Goal: Task Accomplishment & Management: Manage account settings

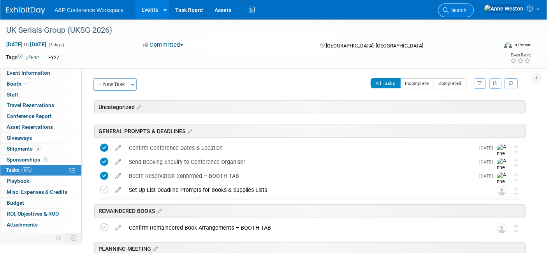
click at [467, 11] on span "Search" at bounding box center [458, 10] width 18 height 6
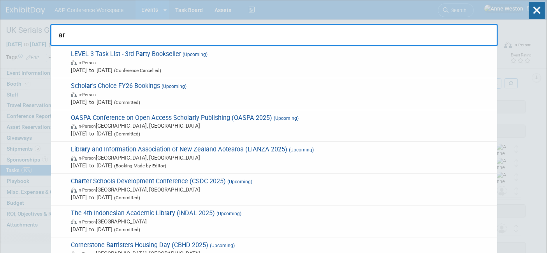
type input "a"
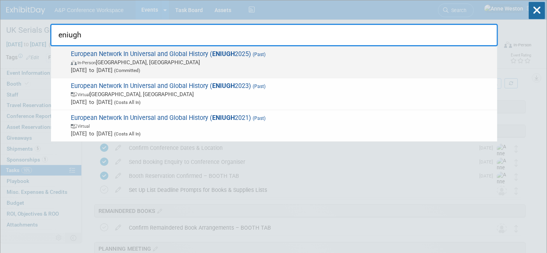
type input "eniugh"
click at [102, 58] on span "In-Person Kronobergs län, Sweden" at bounding box center [282, 62] width 423 height 8
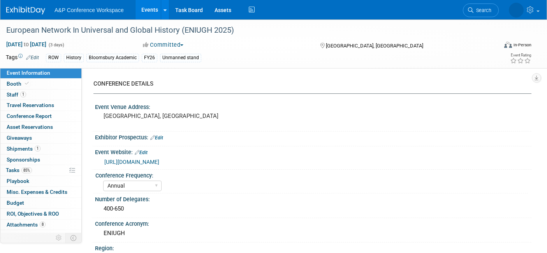
select select "Annual"
select select "Level 3"
select select "Unmanned Display"
select select "History"
select select "Bloomsbury Academic"
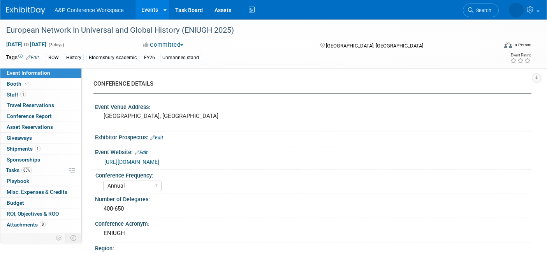
select select "[PERSON_NAME]"
select select "Brand/Subject Presence​"
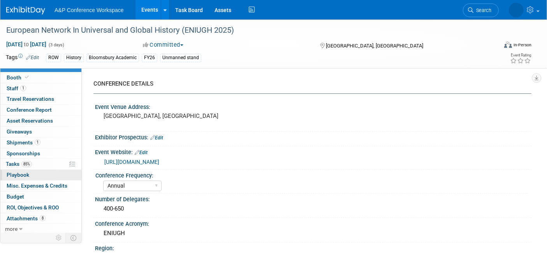
scroll to position [7, 0]
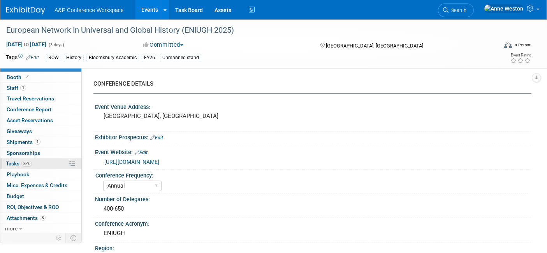
click at [28, 164] on span "85%" at bounding box center [26, 164] width 11 height 6
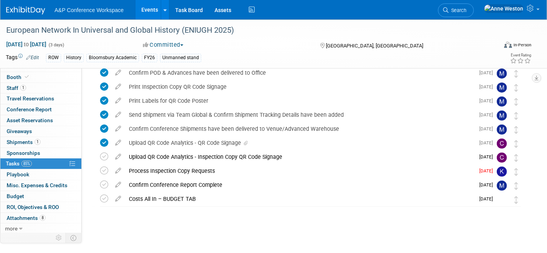
scroll to position [274, 0]
click at [116, 167] on icon at bounding box center [118, 169] width 14 height 10
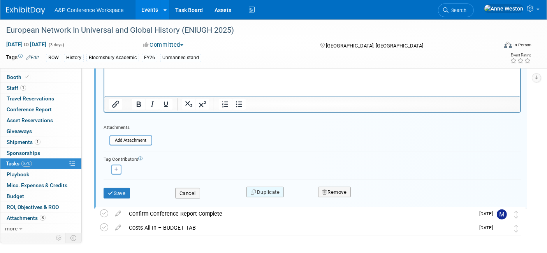
scroll to position [453, 0]
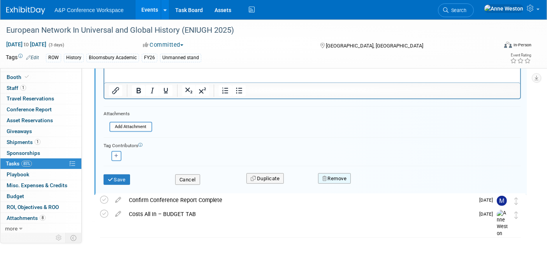
click at [333, 174] on button "Remove" at bounding box center [334, 178] width 33 height 11
click at [372, 179] on link "Yes" at bounding box center [378, 185] width 23 height 12
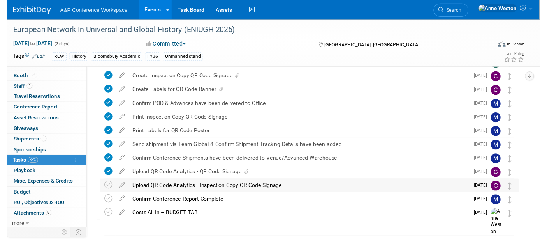
scroll to position [259, 0]
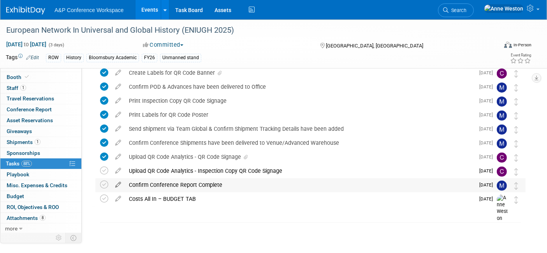
click at [115, 181] on icon at bounding box center [118, 183] width 14 height 10
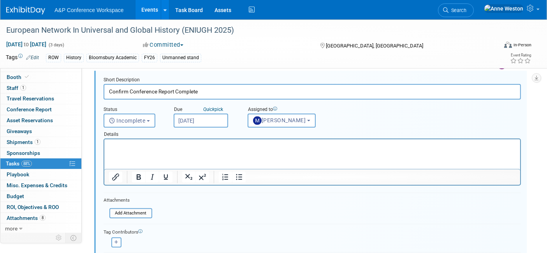
scroll to position [410, 0]
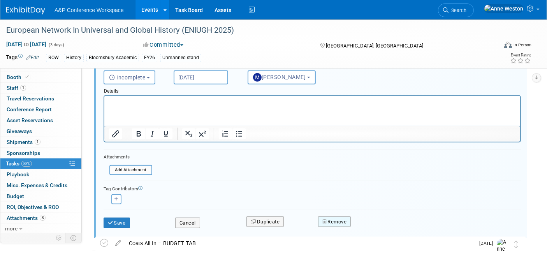
click at [329, 217] on button "Remove" at bounding box center [334, 222] width 33 height 11
click at [372, 226] on icon at bounding box center [373, 228] width 5 height 4
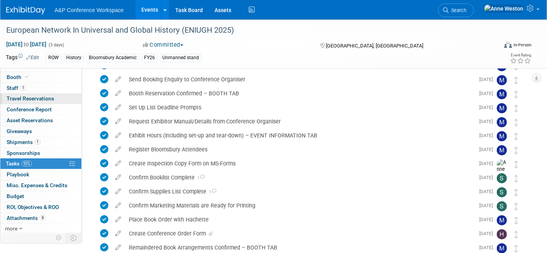
scroll to position [0, 0]
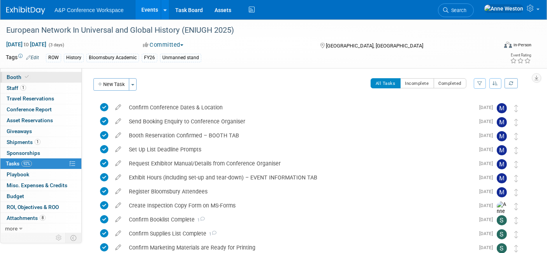
click at [34, 76] on link "Booth" at bounding box center [40, 77] width 81 height 11
select select "COBA"
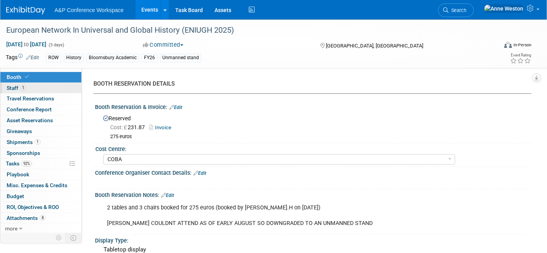
click at [20, 86] on span "1" at bounding box center [23, 88] width 6 height 6
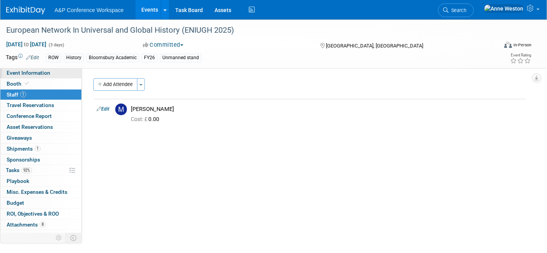
click at [33, 71] on span "Event Information" at bounding box center [29, 73] width 44 height 6
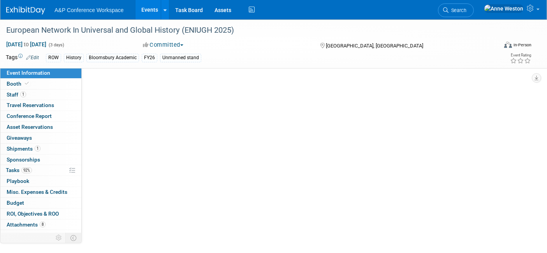
select select "Annual"
select select "Level 3"
select select "Unmanned Display"
select select "History"
select select "Bloomsbury Academic"
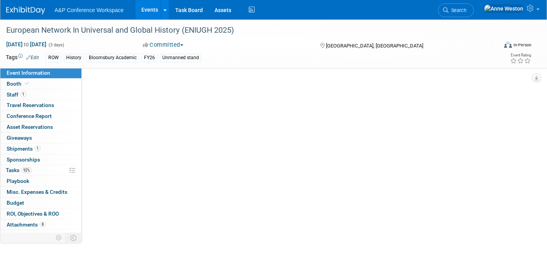
select select "[PERSON_NAME]"
select select "Brand/Subject Presence​"
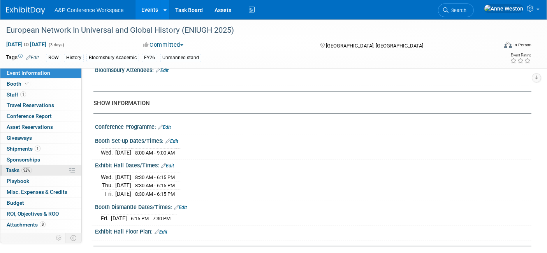
scroll to position [7, 0]
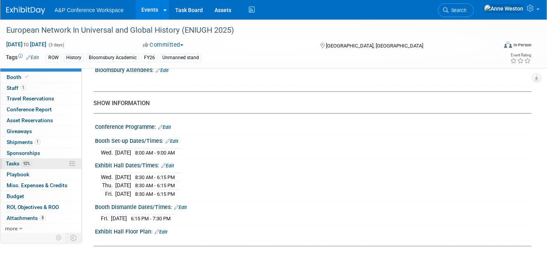
click at [29, 164] on span "92%" at bounding box center [26, 164] width 11 height 6
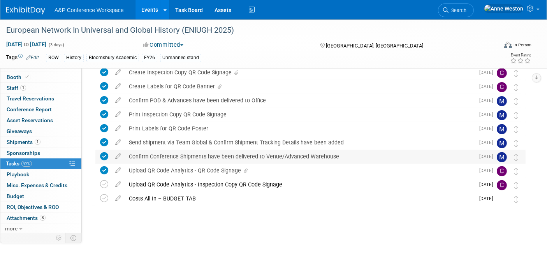
scroll to position [202, 0]
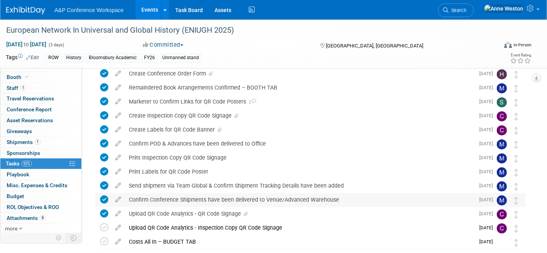
click at [150, 155] on div "Print Inspection Copy QR Code Signage" at bounding box center [300, 157] width 350 height 13
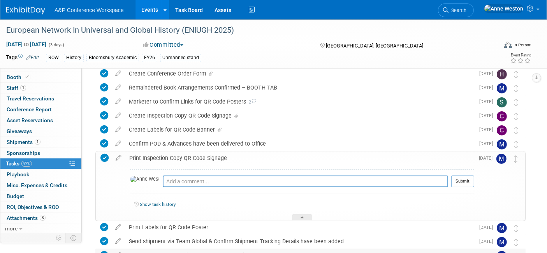
click at [150, 155] on div "Print Inspection Copy QR Code Signage" at bounding box center [299, 158] width 349 height 13
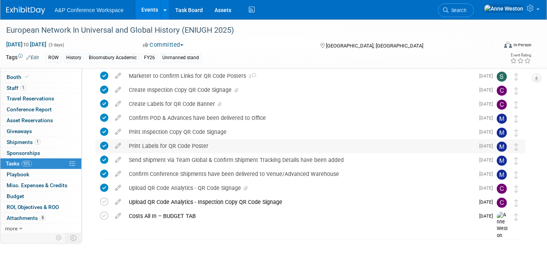
scroll to position [245, 0]
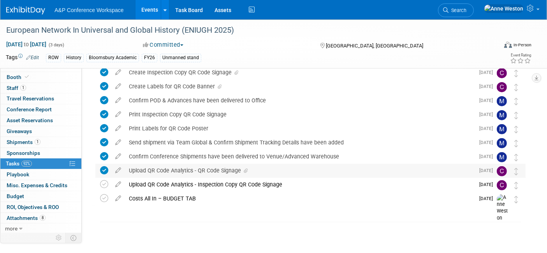
click at [161, 172] on div "Upload QR Code Analytics - QR Code Signage" at bounding box center [300, 170] width 350 height 13
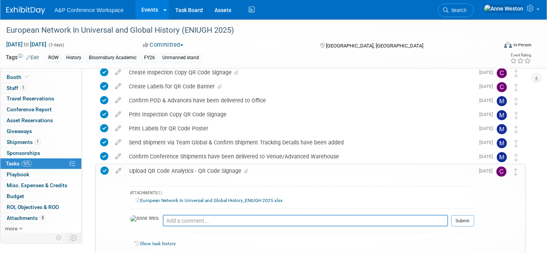
click at [161, 172] on div "Upload QR Code Analytics - QR Code Signage" at bounding box center [299, 170] width 349 height 13
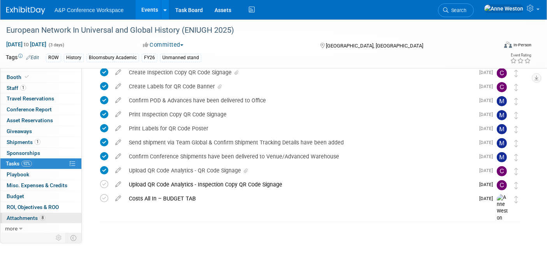
click at [27, 215] on span "Attachments 8" at bounding box center [26, 218] width 39 height 6
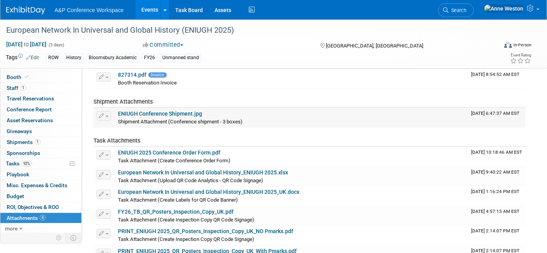
scroll to position [86, 0]
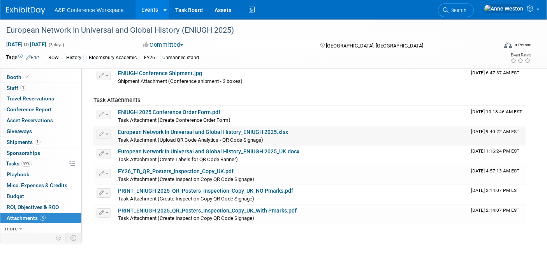
click at [165, 129] on link "European Network In Universal and Global History_ENIUGH 2025.xlsx" at bounding box center [203, 132] width 170 height 6
click at [44, 110] on span "Conference Report" at bounding box center [29, 109] width 45 height 6
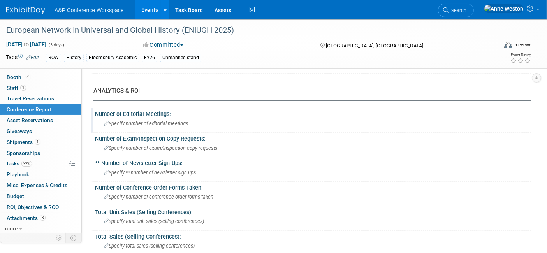
scroll to position [130, 0]
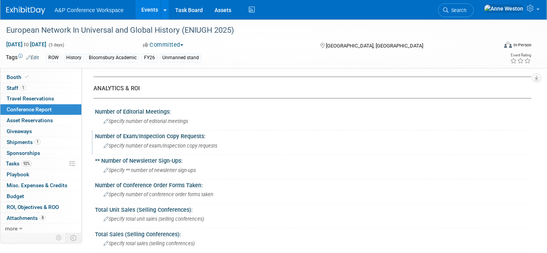
click at [160, 146] on span "Specify number of exam/inspection copy requests" at bounding box center [161, 146] width 114 height 6
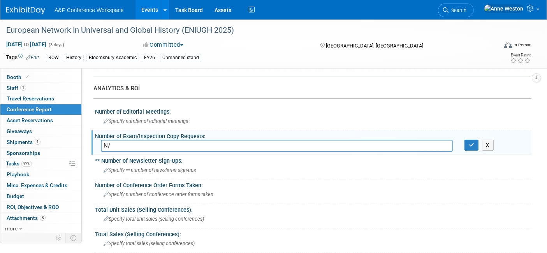
type input "N"
type input "0"
click at [466, 143] on button "button" at bounding box center [472, 145] width 14 height 11
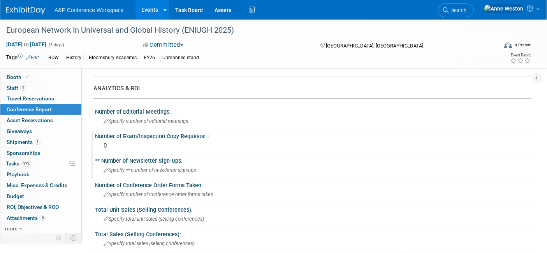
click at [112, 168] on span "Specify ** number of newsletter sign-ups" at bounding box center [150, 171] width 92 height 6
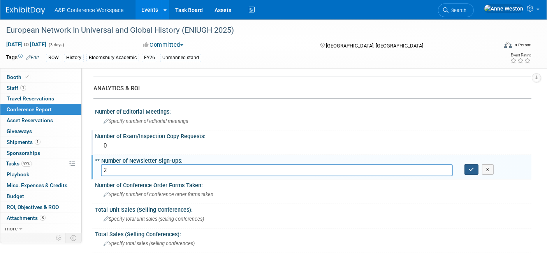
type input "2"
click at [473, 169] on icon "button" at bounding box center [471, 169] width 5 height 5
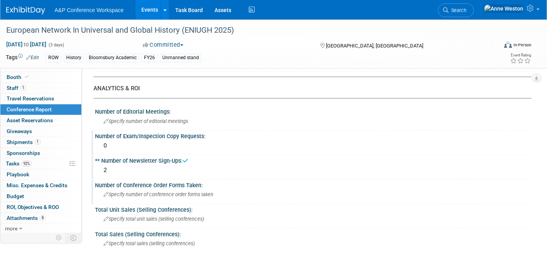
click at [141, 193] on span "Specify number of conference order forms taken" at bounding box center [159, 195] width 110 height 6
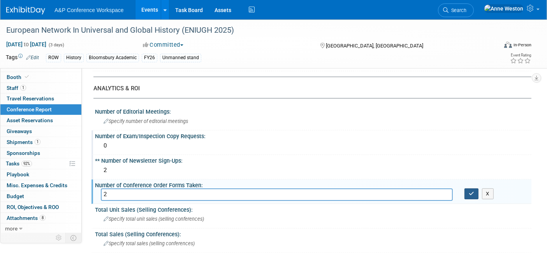
type input "2"
click at [471, 189] on button "button" at bounding box center [472, 194] width 14 height 11
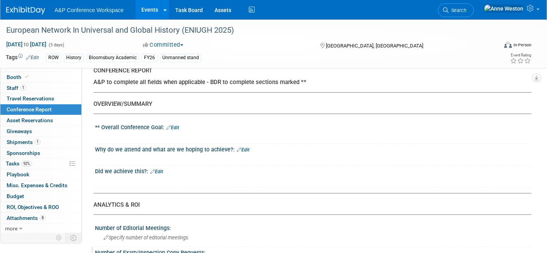
scroll to position [0, 0]
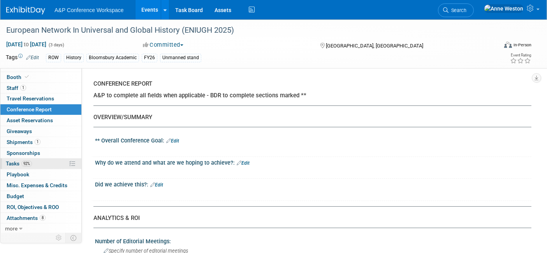
click at [30, 161] on span "92%" at bounding box center [26, 164] width 11 height 6
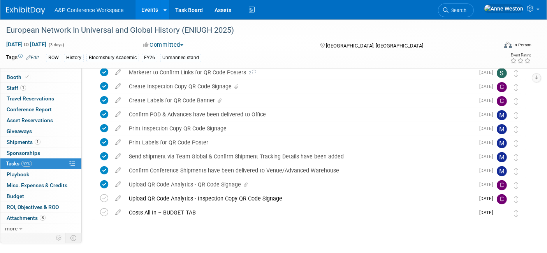
scroll to position [245, 0]
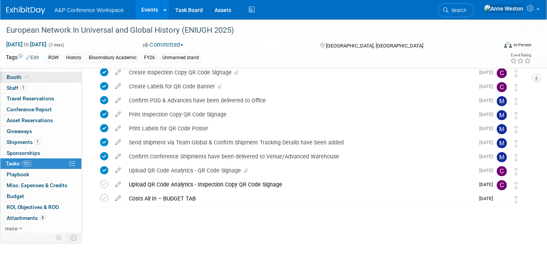
click at [17, 79] on span "Booth" at bounding box center [19, 77] width 24 height 6
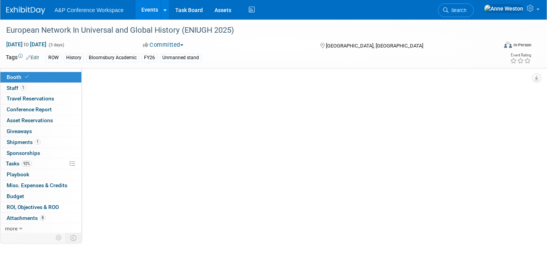
scroll to position [0, 0]
select select "COBA"
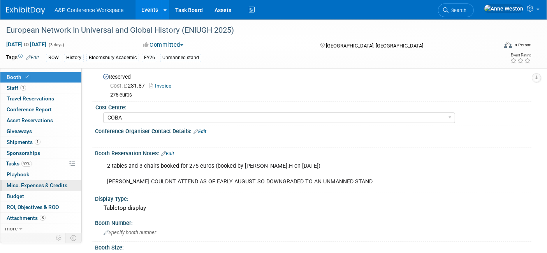
scroll to position [43, 0]
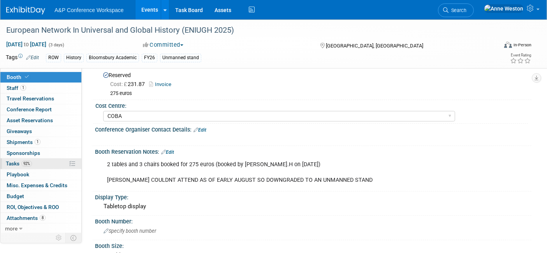
click at [49, 164] on link "92% Tasks 92%" at bounding box center [40, 164] width 81 height 11
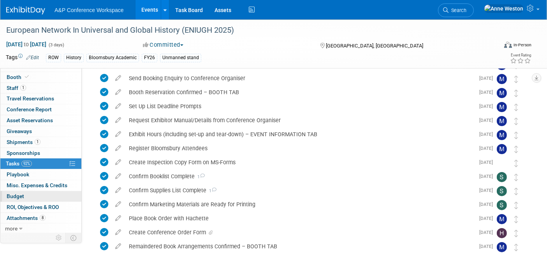
click at [30, 195] on link "Budget" at bounding box center [40, 196] width 81 height 11
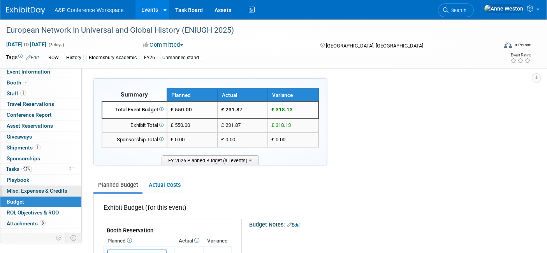
scroll to position [0, 0]
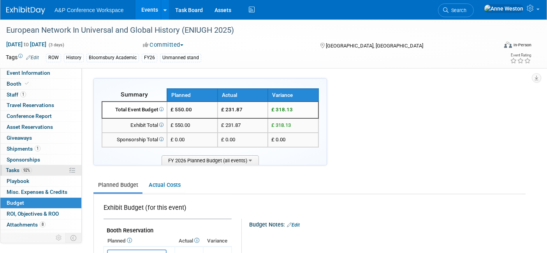
click at [29, 170] on span "92%" at bounding box center [26, 171] width 11 height 6
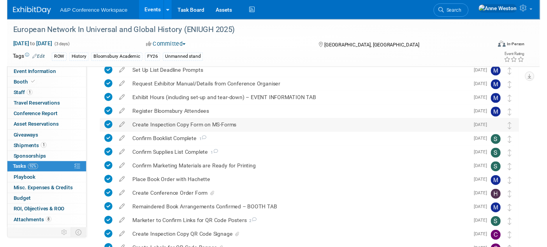
scroll to position [216, 0]
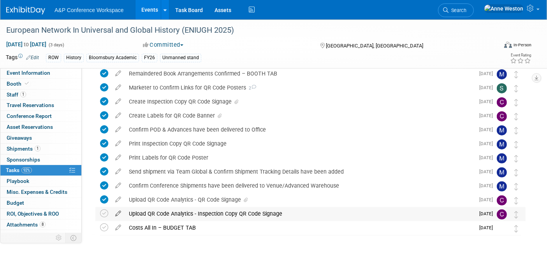
click at [119, 211] on icon at bounding box center [118, 212] width 14 height 10
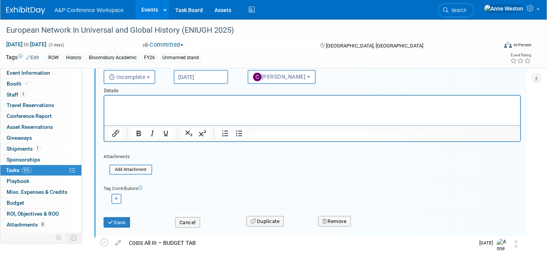
scroll to position [439, 0]
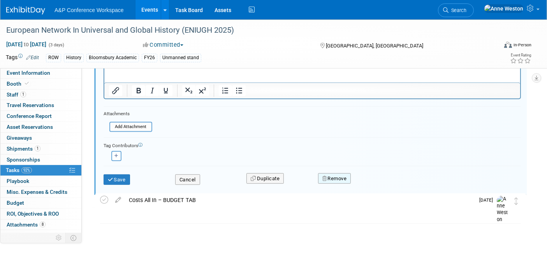
click at [331, 174] on button "Remove" at bounding box center [334, 178] width 33 height 11
click at [376, 183] on link "Yes" at bounding box center [378, 185] width 23 height 12
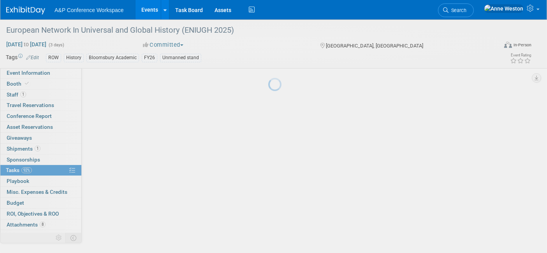
scroll to position [231, 0]
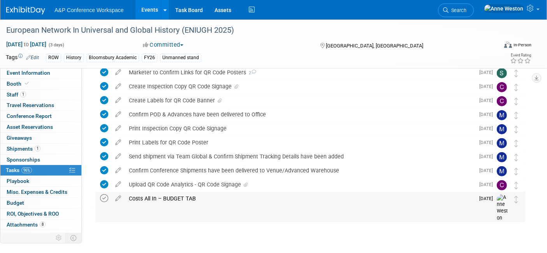
click at [103, 194] on icon at bounding box center [104, 198] width 8 height 8
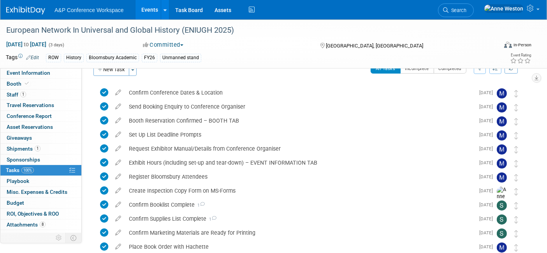
scroll to position [0, 0]
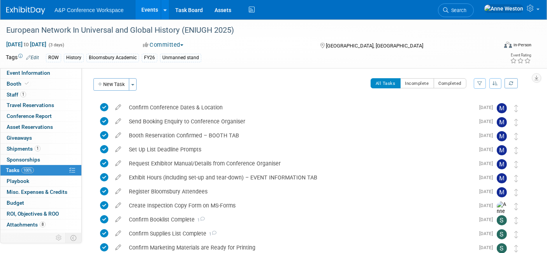
click at [164, 42] on button "Committed" at bounding box center [163, 45] width 46 height 8
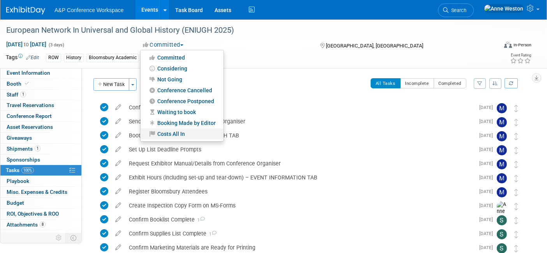
click at [176, 135] on link "Costs All In" at bounding box center [182, 134] width 83 height 11
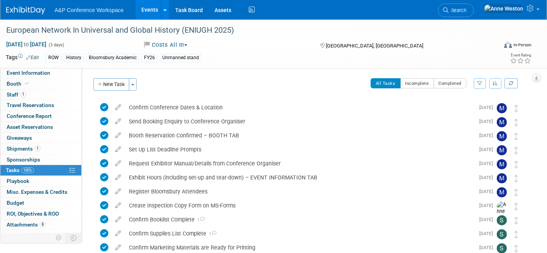
click at [467, 11] on span "Search" at bounding box center [458, 10] width 18 height 6
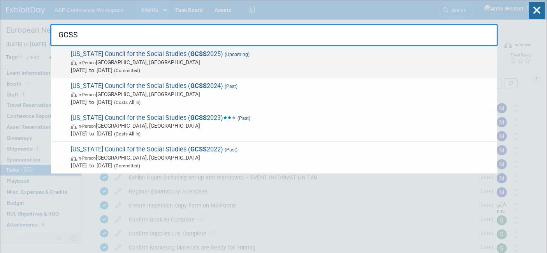
type input "GCSS"
click at [160, 61] on span "In-Person Athens, GA" at bounding box center [282, 62] width 423 height 8
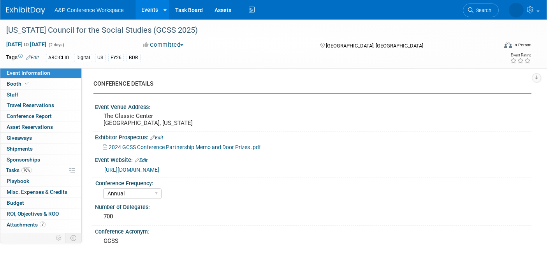
select select "Annual"
select select "Level 2"
select select "In-Person Booth"
select select "Schools"
select select "Bloomsbury Digital Resources"
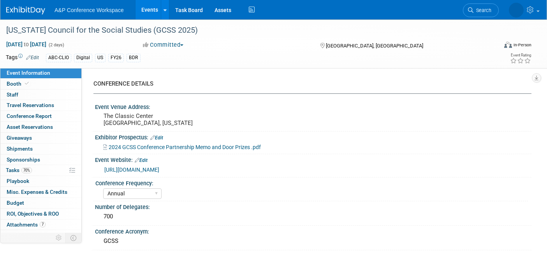
select select "[PERSON_NAME]"
select select "BDR Product Awareness and Trial Generation​"
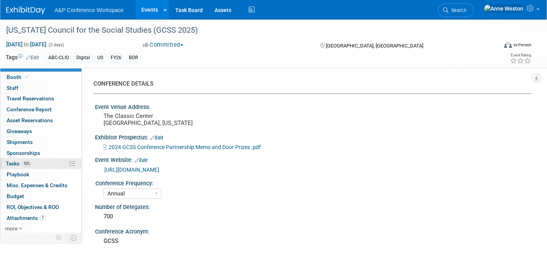
click at [35, 161] on link "70% Tasks 70%" at bounding box center [40, 164] width 81 height 11
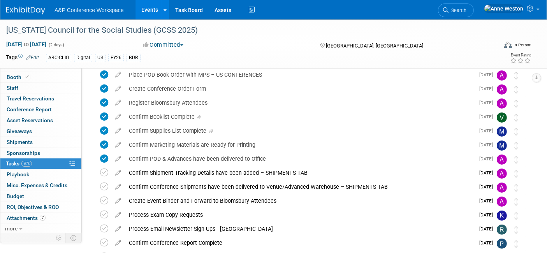
scroll to position [173, 0]
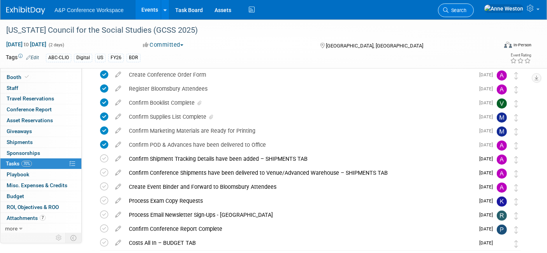
click at [474, 7] on link "Search" at bounding box center [456, 11] width 36 height 14
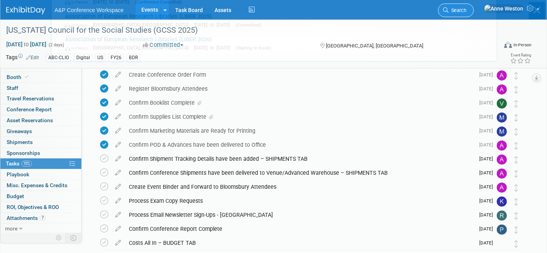
scroll to position [0, 0]
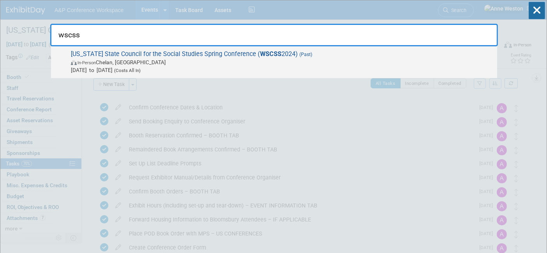
type input "wscss"
click at [105, 53] on span "Washington State Council for the Social Studies Spring Conference ( WSCSS 2024)…" at bounding box center [281, 62] width 425 height 24
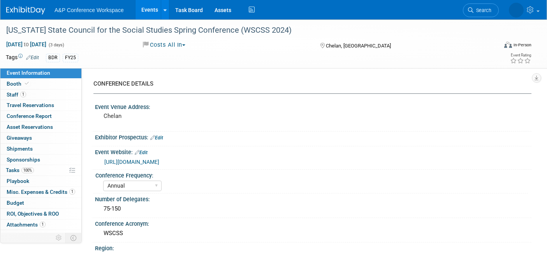
select select "Annual"
select select "Level 2"
select select "In-Person Booth"
select select "[PERSON_NAME]"
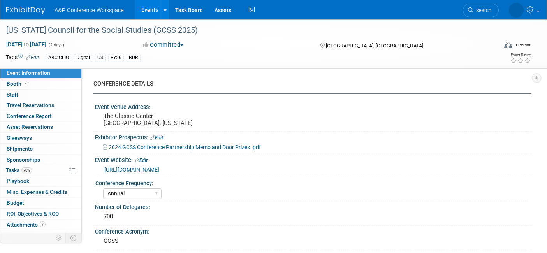
select select "Annual"
select select "Level 2"
select select "In-Person Booth"
select select "Schools"
select select "Bloomsbury Digital Resources"
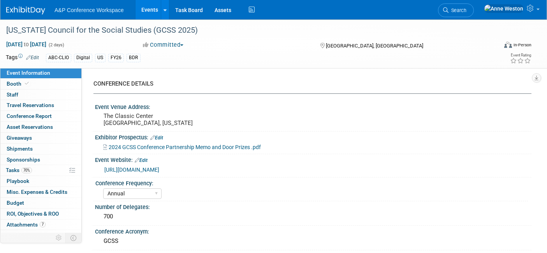
select select "[PERSON_NAME]"
select select "BDR Product Awareness and Trial Generation​"
click at [449, 10] on icon at bounding box center [445, 9] width 5 height 5
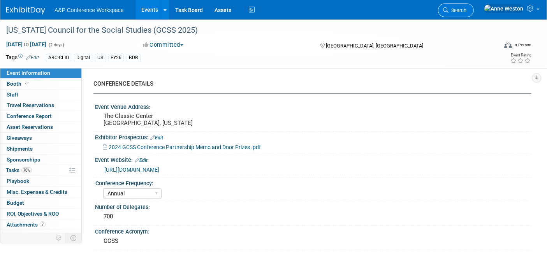
click at [467, 8] on span "Search" at bounding box center [458, 10] width 18 height 6
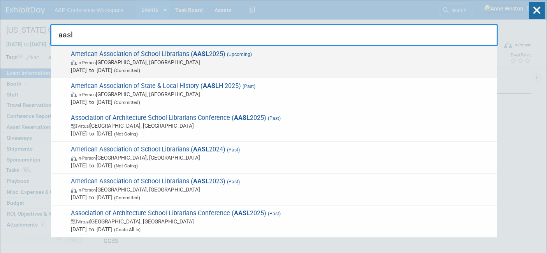
type input "aasl"
click at [121, 60] on span "In-Person St. Louis, MI" at bounding box center [282, 62] width 423 height 8
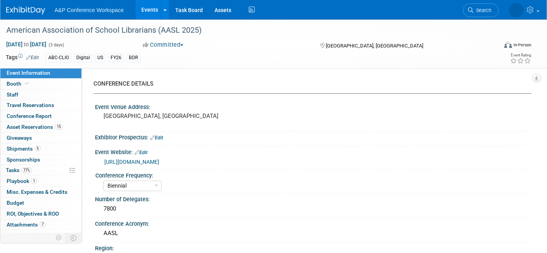
select select "Biennial"
select select "Level 1"
select select "In-Person Booth"
select select "Schools"
select select "Bloomsbury Digital Resources"
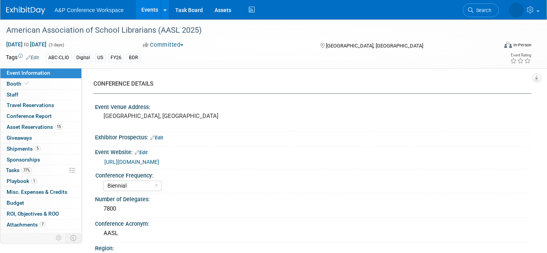
select select "[PERSON_NAME]"
select select "BDR Product Awareness and Trial Generation​"
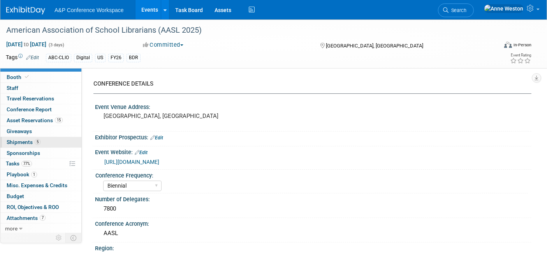
click at [27, 144] on span "Shipments 5" at bounding box center [24, 142] width 34 height 6
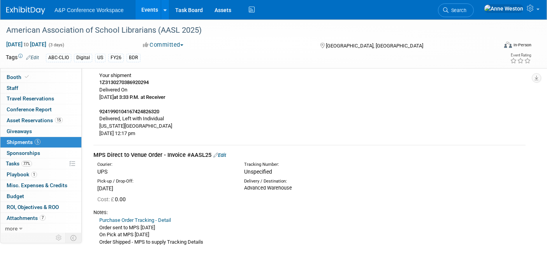
scroll to position [0, 0]
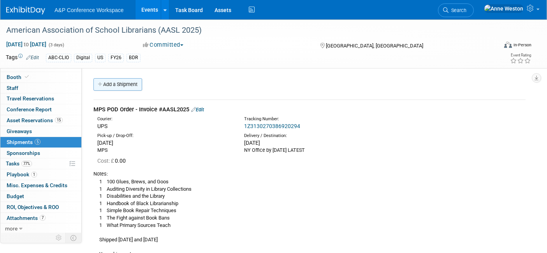
click at [125, 81] on link "Add a Shipment" at bounding box center [118, 84] width 49 height 12
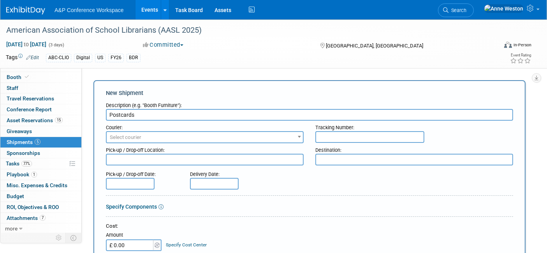
type input "Postcards"
click at [337, 135] on input "text" at bounding box center [370, 137] width 109 height 12
paste input "1Z139A8R0344448319"
type input "1Z139A8R0344448319"
click at [336, 161] on textarea at bounding box center [415, 160] width 198 height 12
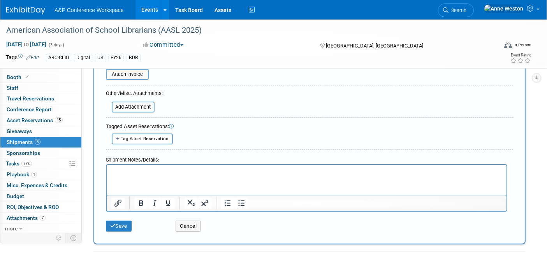
scroll to position [259, 0]
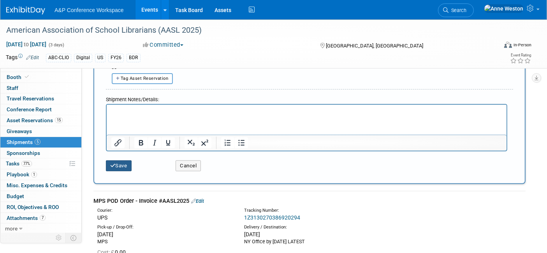
type textarea "Advanced Warehouse Address"
click at [117, 161] on button "Save" at bounding box center [119, 166] width 26 height 11
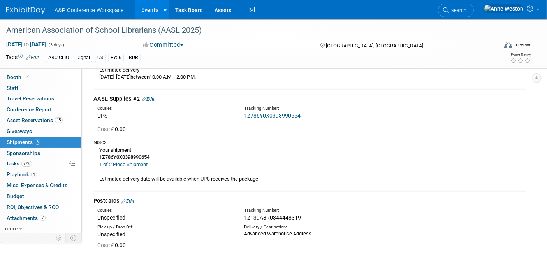
scroll to position [634, 0]
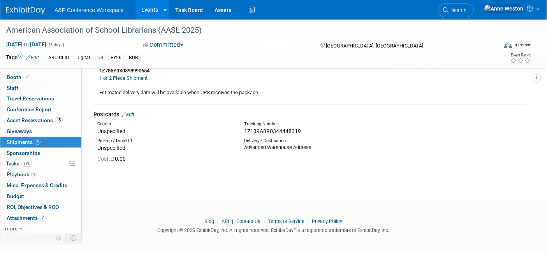
click at [132, 113] on link "Edit" at bounding box center [128, 115] width 13 height 6
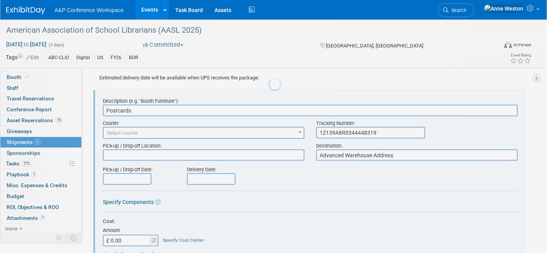
scroll to position [0, 0]
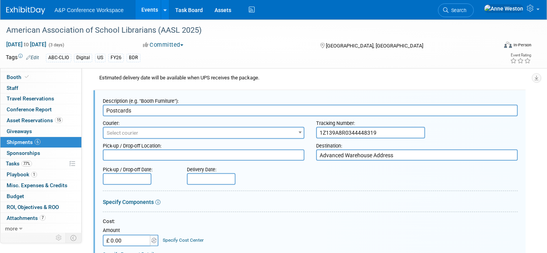
click at [116, 133] on span "Select courier" at bounding box center [123, 133] width 32 height 6
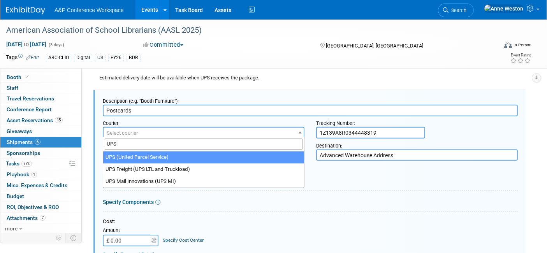
type input "UPS"
select select "508"
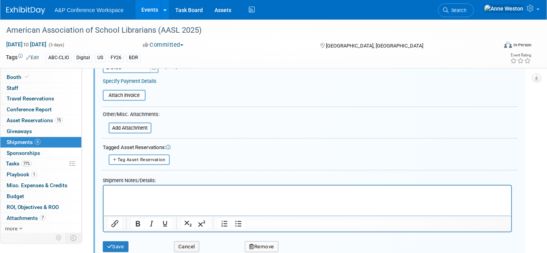
scroll to position [865, 0]
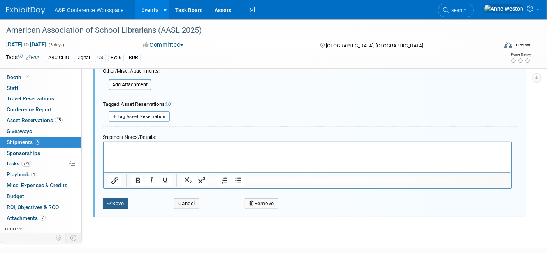
click at [123, 198] on button "Save" at bounding box center [116, 203] width 26 height 11
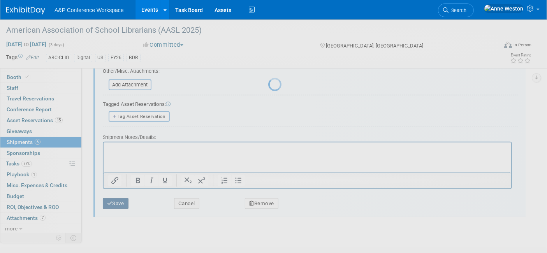
scroll to position [634, 0]
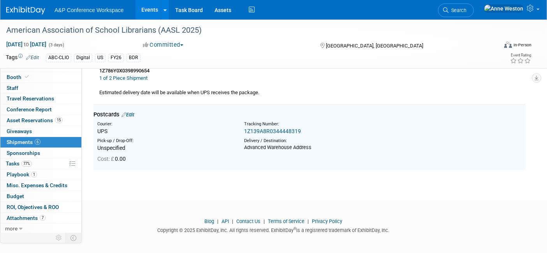
click at [274, 129] on link "1Z139A8R0344448319" at bounding box center [272, 131] width 57 height 6
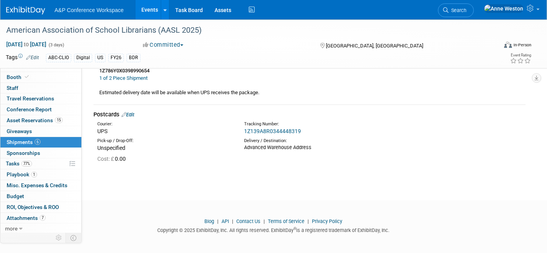
click at [131, 114] on link "Edit" at bounding box center [128, 115] width 13 height 6
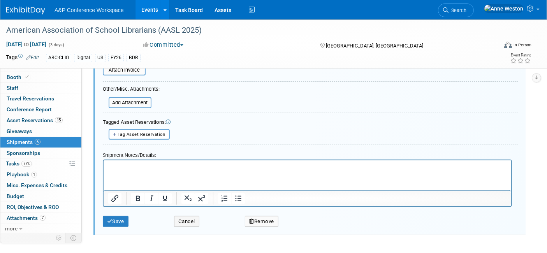
scroll to position [865, 0]
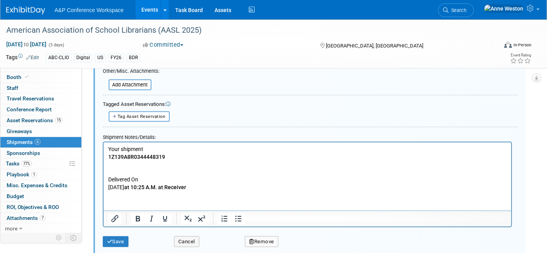
click at [109, 180] on p "Delivered On" at bounding box center [307, 180] width 399 height 8
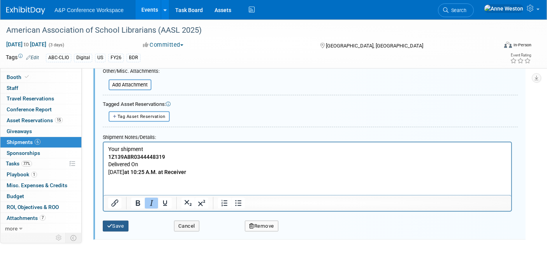
drag, startPoint x: 228, startPoint y: 367, endPoint x: 265, endPoint y: 147, distance: 222.3
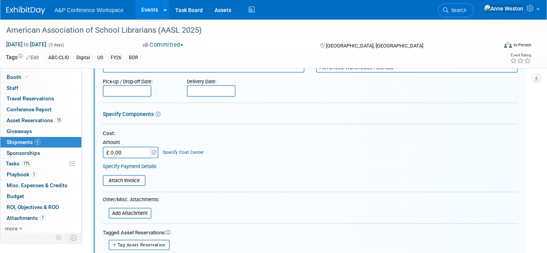
scroll to position [736, 0]
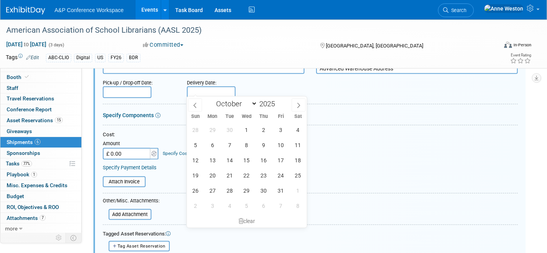
click at [196, 88] on input "text" at bounding box center [211, 92] width 49 height 12
click at [196, 103] on icon at bounding box center [195, 105] width 3 height 5
select select "8"
click at [213, 176] on span "22" at bounding box center [212, 175] width 15 height 15
type input "[DATE]"
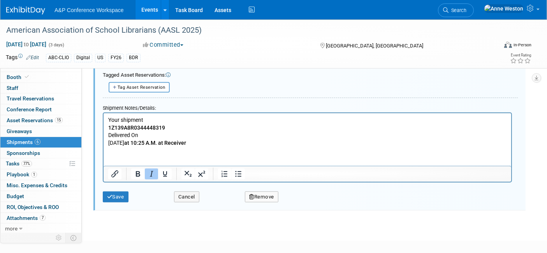
scroll to position [909, 0]
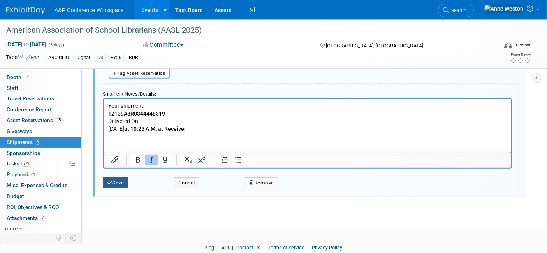
click at [113, 178] on button "Save" at bounding box center [116, 183] width 26 height 11
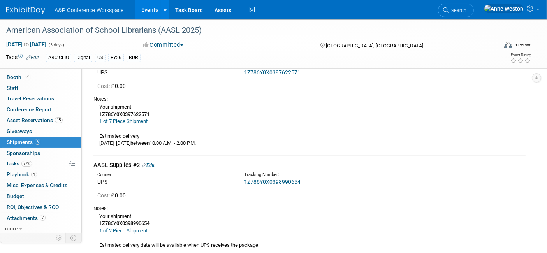
scroll to position [432, 0]
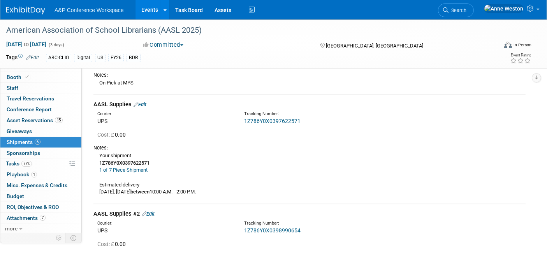
click at [265, 118] on link "1Z786Y0X0397622571" at bounding box center [272, 121] width 56 height 6
click at [140, 102] on link "Edit" at bounding box center [140, 105] width 13 height 6
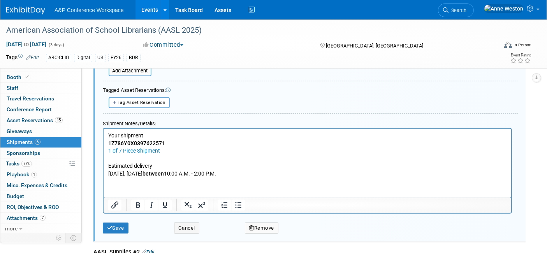
scroll to position [655, 0]
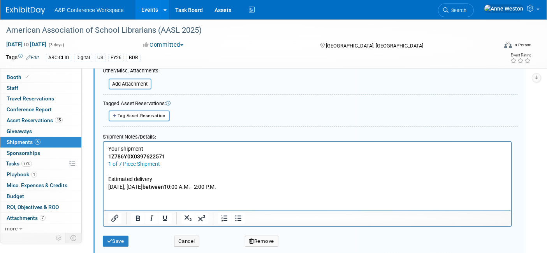
drag, startPoint x: 266, startPoint y: 185, endPoint x: 101, endPoint y: 139, distance: 172.0
click at [103, 142] on html "Your shipment 1Z786Y0X0397622571 1 of 7 Piece Shipment Estimated delivery [DATE…" at bounding box center [307, 166] width 408 height 49
click at [111, 175] on p "Delivered On" at bounding box center [307, 179] width 399 height 8
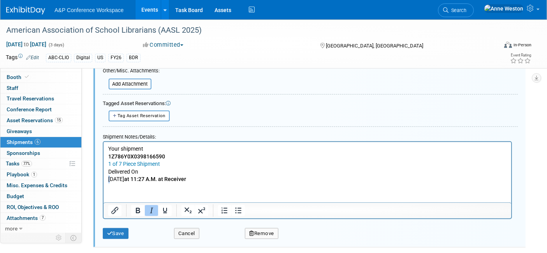
click at [109, 178] on p "[DATE] 11:27 A.M. at [GEOGRAPHIC_DATA]" at bounding box center [307, 179] width 399 height 8
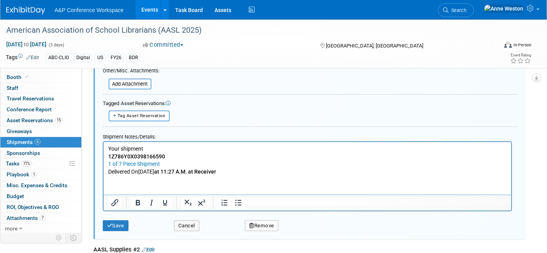
click at [263, 170] on p "Delivered [DATE][DATE] 11:27 A.M. at [GEOGRAPHIC_DATA]" at bounding box center [307, 172] width 399 height 8
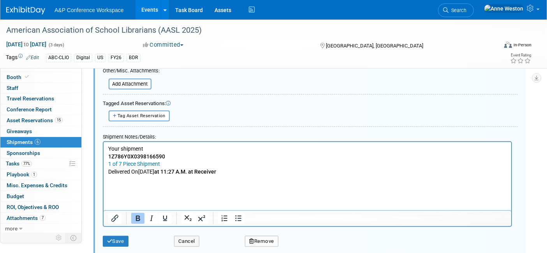
click at [113, 231] on div "Save" at bounding box center [132, 239] width 71 height 16
click at [113, 236] on button "Save" at bounding box center [116, 241] width 26 height 11
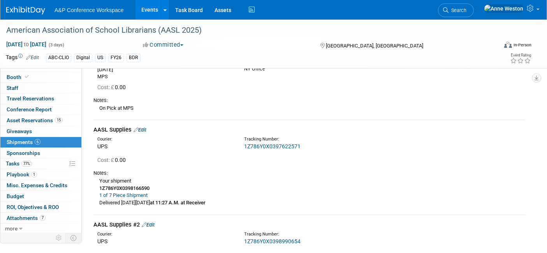
scroll to position [395, 0]
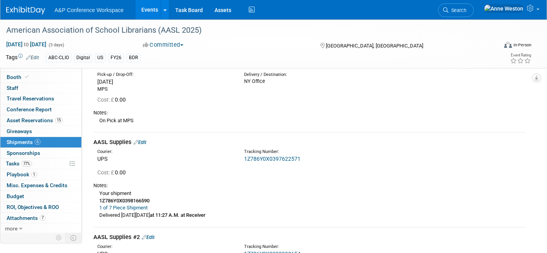
click at [266, 159] on link "1Z786Y0X0397622571" at bounding box center [272, 159] width 56 height 6
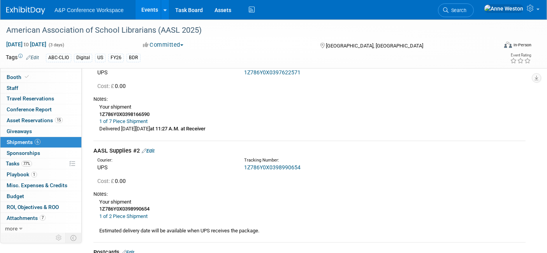
scroll to position [438, 0]
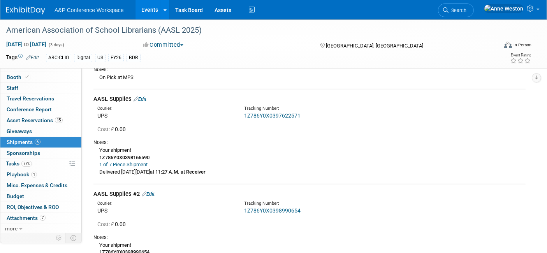
click at [142, 97] on link "Edit" at bounding box center [140, 99] width 13 height 6
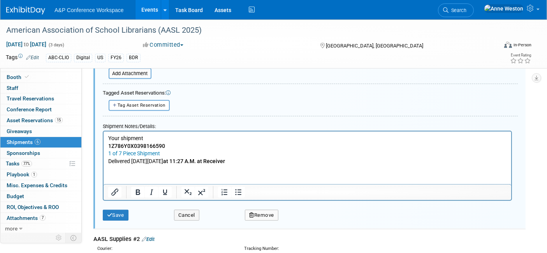
scroll to position [655, 0]
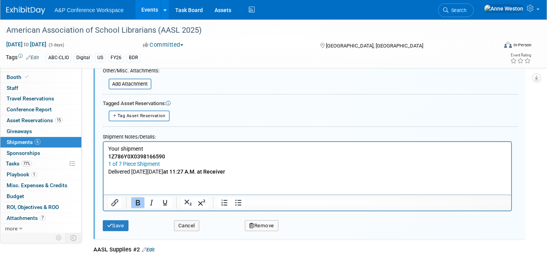
click at [260, 171] on p "Your shipment 1Z786Y0X0398166590 1 of 7 Piece Shipment Delivered [DATE][DATE] 1…" at bounding box center [307, 160] width 399 height 30
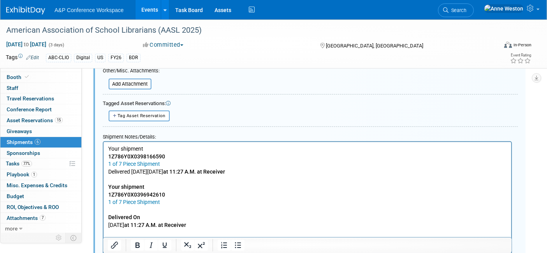
click at [113, 213] on p "Rich Text Area. Press ALT-0 for help." at bounding box center [307, 210] width 399 height 8
click at [111, 221] on p "Delivered On" at bounding box center [307, 218] width 399 height 8
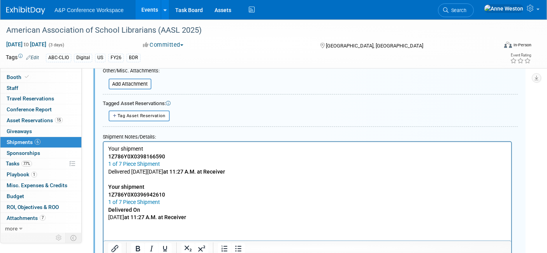
click at [109, 218] on p "Tuesday, September 23 at 11:27 A.M. at Receiver" at bounding box center [307, 218] width 399 height 8
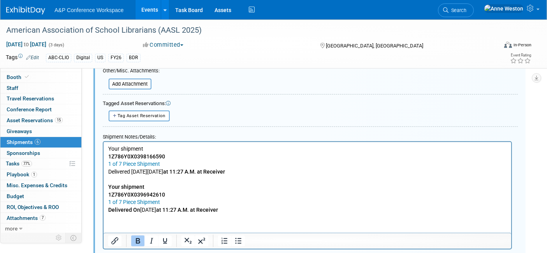
click at [269, 211] on p "Delivered On Tuesday, September 23 at 11:27 A.M. at Receiver" at bounding box center [307, 210] width 399 height 8
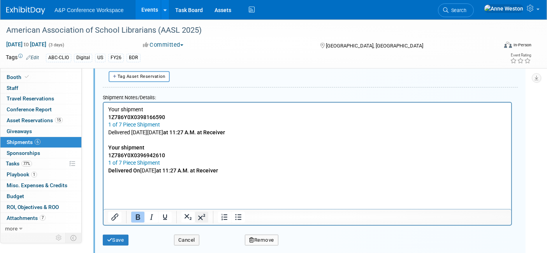
scroll to position [698, 0]
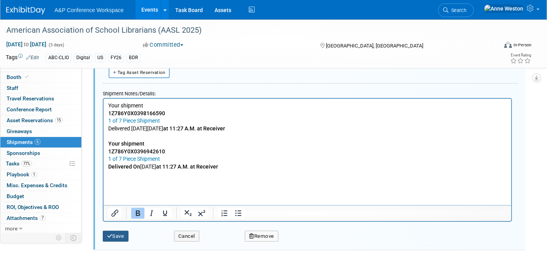
click at [115, 237] on button "Save" at bounding box center [116, 236] width 26 height 11
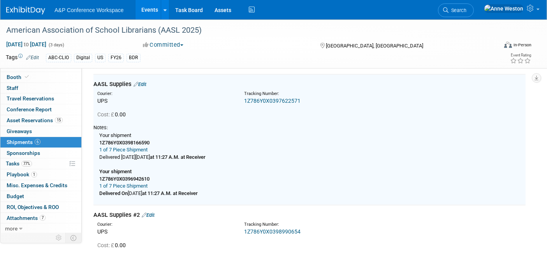
scroll to position [438, 0]
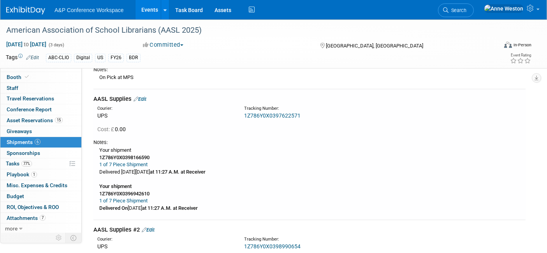
click at [279, 113] on link "1Z786Y0X0397622571" at bounding box center [272, 116] width 56 height 6
click at [142, 97] on link "Edit" at bounding box center [140, 99] width 13 height 6
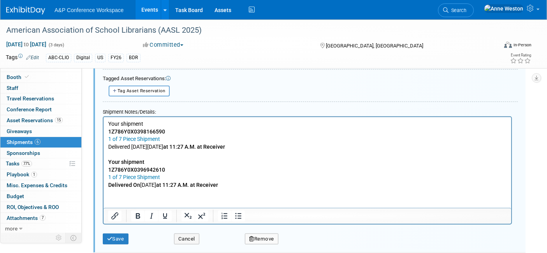
scroll to position [698, 0]
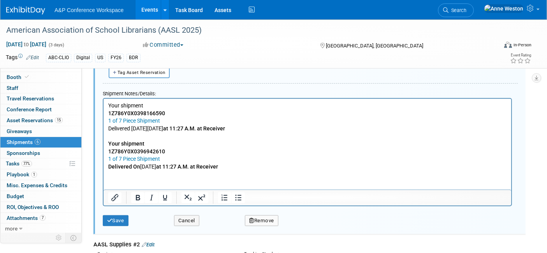
click at [282, 162] on p "Your shipment 1Z786Y0X0398166590 1 of 7 Piece Shipment Delivered On Tuesday, Se…" at bounding box center [307, 136] width 399 height 69
click at [280, 168] on p "Your shipment 1Z786Y0X0398166590 1 of 7 Piece Shipment Delivered On Tuesday, Se…" at bounding box center [307, 136] width 399 height 69
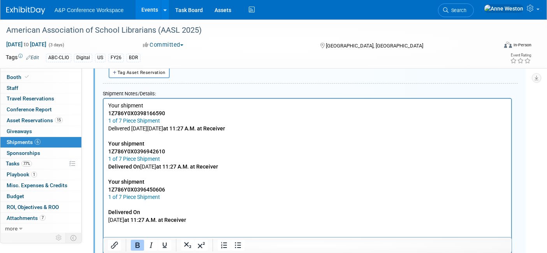
click at [111, 210] on b "Delivered On" at bounding box center [124, 212] width 32 height 6
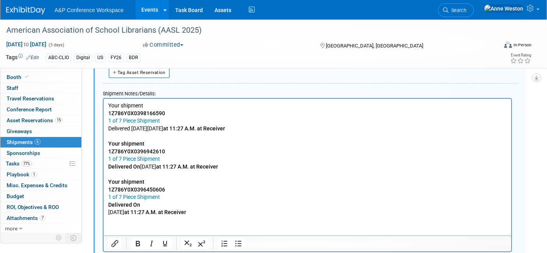
click at [109, 210] on p "Tuesday, September 23 at 11:27 A.M. at Receiver" at bounding box center [307, 212] width 399 height 8
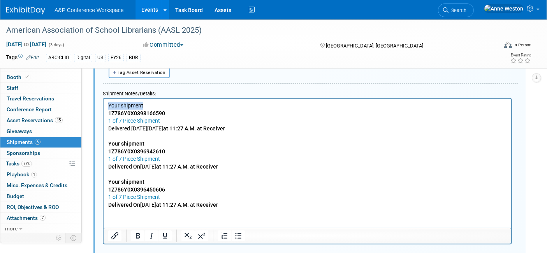
drag, startPoint x: 152, startPoint y: 106, endPoint x: 98, endPoint y: 106, distance: 54.2
click at [103, 106] on html "Your shipment 1Z786Y0X0398166590 1 of 7 Piece Shipment Delivered On Tuesday, Se…" at bounding box center [307, 154] width 408 height 110
click at [137, 231] on icon "Bold" at bounding box center [137, 235] width 9 height 9
click at [266, 202] on p "Delivered On Tuesday, September 23 at 11:27 A.M. at Receiver" at bounding box center [307, 205] width 399 height 8
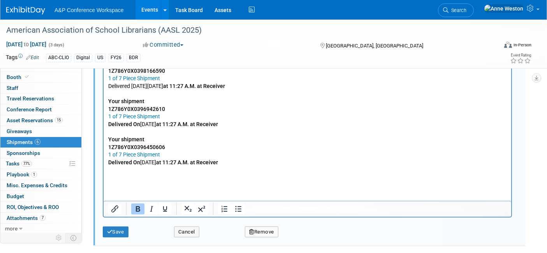
scroll to position [741, 0]
click at [118, 229] on button "Save" at bounding box center [116, 231] width 26 height 11
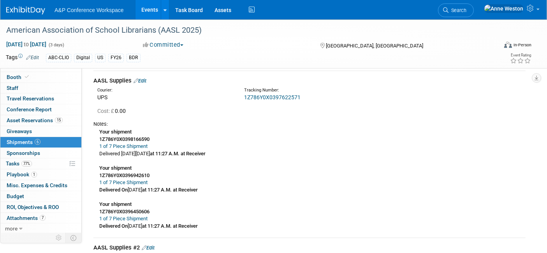
scroll to position [438, 0]
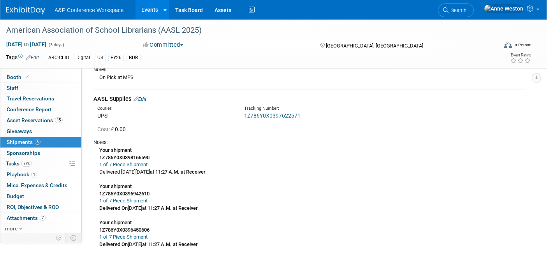
click at [289, 114] on link "1Z786Y0X0397622571" at bounding box center [272, 116] width 56 height 6
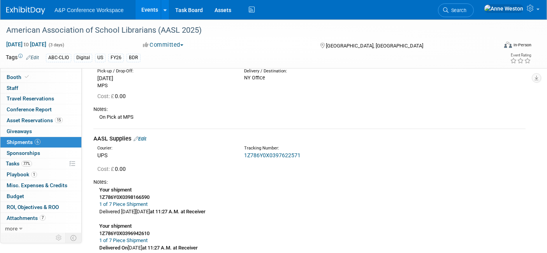
scroll to position [395, 0]
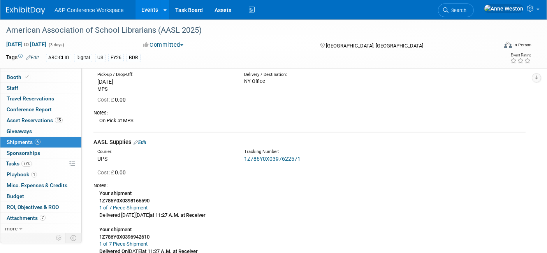
click at [144, 141] on link "Edit" at bounding box center [140, 142] width 13 height 6
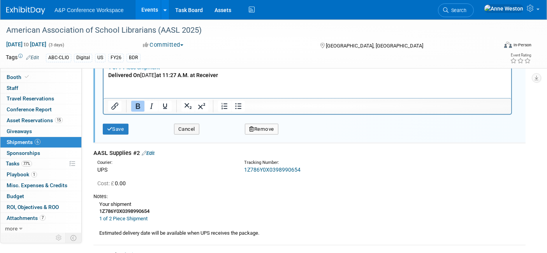
scroll to position [784, 0]
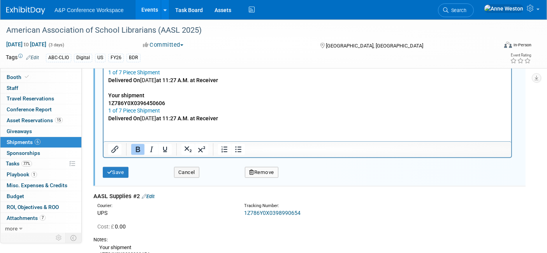
click at [268, 118] on p "Your shipment 1Z786Y0X0398166590 1 of 7 Piece Shipment Delivered On Tuesday, Se…" at bounding box center [307, 68] width 399 height 107
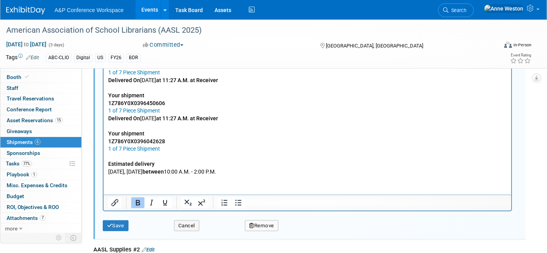
click at [134, 158] on p "Rich Text Area. Press ALT-0 for help." at bounding box center [307, 157] width 399 height 8
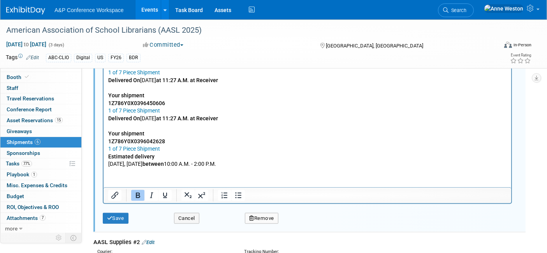
click at [108, 165] on p "Today, September 24 between 10:00 A.M. - 2:00 P.M." at bounding box center [307, 164] width 399 height 8
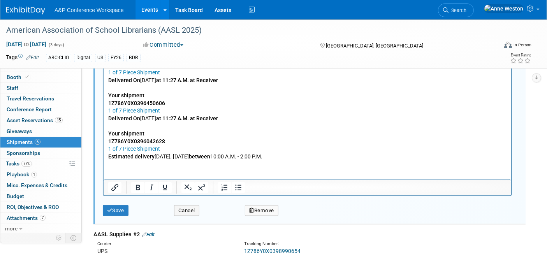
click at [314, 155] on p "Estimated delivery Today, September 24 between 10:00 A.M. - 2:00 P.M." at bounding box center [307, 157] width 399 height 8
click at [115, 206] on button "Save" at bounding box center [116, 210] width 26 height 11
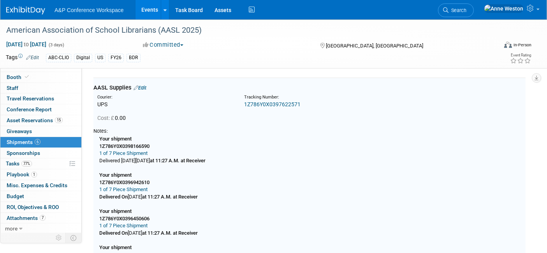
scroll to position [438, 0]
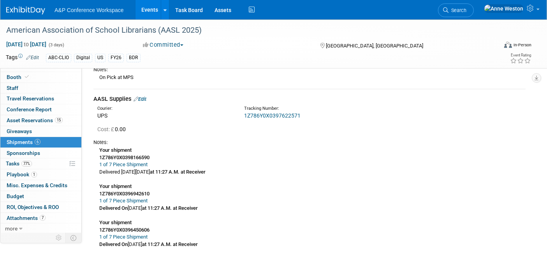
click at [274, 115] on link "1Z786Y0X0397622571" at bounding box center [272, 116] width 56 height 6
click at [141, 100] on link "Edit" at bounding box center [140, 99] width 13 height 6
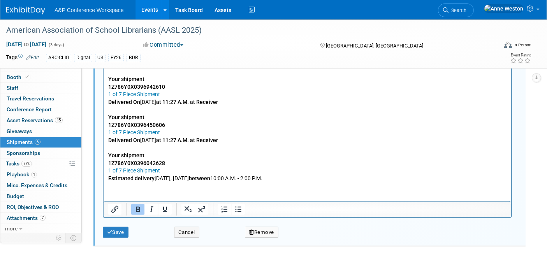
scroll to position [784, 0]
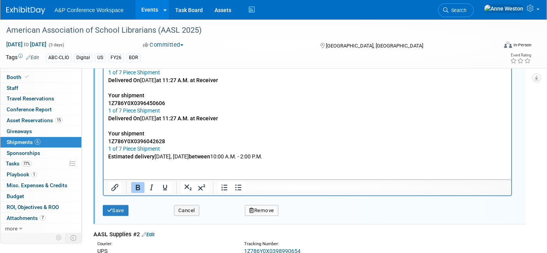
click at [289, 157] on p "Your shipment 1Z786Y0X0398166590 1 of 7 Piece Shipment Delivered On Tuesday, Se…" at bounding box center [307, 87] width 399 height 145
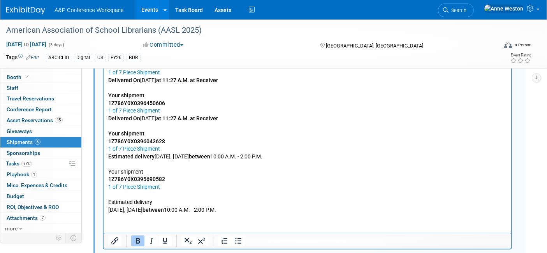
click at [106, 199] on html "Your shipment 1Z786Y0X0398166590 1 of 7 Piece Shipment Delivered On Tuesday, Se…" at bounding box center [307, 112] width 408 height 201
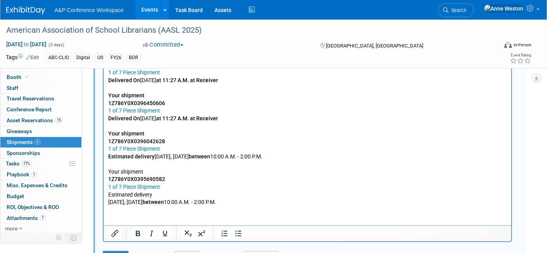
click at [108, 204] on p "Today, September 24 between 10:00 A.M. - 2:00 P.M." at bounding box center [307, 202] width 399 height 8
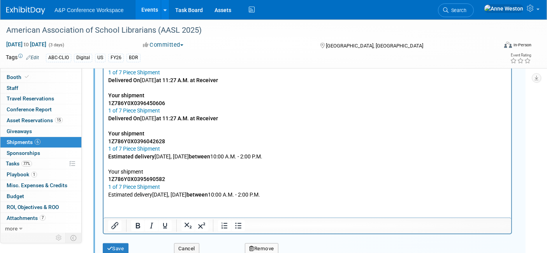
click at [292, 194] on p "Estimated delivery Today, September 24 between 10:00 A.M. - 2:00 P.M." at bounding box center [307, 195] width 399 height 8
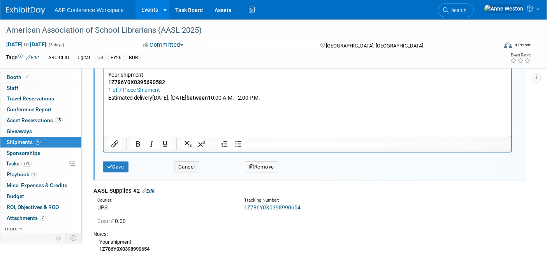
scroll to position [914, 0]
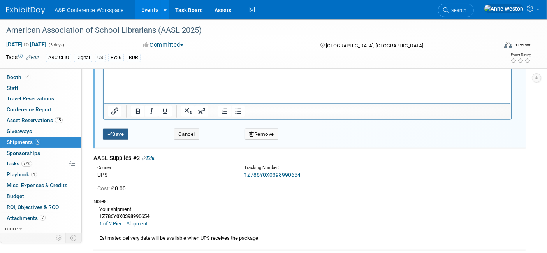
click at [113, 129] on button "Save" at bounding box center [116, 134] width 26 height 11
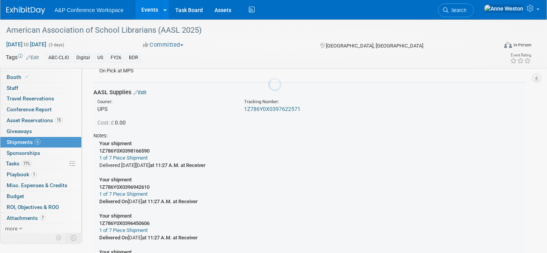
scroll to position [438, 0]
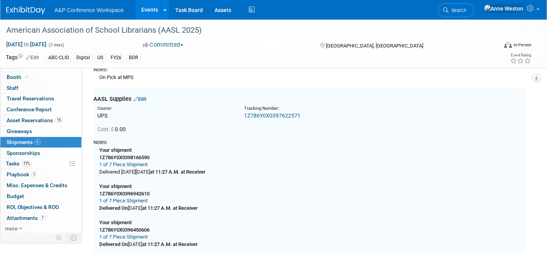
click at [272, 113] on link "1Z786Y0X0397622571" at bounding box center [272, 116] width 56 height 6
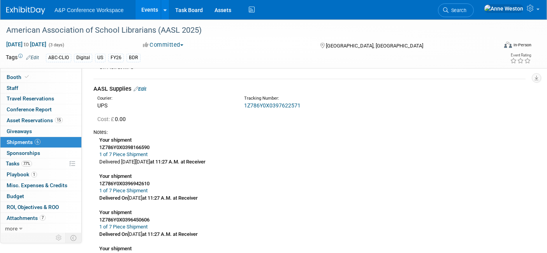
scroll to position [395, 0]
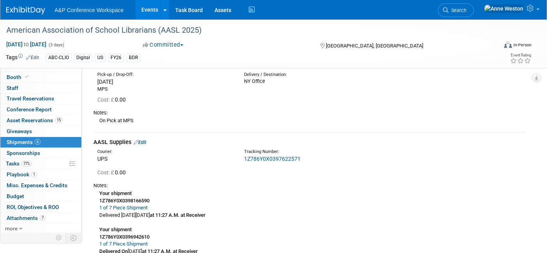
click at [141, 143] on link "Edit" at bounding box center [140, 142] width 13 height 6
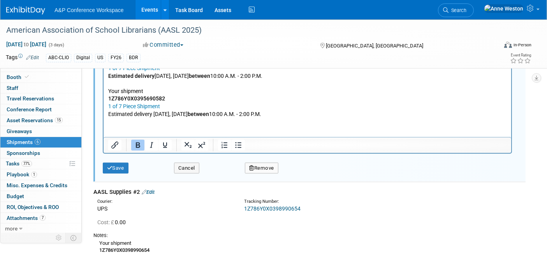
scroll to position [871, 0]
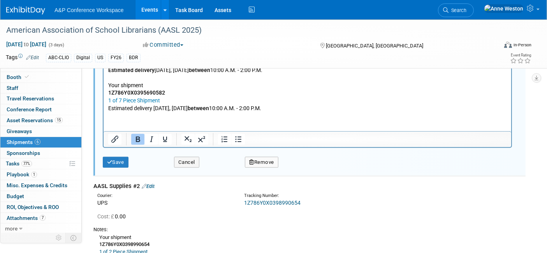
click at [305, 109] on p "Your shipment 1Z786Y0X0398166590 1 of 7 Piece Shipment Delivered On Tuesday, Se…" at bounding box center [307, 20] width 399 height 183
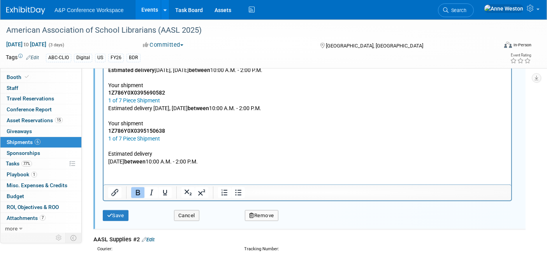
click at [113, 147] on p "Rich Text Area. Press ALT-0 for help." at bounding box center [307, 147] width 399 height 8
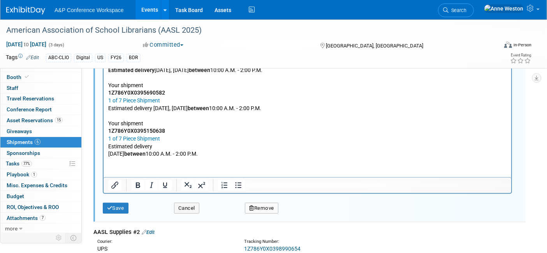
click at [108, 155] on p "Friday, September 26 between 10:00 A.M. - 2:00 P.M." at bounding box center [307, 154] width 399 height 8
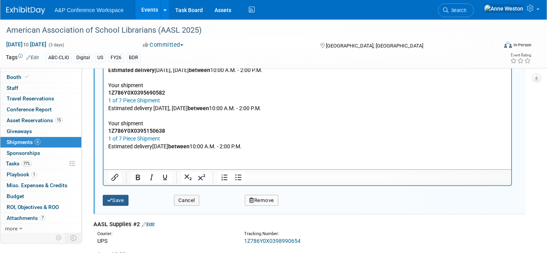
click at [120, 197] on button "Save" at bounding box center [116, 200] width 26 height 11
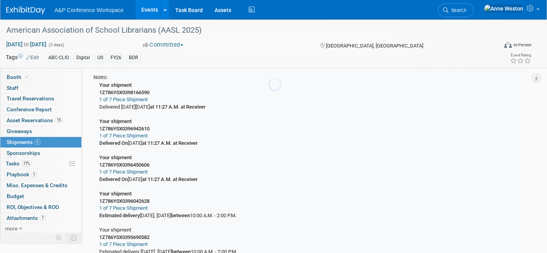
scroll to position [438, 0]
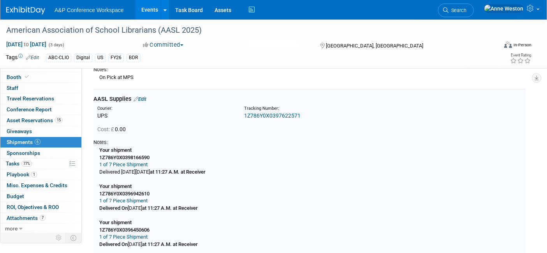
click at [284, 115] on link "1Z786Y0X0397622571" at bounding box center [272, 116] width 56 height 6
click at [149, 97] on div "AASL Supplies Edit" at bounding box center [310, 99] width 432 height 8
click at [142, 97] on link "Edit" at bounding box center [140, 99] width 13 height 6
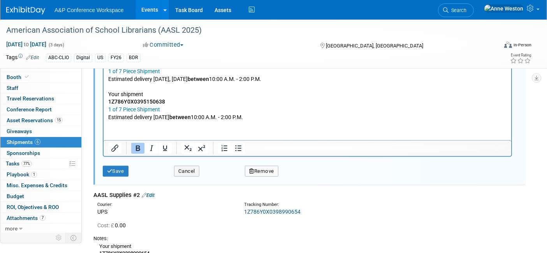
scroll to position [914, 0]
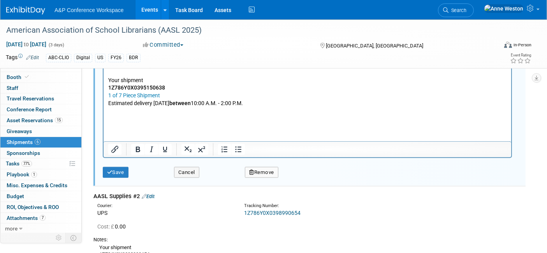
drag, startPoint x: 173, startPoint y: 127, endPoint x: 136, endPoint y: 125, distance: 37.0
click at [136, 122] on html "Your shipment 1Z786Y0X0398166590 1 of 7 Piece Shipment Delivered On Tuesday, Se…" at bounding box center [307, 3] width 408 height 240
drag, startPoint x: 135, startPoint y: 125, endPoint x: 117, endPoint y: 125, distance: 18.3
click at [117, 122] on html "Your shipment 1Z786Y0X0398166590 1 of 7 Piece Shipment Delivered On Tuesday, Se…" at bounding box center [307, 3] width 408 height 240
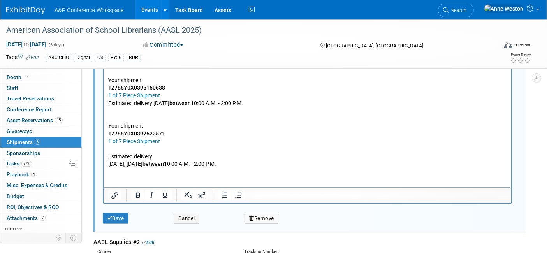
click at [124, 147] on p "Rich Text Area. Press ALT-0 for help." at bounding box center [307, 149] width 399 height 8
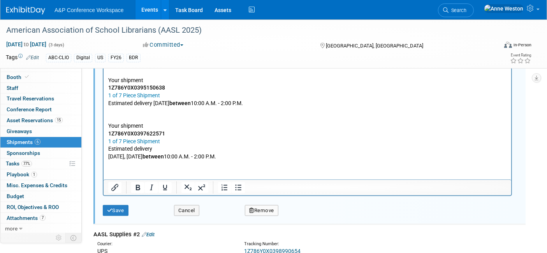
click at [115, 119] on p "Rich Text Area. Press ALT-0 for help." at bounding box center [307, 119] width 399 height 8
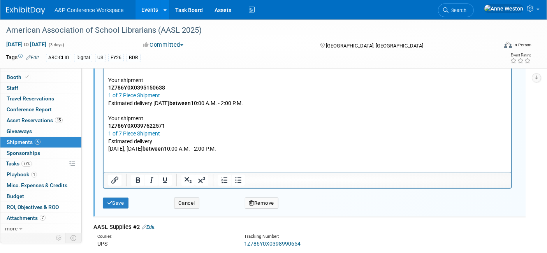
click at [109, 147] on p "Today, September 24 between 10:00 A.M. - 2:00 P.M." at bounding box center [307, 149] width 399 height 8
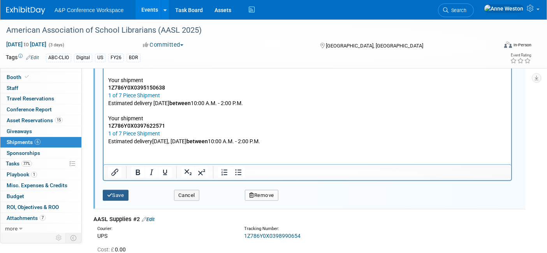
click at [111, 190] on button "Save" at bounding box center [116, 195] width 26 height 11
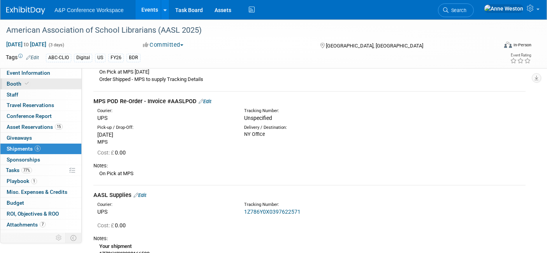
scroll to position [308, 0]
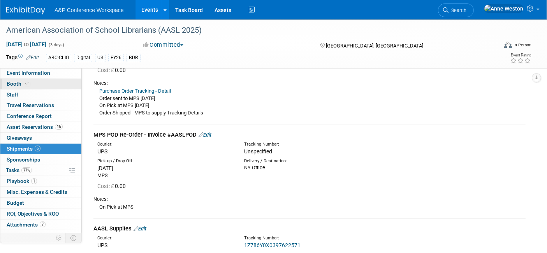
click at [37, 85] on link "Booth" at bounding box center [40, 84] width 81 height 11
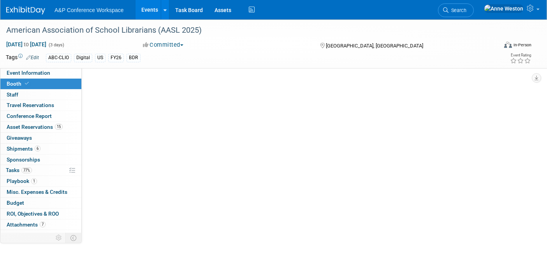
scroll to position [0, 0]
select select "CLDC - Digital/BDR"
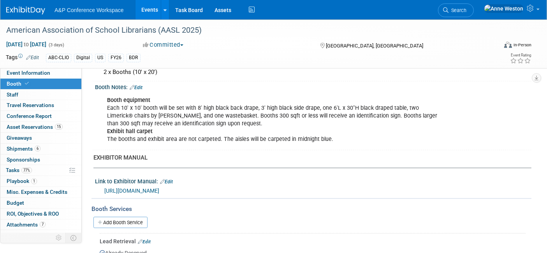
scroll to position [180, 0]
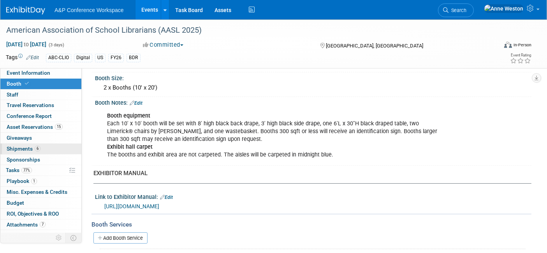
click at [30, 146] on span "Shipments 6" at bounding box center [24, 149] width 34 height 6
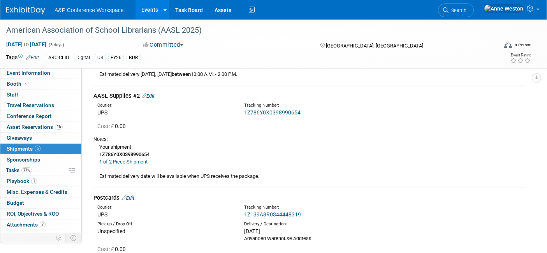
scroll to position [736, 0]
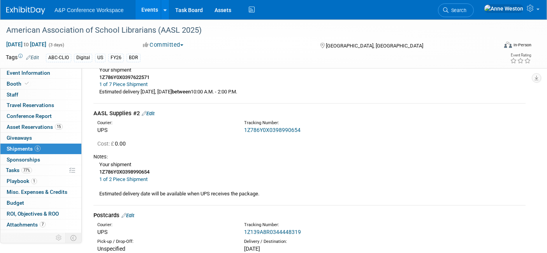
click at [274, 127] on link "1Z786Y0X0398990654" at bounding box center [272, 130] width 56 height 6
click at [150, 112] on link "Edit" at bounding box center [148, 114] width 13 height 6
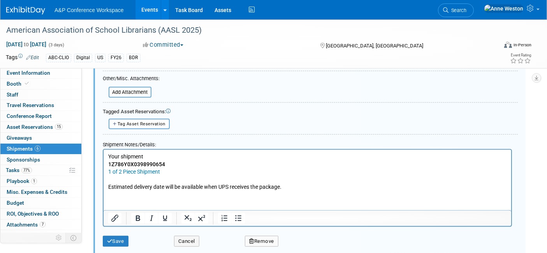
scroll to position [966, 0]
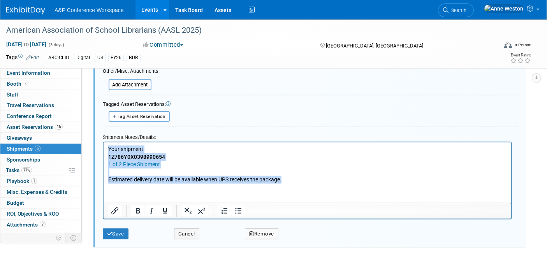
drag, startPoint x: 294, startPoint y: 177, endPoint x: 206, endPoint y: 282, distance: 137.5
click at [103, 142] on html "Your shipment 1Z786Y0X0398990654 1 of 2 Piece Shipment Estimated delivery date …" at bounding box center [307, 162] width 408 height 41
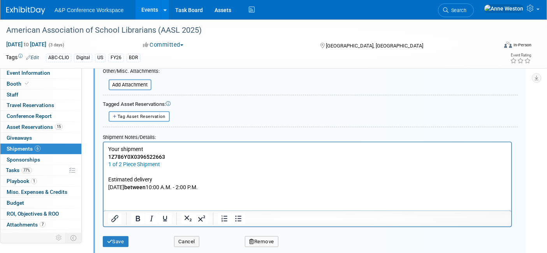
click at [108, 179] on p "Estimated delivery" at bounding box center [307, 180] width 399 height 8
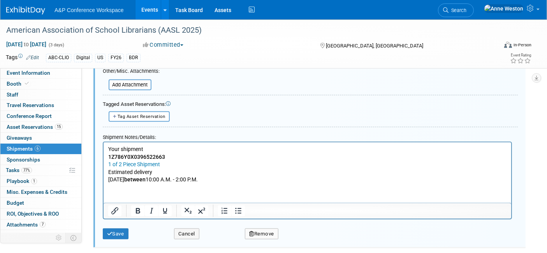
click at [108, 179] on body "Your shipment 1Z786Y0X0396522663 1 of 2 Piece Shipment Estimated delivery Frida…" at bounding box center [308, 164] width 400 height 38
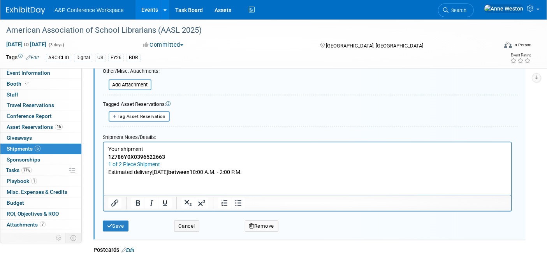
click at [284, 171] on p "Estimated delivery Friday, September 26 between 10:00 A.M. - 2:00 P.M." at bounding box center [307, 172] width 399 height 8
click at [111, 221] on button "Save" at bounding box center [116, 226] width 26 height 11
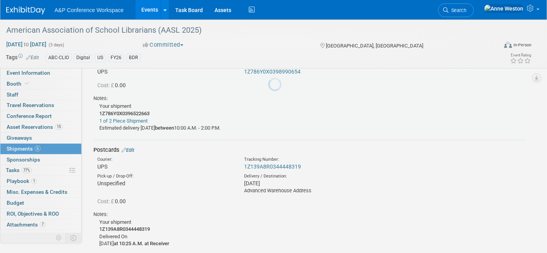
scroll to position [750, 0]
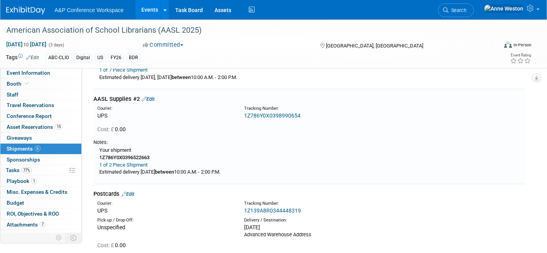
click at [267, 210] on link "1Z139A8R0344448319" at bounding box center [272, 211] width 57 height 6
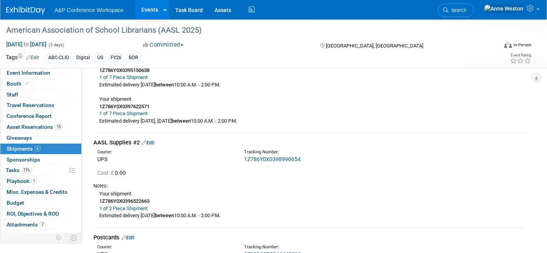
click at [263, 159] on link "1Z786Y0X0398990654" at bounding box center [272, 159] width 56 height 6
click at [154, 144] on link "Edit" at bounding box center [148, 143] width 13 height 6
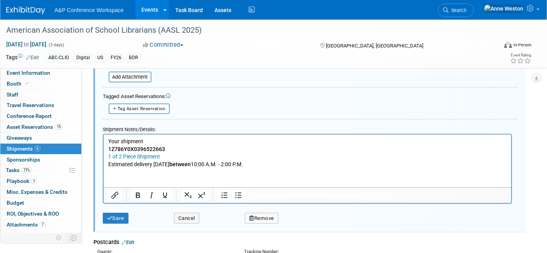
scroll to position [1010, 0]
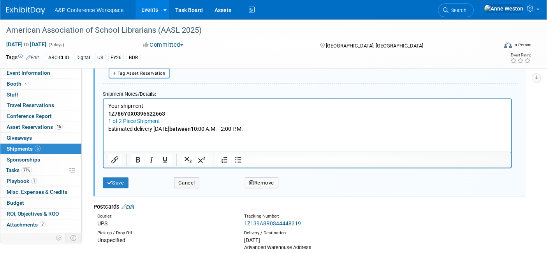
click at [287, 126] on p "Your shipment 1Z786Y0X0396522663 1 of 2 Piece Shipment Estimated delivery Frida…" at bounding box center [307, 117] width 399 height 30
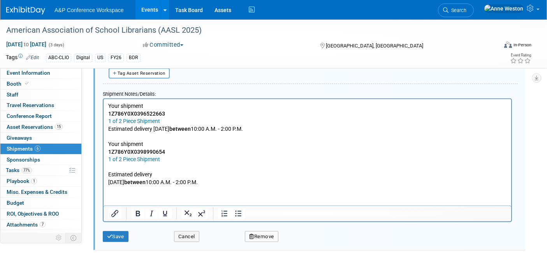
click at [144, 171] on p "Estimated delivery" at bounding box center [307, 175] width 399 height 8
click at [110, 169] on p "Rich Text Area. Press ALT-0 for help." at bounding box center [307, 167] width 399 height 8
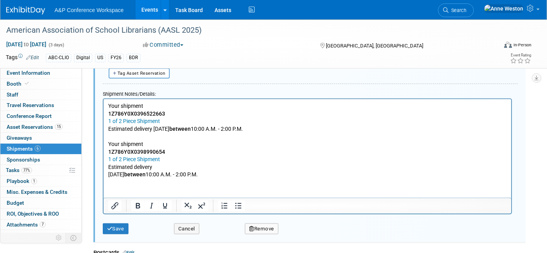
click at [113, 176] on p "Friday, September 26 between 10:00 A.M. - 2:00 P.M." at bounding box center [307, 175] width 399 height 8
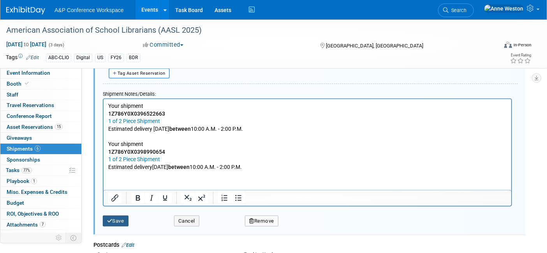
click at [113, 216] on button "Save" at bounding box center [116, 221] width 26 height 11
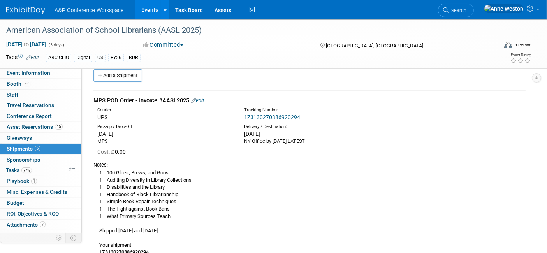
scroll to position [0, 0]
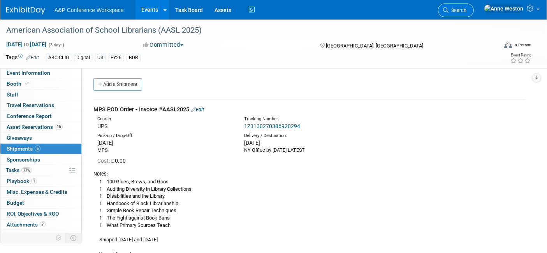
click at [467, 7] on span "Search" at bounding box center [458, 10] width 18 height 6
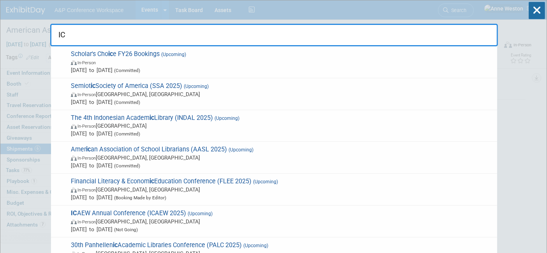
type input "I"
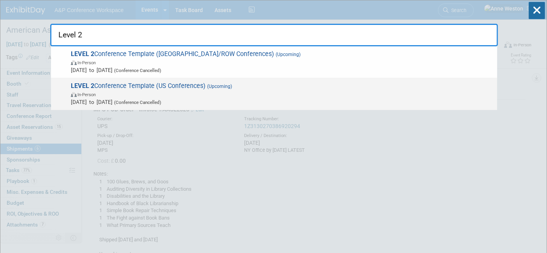
type input "Level 2"
click at [166, 88] on span "LEVEL 2 Conference Template (US Conferences) (Upcoming) In-Person Oct 21, 2024 …" at bounding box center [281, 94] width 425 height 24
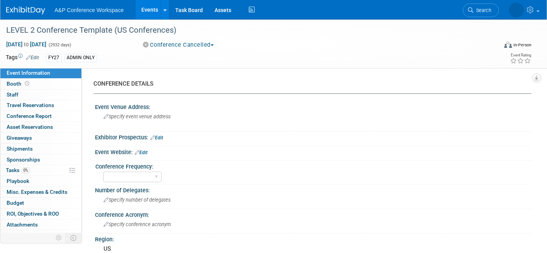
select select "Level 2"
select select "In-Person Booth"
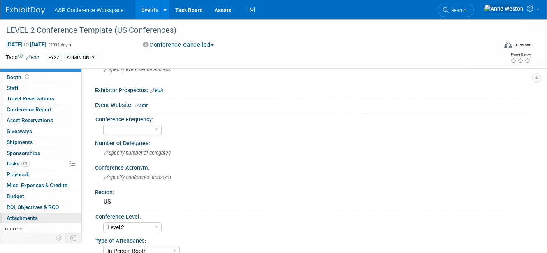
scroll to position [86, 0]
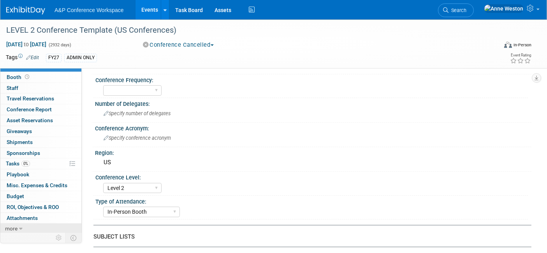
click at [16, 226] on span "more" at bounding box center [11, 229] width 12 height 6
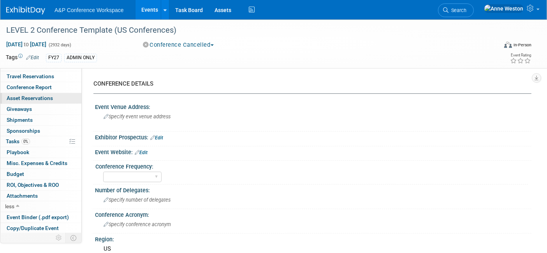
scroll to position [60, 0]
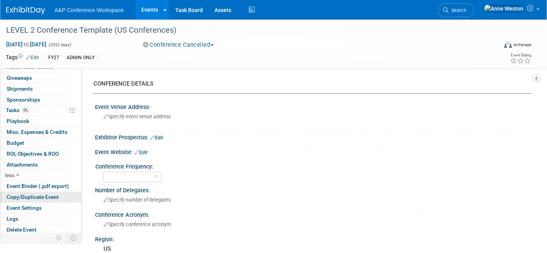
click at [35, 196] on span "Copy/Duplicate Event" at bounding box center [33, 197] width 52 height 6
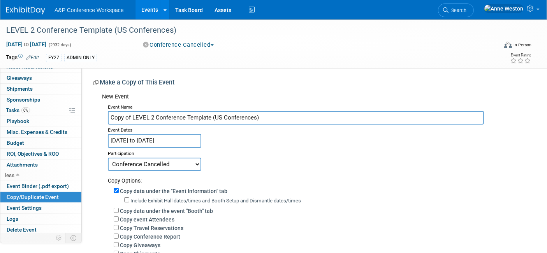
drag, startPoint x: 264, startPoint y: 116, endPoint x: 103, endPoint y: 126, distance: 161.2
click at [103, 126] on div "Event Name Copy of LEVEL 2 Conference Template (US Conferences) Event Dates [DA…" at bounding box center [314, 232] width 424 height 260
type input "ICMS 2026"
click at [149, 164] on select "Committed Considering Not Going Conference Cancelled Conference Postponed Waiti…" at bounding box center [155, 164] width 94 height 13
select select "1"
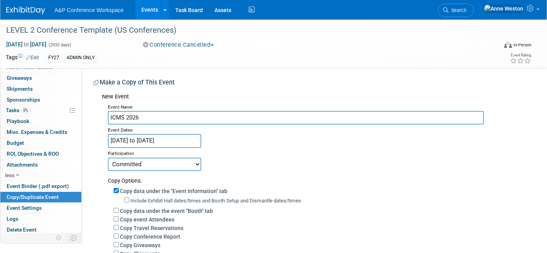
click at [108, 158] on select "Committed Considering Not Going Conference Cancelled Conference Postponed Waiti…" at bounding box center [155, 164] width 94 height 13
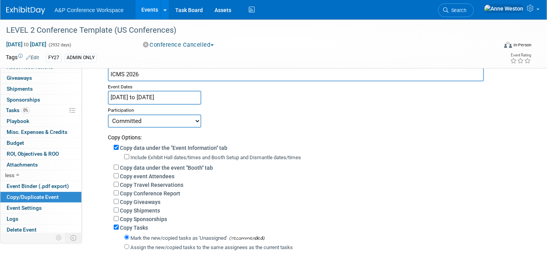
scroll to position [86, 0]
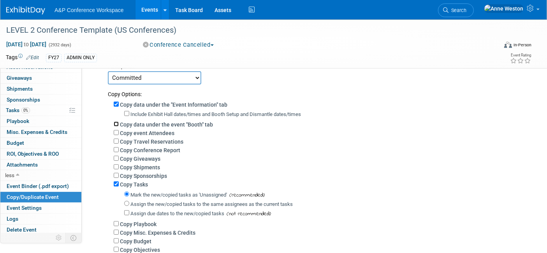
click at [114, 122] on input "Copy data under the event "Booth" tab" at bounding box center [116, 124] width 5 height 5
checkbox input "true"
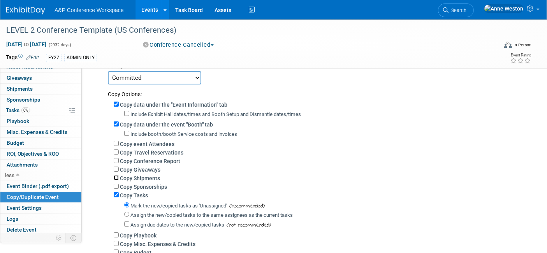
click at [114, 176] on input "Copy Shipments" at bounding box center [116, 177] width 5 height 5
checkbox input "true"
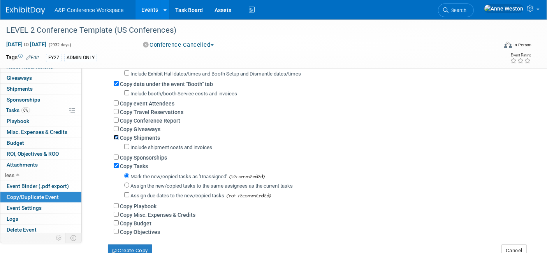
scroll to position [173, 0]
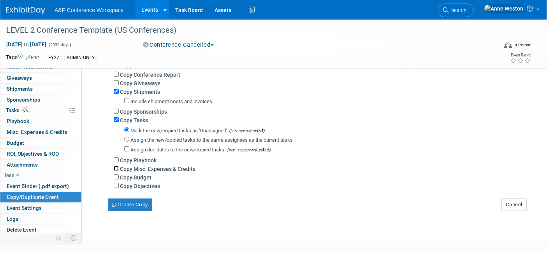
click at [116, 166] on input "Copy Misc. Expenses & Credits" at bounding box center [116, 168] width 5 height 5
checkbox input "true"
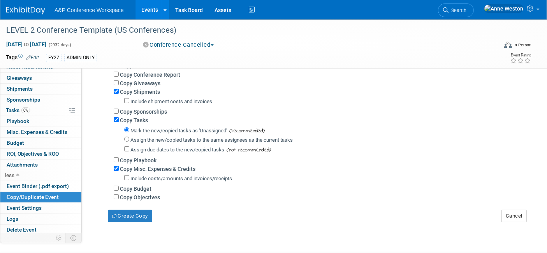
click at [120, 185] on div "Copy Budget" at bounding box center [320, 188] width 412 height 9
click at [117, 186] on input "Copy Budget" at bounding box center [116, 188] width 5 height 5
checkbox input "true"
click at [125, 215] on button "Create Copy" at bounding box center [130, 216] width 44 height 12
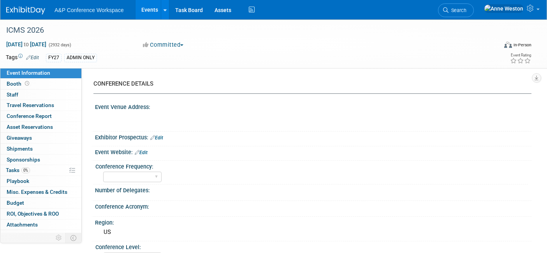
select select "Level 2"
select select "In-Person Booth"
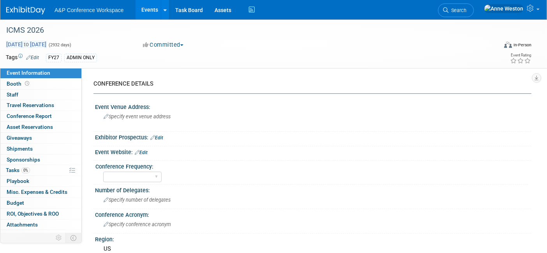
click at [23, 42] on span "[DATE] to [DATE]" at bounding box center [26, 44] width 41 height 7
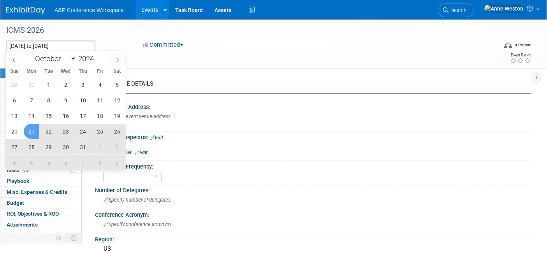
click at [115, 59] on icon at bounding box center [117, 59] width 5 height 5
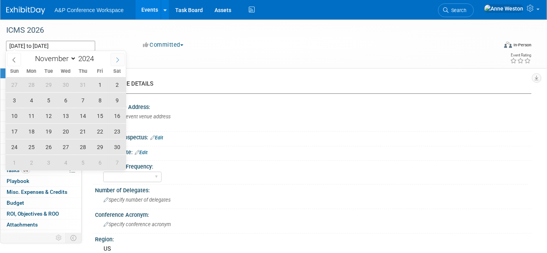
click at [115, 59] on icon at bounding box center [117, 59] width 5 height 5
select select "11"
click at [115, 59] on icon at bounding box center [117, 59] width 5 height 5
type input "2025"
click at [115, 59] on icon at bounding box center [117, 59] width 5 height 5
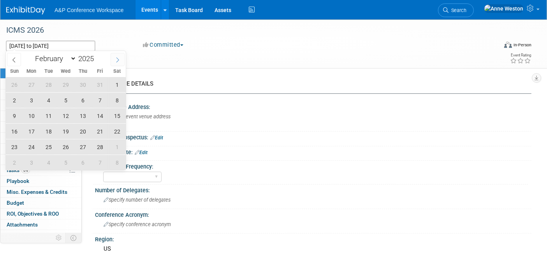
click at [115, 59] on icon at bounding box center [117, 59] width 5 height 5
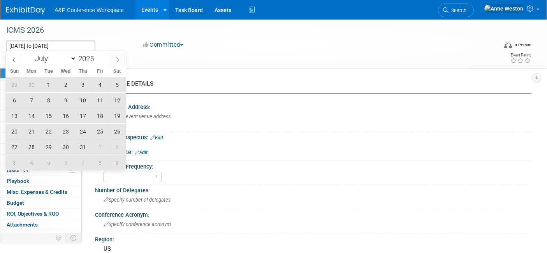
click at [115, 59] on icon at bounding box center [117, 59] width 5 height 5
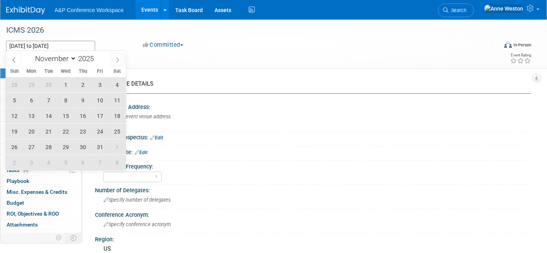
select select "11"
click at [115, 59] on icon at bounding box center [117, 59] width 5 height 5
type input "2026"
click at [115, 59] on icon at bounding box center [117, 59] width 5 height 5
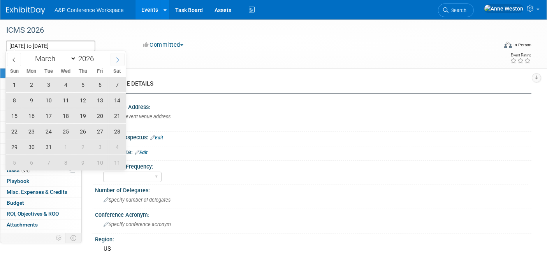
click at [115, 59] on icon at bounding box center [117, 59] width 5 height 5
select select "4"
click at [81, 112] on span "14" at bounding box center [82, 115] width 15 height 15
type input "May 14, 2026"
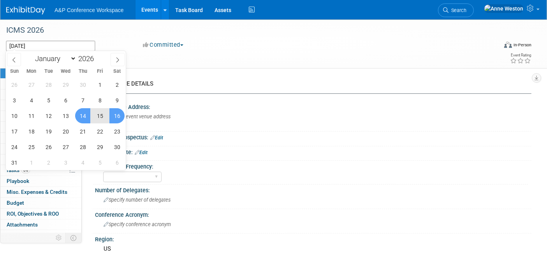
click at [113, 115] on span "16" at bounding box center [116, 115] width 15 height 15
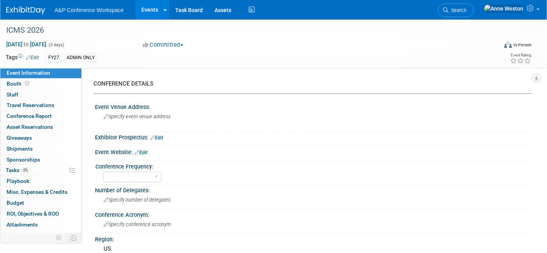
click at [34, 56] on link "Edit" at bounding box center [32, 57] width 13 height 5
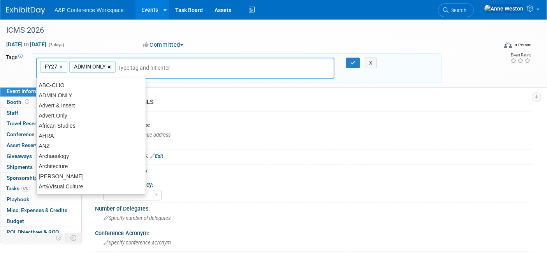
click at [110, 65] on link "×" at bounding box center [110, 67] width 5 height 9
type input "FY27"
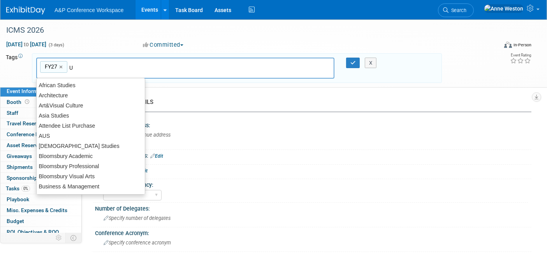
type input "US"
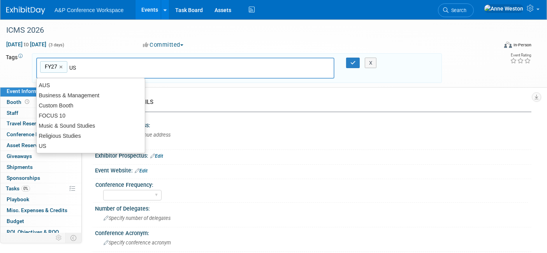
type input "FY27, US"
click at [351, 60] on icon "button" at bounding box center [353, 62] width 5 height 5
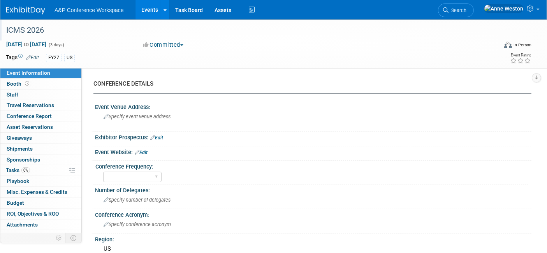
click at [42, 31] on div "ICMS 2026" at bounding box center [246, 30] width 484 height 14
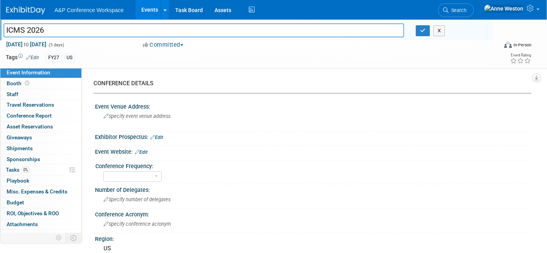
drag, startPoint x: 42, startPoint y: 31, endPoint x: 0, endPoint y: 32, distance: 42.5
click at [0, 32] on div "ICMS 2026" at bounding box center [204, 31] width 413 height 12
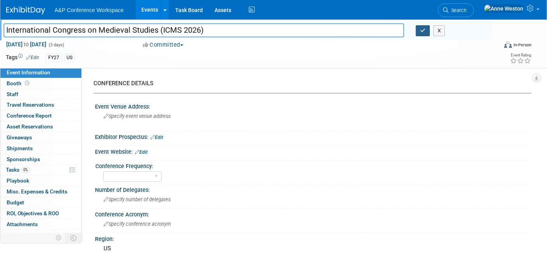
type input "International Congress on Medieval Studies (ICMS 2026)"
click at [420, 32] on icon "button" at bounding box center [422, 30] width 5 height 5
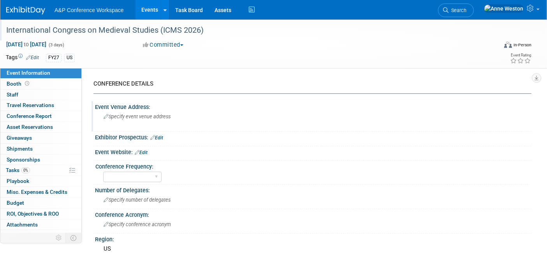
click at [151, 120] on div "Specify event venue address" at bounding box center [186, 120] width 170 height 18
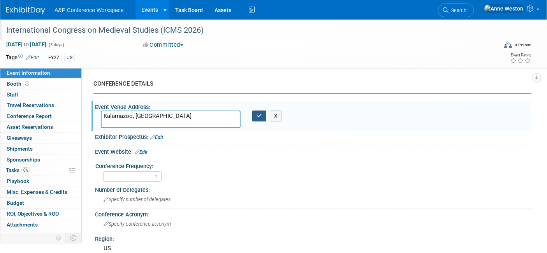
type textarea "Kalamazoo, [GEOGRAPHIC_DATA]"
click at [258, 120] on button "button" at bounding box center [259, 116] width 14 height 11
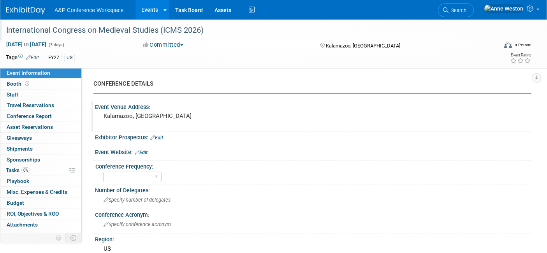
scroll to position [43, 0]
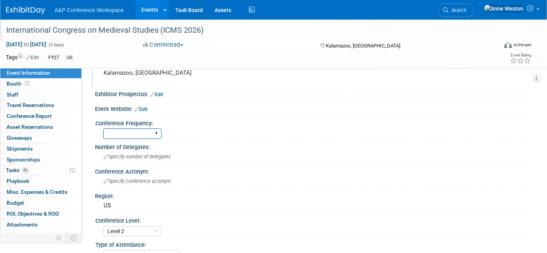
click at [155, 136] on select "Annual Biennial Bi-Annual Triennial Quadrennial" at bounding box center [132, 134] width 58 height 11
select select "Annual"
click at [103, 129] on select "Annual Biennial Bi-Annual Triennial Quadrennial" at bounding box center [132, 134] width 58 height 11
click at [160, 156] on span "Specify number of delegates" at bounding box center [137, 157] width 67 height 6
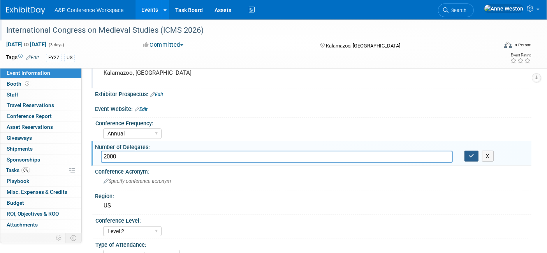
type input "2000"
click at [469, 154] on icon "button" at bounding box center [471, 156] width 5 height 5
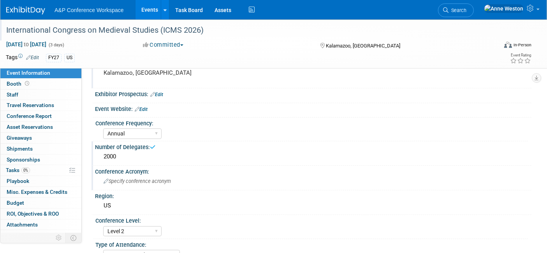
click at [149, 180] on span "Specify conference acronym" at bounding box center [137, 181] width 67 height 6
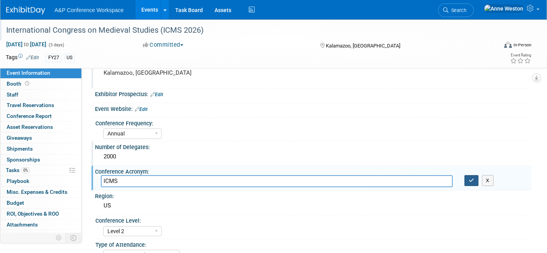
type input "ICMS"
click at [474, 180] on icon "button" at bounding box center [471, 180] width 5 height 5
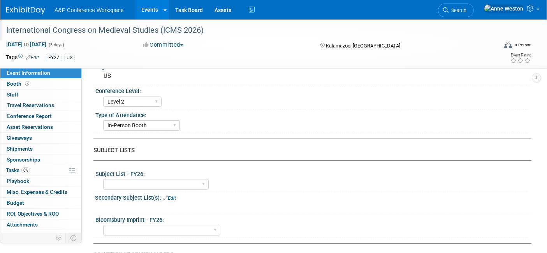
scroll to position [216, 0]
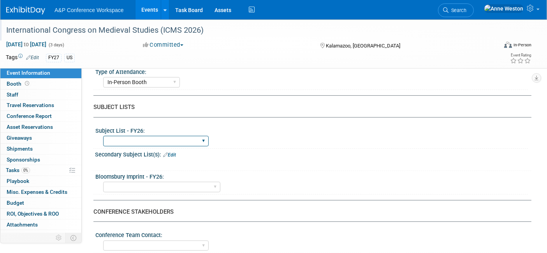
click at [157, 136] on select "ABC-CLIO Reference African Studies Anthropology Archaeology Architecture Archiv…" at bounding box center [156, 141] width 106 height 11
select select "Libraries"
click at [103, 136] on select "ABC-CLIO Reference African Studies Anthropology Archaeology Architecture Archiv…" at bounding box center [156, 141] width 106 height 11
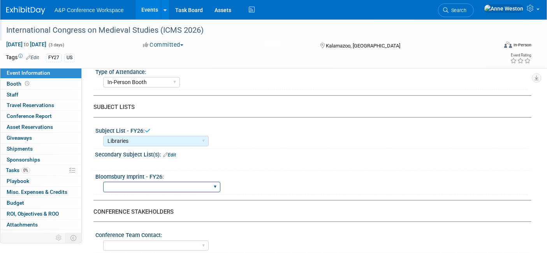
click at [149, 182] on select "Backbeat Bloomsbury Bloomsbury Academic Bloomsbury Digital Resources Bloomsbury…" at bounding box center [161, 187] width 117 height 11
select select "Bloomsbury Digital Resources"
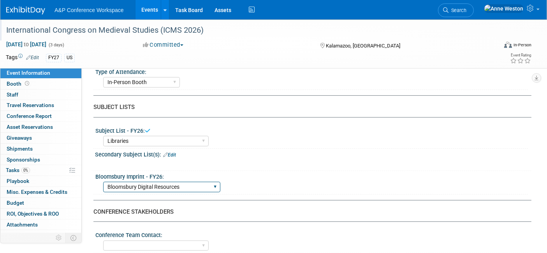
click at [103, 182] on select "Backbeat Bloomsbury Bloomsbury Academic Bloomsbury Digital Resources Bloomsbury…" at bounding box center [161, 187] width 117 height 11
click at [281, 149] on div "Secondary Subject List(s): Edit" at bounding box center [313, 154] width 437 height 10
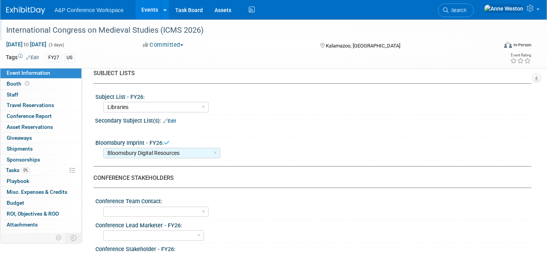
scroll to position [303, 0]
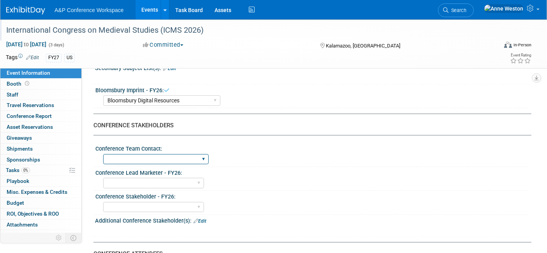
click at [172, 156] on select "Anne Weston Matt Hambridge Amanda Oney Anne Weston & Amanda Oney Anne Weston & …" at bounding box center [156, 159] width 106 height 11
select select "Amanda Oney"
click at [103, 154] on select "Anne Weston Matt Hambridge Amanda Oney Anne Weston & Amanda Oney Anne Weston & …" at bounding box center [156, 159] width 106 height 11
click at [149, 181] on select "Abigail Larkin Alice Billington Ami Reitmeier Amy Suratia Andy Boyd Anna Robert…" at bounding box center [153, 183] width 101 height 11
select select "[PERSON_NAME]"
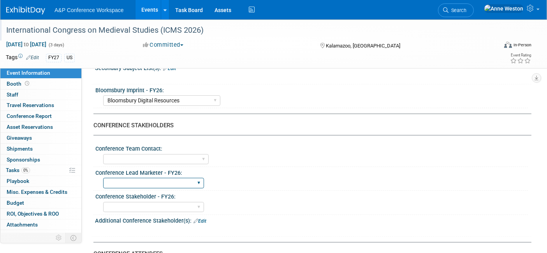
click at [103, 178] on select "Abigail Larkin Alice Billington Ami Reitmeier Amy Suratia Andy Boyd Anna Robert…" at bounding box center [153, 183] width 101 height 11
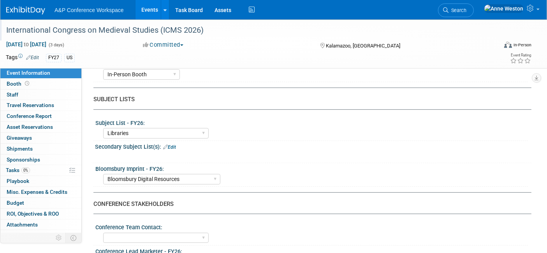
scroll to position [216, 0]
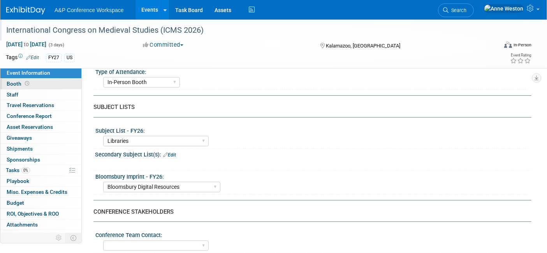
click at [10, 85] on span "Booth" at bounding box center [19, 84] width 24 height 6
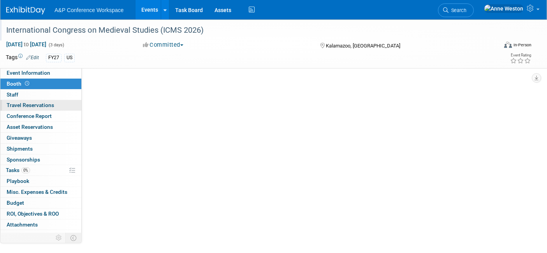
scroll to position [0, 0]
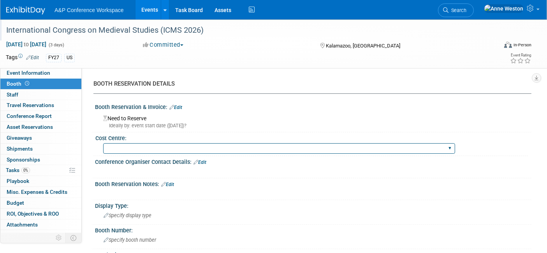
click at [120, 148] on select "BGBG BLRG BPDL BUAV BUIB BUMD COBA COMD CUAP FBAP HART IBIB RGP DIGI BUHA ABC-C…" at bounding box center [279, 148] width 352 height 11
select select "DIGI"
click at [103, 143] on select "BGBG BLRG BPDL BUAV BUIB BUMD COBA COMD CUAP FBAP HART IBIB RGP DIGI BUHA ABC-C…" at bounding box center [279, 148] width 352 height 11
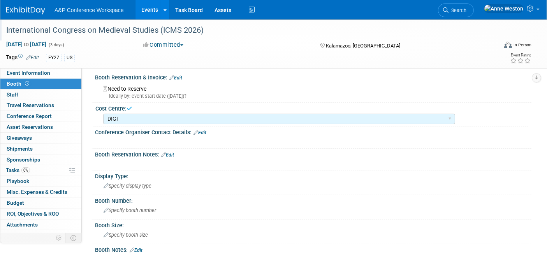
scroll to position [43, 0]
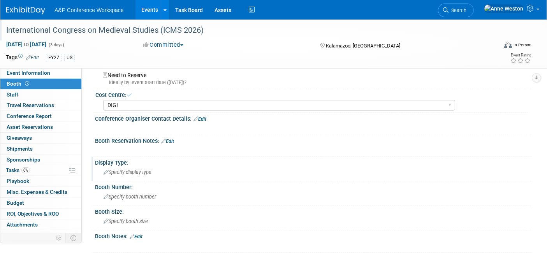
click at [144, 169] on span "Specify display type" at bounding box center [128, 172] width 48 height 6
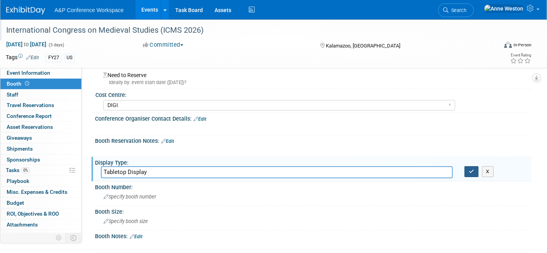
type input "Tabletop Display"
click at [469, 169] on icon "button" at bounding box center [471, 171] width 5 height 5
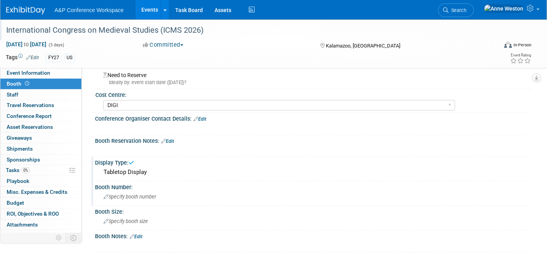
click at [124, 203] on div "Booth Number: Specify booth number" at bounding box center [312, 194] width 440 height 25
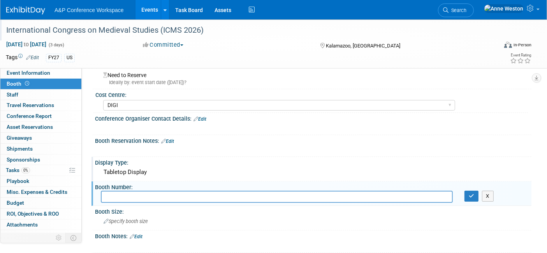
drag, startPoint x: 125, startPoint y: 201, endPoint x: 111, endPoint y: 195, distance: 15.7
click at [111, 195] on input "text" at bounding box center [277, 197] width 352 height 12
paste input " 63 (2' x 6' standard table)"
click at [114, 198] on input " 63 (2' x 6' standard table)" at bounding box center [277, 197] width 352 height 12
drag, startPoint x: 179, startPoint y: 195, endPoint x: 111, endPoint y: 198, distance: 67.9
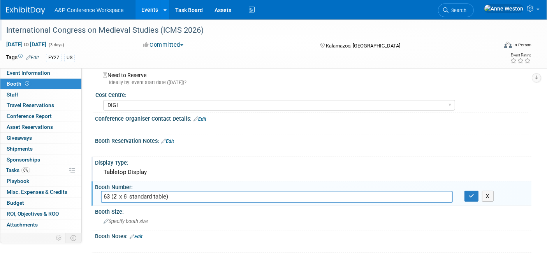
click at [111, 198] on input "63 (2' x 6' standard table)" at bounding box center [277, 197] width 352 height 12
type input "63"
click at [468, 191] on button "button" at bounding box center [472, 196] width 14 height 11
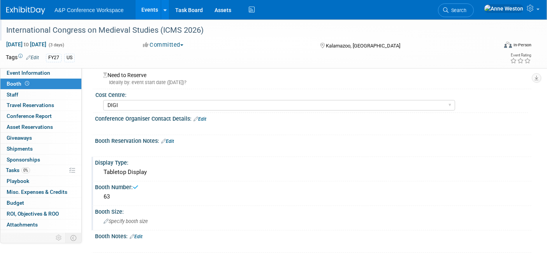
click at [124, 219] on span "Specify booth size" at bounding box center [126, 222] width 44 height 6
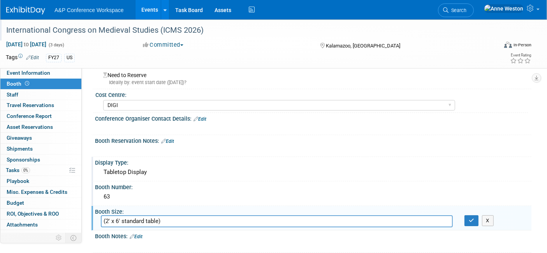
click at [105, 219] on input "(2' x 6' standard table)" at bounding box center [277, 221] width 352 height 12
click at [161, 215] on input "2' x 6' standard table)" at bounding box center [277, 221] width 352 height 12
drag, startPoint x: 120, startPoint y: 217, endPoint x: 125, endPoint y: 217, distance: 4.7
click at [120, 217] on input "2' x 6' standard table" at bounding box center [277, 221] width 352 height 12
drag, startPoint x: 121, startPoint y: 221, endPoint x: 132, endPoint y: 221, distance: 10.9
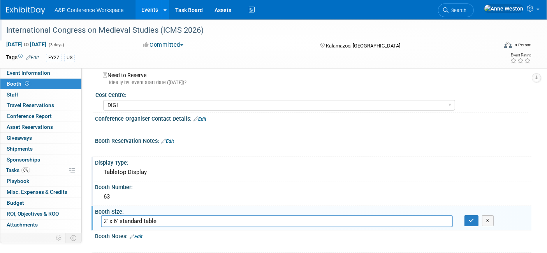
click at [121, 221] on input "2' x 6' standard table" at bounding box center [277, 221] width 352 height 12
click at [146, 220] on input "2' x 6' Standard table" at bounding box center [277, 221] width 352 height 12
type input "2' x 6' Standard Table"
click at [471, 220] on icon "button" at bounding box center [471, 220] width 5 height 5
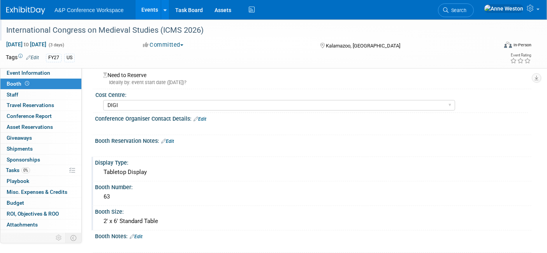
scroll to position [0, 0]
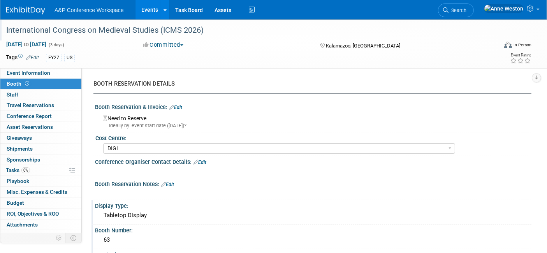
click at [180, 109] on link "Edit" at bounding box center [175, 107] width 13 height 5
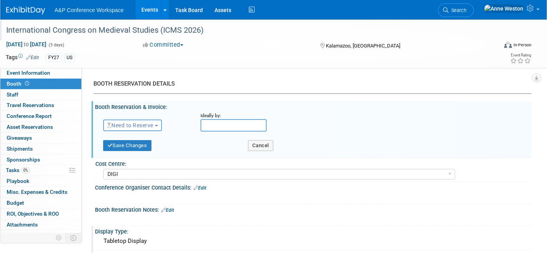
click at [131, 123] on span "Need to Reserve" at bounding box center [130, 125] width 46 height 6
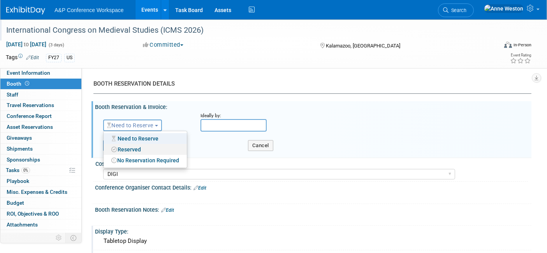
click at [139, 152] on link "Reserved" at bounding box center [145, 149] width 83 height 11
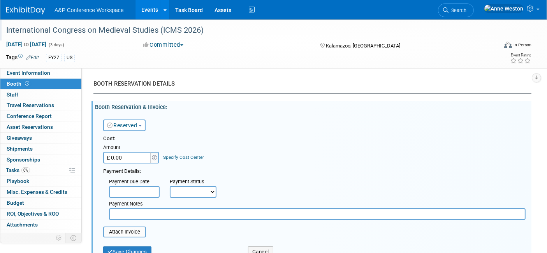
click at [131, 157] on input "£ 0.00" at bounding box center [127, 158] width 49 height 12
type input "£ 600.00"
click at [179, 161] on td "Specify Cost Center Cost Center -- Not Specified -- ACE-ENTOTH ACE-HOTEL ACE-TR…" at bounding box center [182, 153] width 45 height 21
click at [176, 157] on link "Specify Cost Center" at bounding box center [184, 157] width 41 height 5
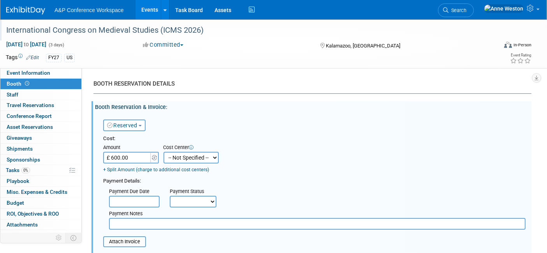
click at [185, 157] on select "-- Not Specified -- ACE-ENTOTH ACE-HOTEL ACE-TRAVEL ACM-ADVERT ACM-ENTOTH ACM-F…" at bounding box center [191, 158] width 55 height 12
select select "18966355"
click at [164, 152] on select "-- Not Specified -- ACE-ENTOTH ACE-HOTEL ACE-TRAVEL ACM-ADVERT ACM-ENTOTH ACM-F…" at bounding box center [191, 158] width 55 height 12
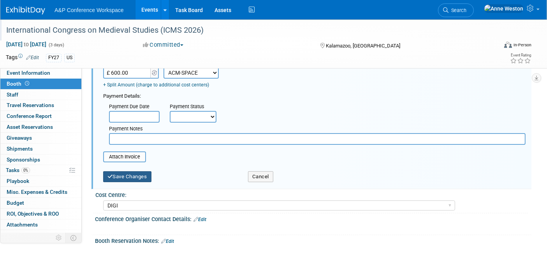
scroll to position [86, 0]
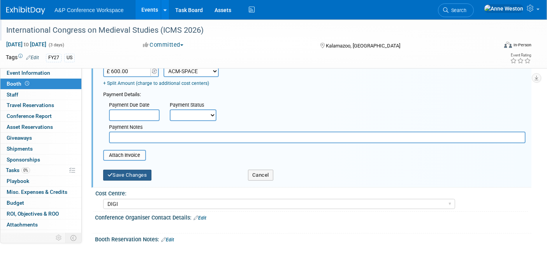
click at [117, 175] on button "Save Changes" at bounding box center [127, 175] width 48 height 11
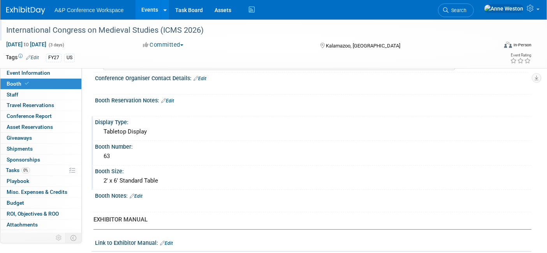
scroll to position [0, 0]
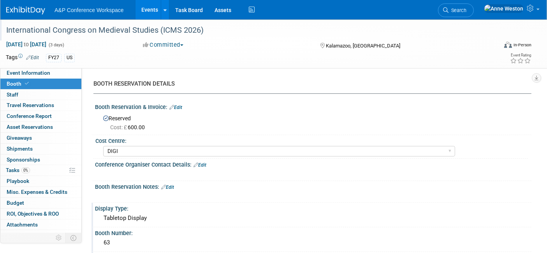
click at [176, 106] on link "Edit" at bounding box center [175, 107] width 13 height 5
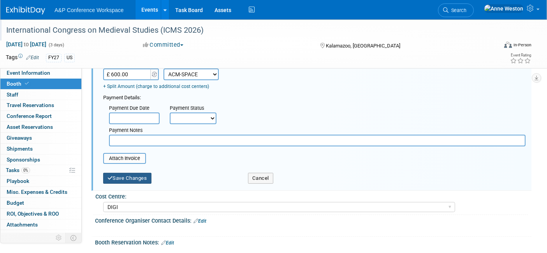
scroll to position [86, 0]
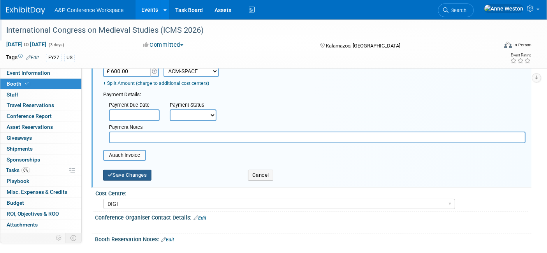
click at [119, 176] on button "Save Changes" at bounding box center [127, 175] width 48 height 11
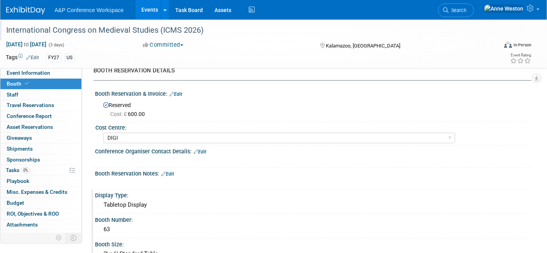
scroll to position [0, 0]
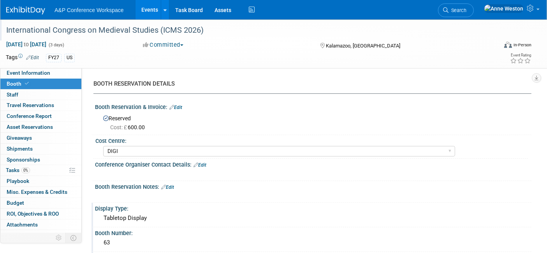
click at [177, 106] on link "Edit" at bounding box center [175, 107] width 13 height 5
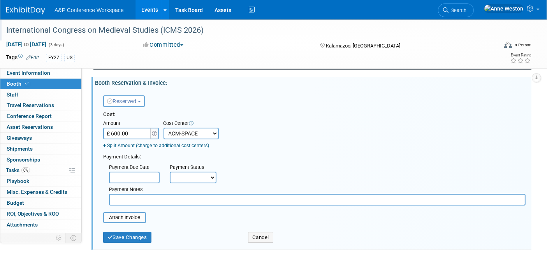
scroll to position [43, 0]
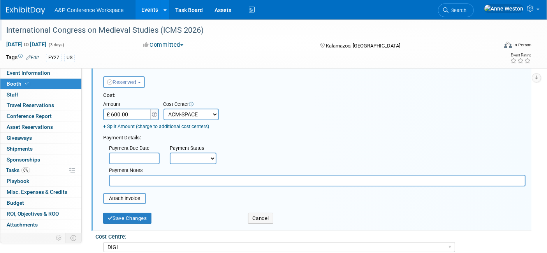
click at [125, 180] on input "text" at bounding box center [317, 181] width 417 height 12
drag, startPoint x: 125, startPoint y: 180, endPoint x: 265, endPoint y: 132, distance: 147.6
click at [265, 132] on div "Payment Details:" at bounding box center [314, 136] width 423 height 9
click at [142, 213] on button "Save Changes" at bounding box center [127, 218] width 48 height 11
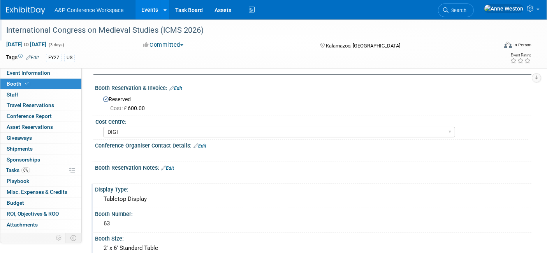
scroll to position [0, 0]
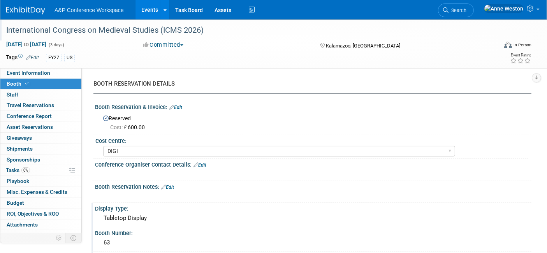
click at [171, 185] on link "Edit" at bounding box center [167, 187] width 13 height 5
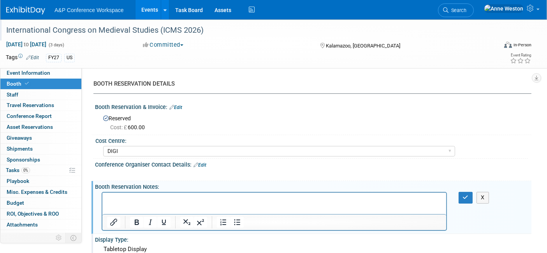
drag, startPoint x: 127, startPoint y: 195, endPoint x: 116, endPoint y: 205, distance: 14.3
click at [116, 204] on html at bounding box center [274, 198] width 344 height 11
click at [465, 195] on icon "button" at bounding box center [466, 197] width 6 height 5
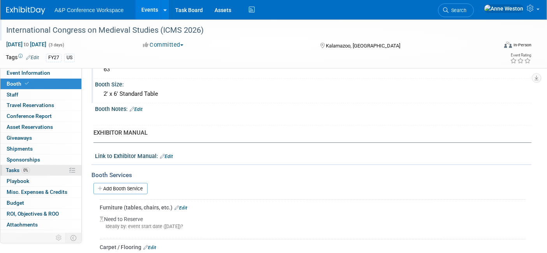
scroll to position [177, 0]
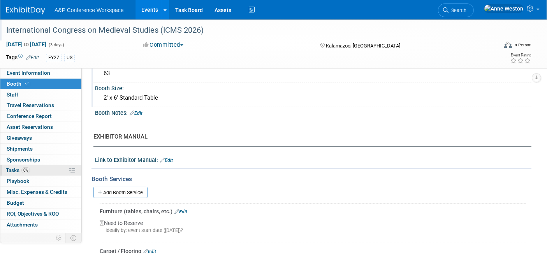
click at [41, 168] on link "0% Tasks 0%" at bounding box center [40, 170] width 81 height 11
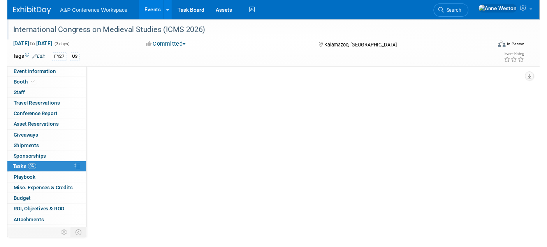
scroll to position [0, 0]
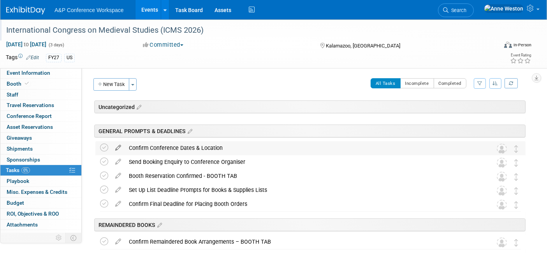
click at [118, 147] on icon at bounding box center [118, 146] width 14 height 10
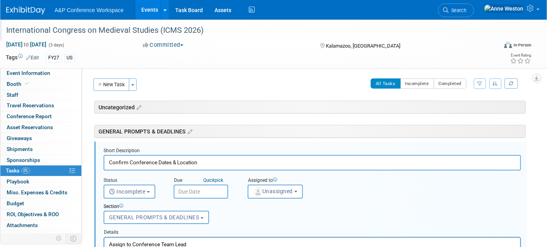
scroll to position [27, 0]
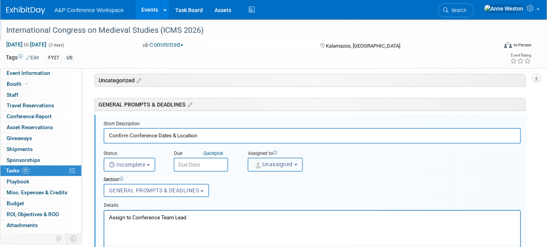
click at [278, 157] on button "Unassigned" at bounding box center [275, 164] width 55 height 14
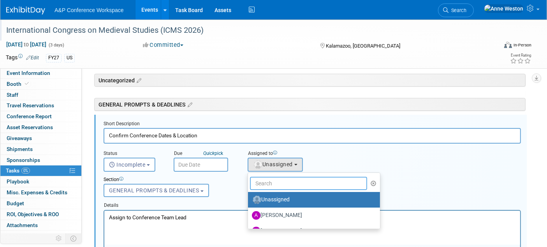
click at [279, 183] on input "text" at bounding box center [308, 183] width 117 height 13
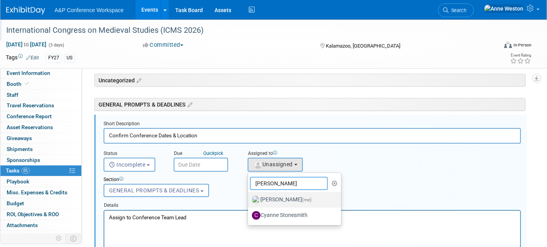
type input "[PERSON_NAME]"
click at [276, 194] on label "Anne Weston (me)" at bounding box center [292, 199] width 81 height 12
click at [249, 196] on input "Anne Weston (me)" at bounding box center [246, 198] width 5 height 5
select select "c29719a7-47ff-44fe-b37a-21211f595519"
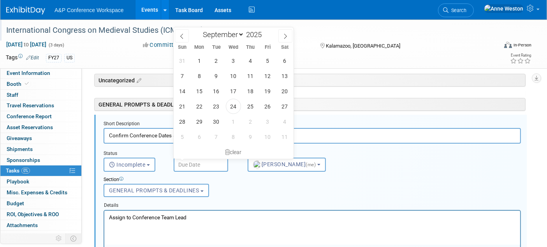
click at [195, 163] on input "text" at bounding box center [201, 164] width 55 height 14
click at [235, 105] on span "24" at bounding box center [233, 106] width 15 height 15
type input "Sep 24, 2025"
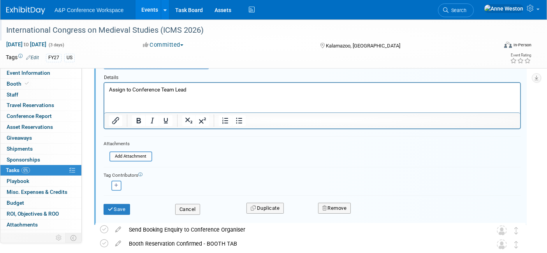
scroll to position [200, 0]
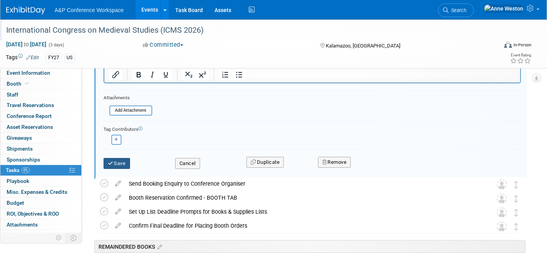
click at [116, 162] on button "Save" at bounding box center [117, 163] width 26 height 11
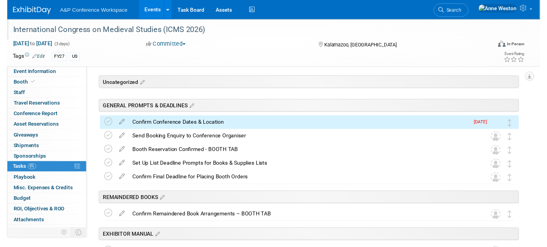
scroll to position [0, 0]
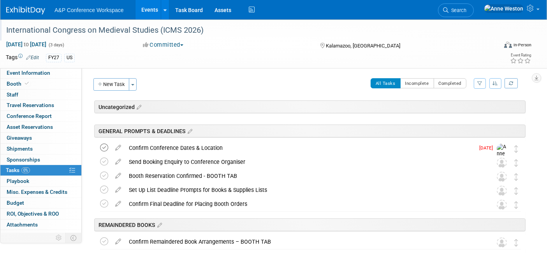
click at [106, 145] on icon at bounding box center [104, 148] width 8 height 8
click at [119, 161] on icon at bounding box center [118, 160] width 14 height 10
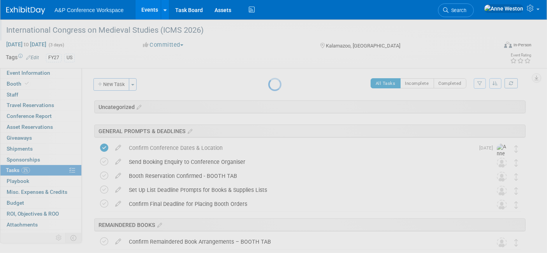
select select "8"
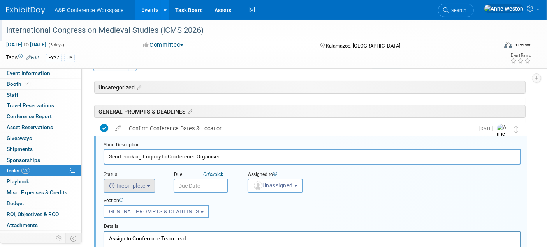
scroll to position [41, 0]
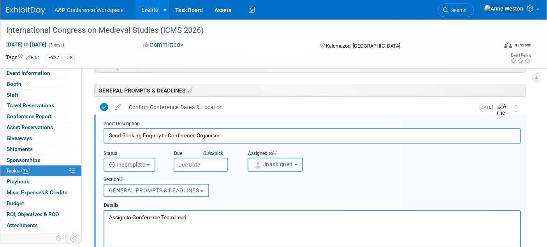
click at [281, 159] on button "Unassigned" at bounding box center [275, 164] width 55 height 14
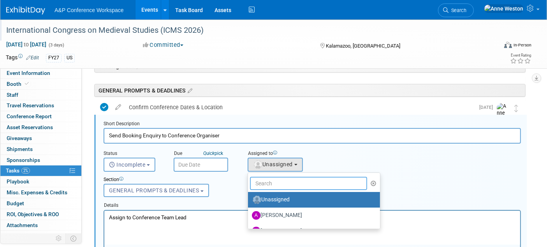
click at [279, 180] on input "text" at bounding box center [308, 183] width 117 height 13
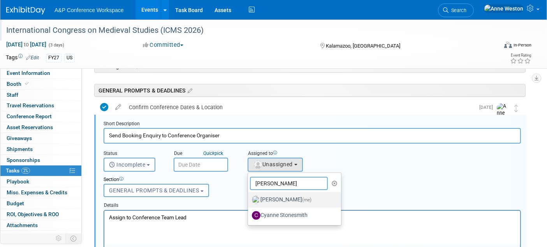
type input "[PERSON_NAME]"
click at [269, 201] on label "Anne Weston (me)" at bounding box center [292, 199] width 81 height 12
click at [249, 201] on input "Anne Weston (me)" at bounding box center [246, 198] width 5 height 5
select select "c29719a7-47ff-44fe-b37a-21211f595519"
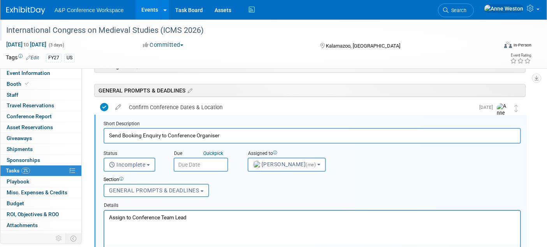
click at [188, 157] on input "text" at bounding box center [201, 164] width 55 height 14
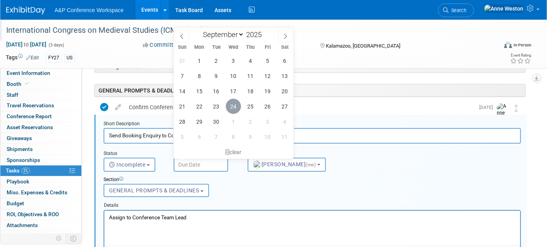
click at [231, 106] on span "24" at bounding box center [233, 106] width 15 height 15
type input "Sep 24, 2025"
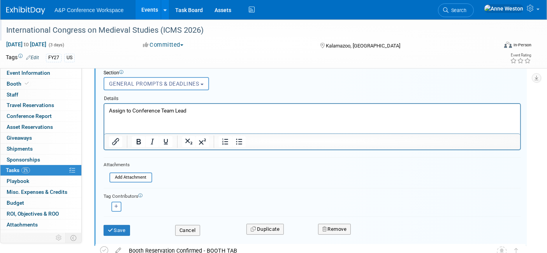
scroll to position [171, 0]
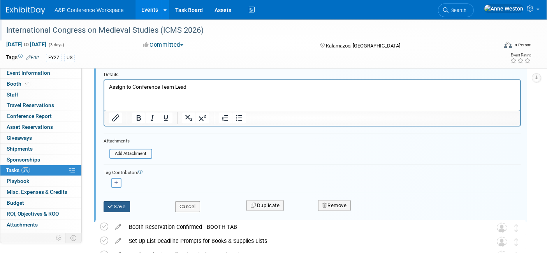
click at [122, 201] on button "Save" at bounding box center [117, 206] width 26 height 11
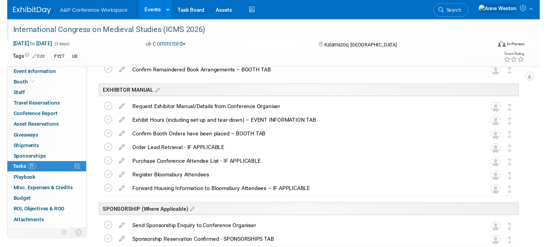
scroll to position [0, 0]
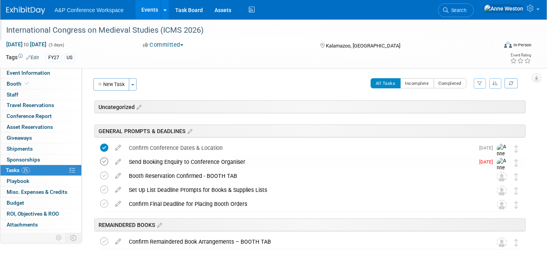
click at [104, 160] on icon at bounding box center [104, 162] width 8 height 8
click at [119, 173] on icon at bounding box center [118, 174] width 14 height 10
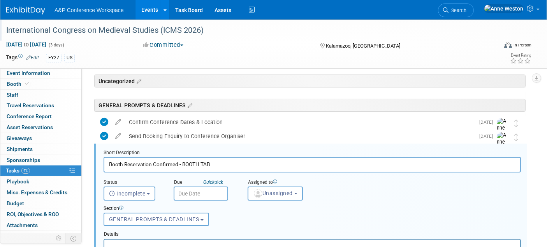
scroll to position [55, 0]
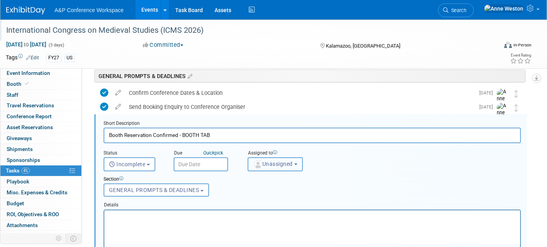
click at [265, 162] on span "Unassigned" at bounding box center [273, 164] width 40 height 6
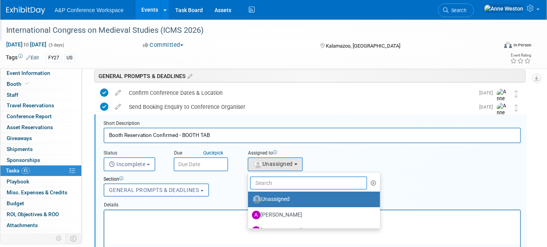
click at [263, 179] on input "text" at bounding box center [308, 182] width 117 height 13
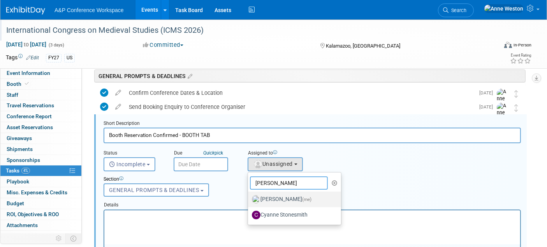
type input "[PERSON_NAME]"
click at [258, 198] on img at bounding box center [256, 199] width 9 height 9
click at [249, 198] on input "Anne Weston (me)" at bounding box center [246, 198] width 5 height 5
select select "c29719a7-47ff-44fe-b37a-21211f595519"
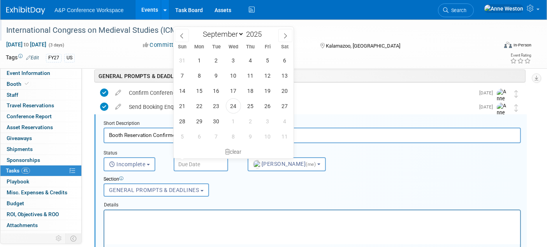
click at [190, 164] on input "text" at bounding box center [201, 164] width 55 height 14
click at [232, 105] on span "24" at bounding box center [233, 105] width 15 height 15
type input "Sep 24, 2025"
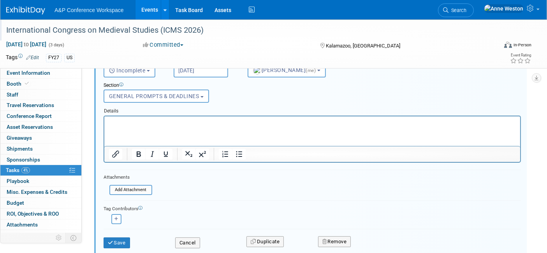
scroll to position [185, 0]
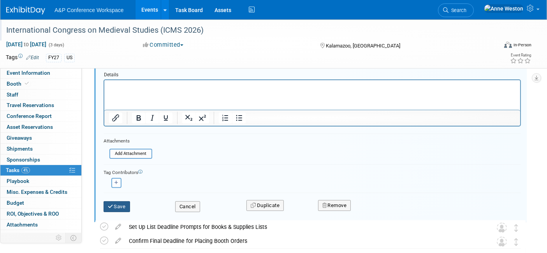
click at [124, 201] on button "Save" at bounding box center [117, 206] width 26 height 11
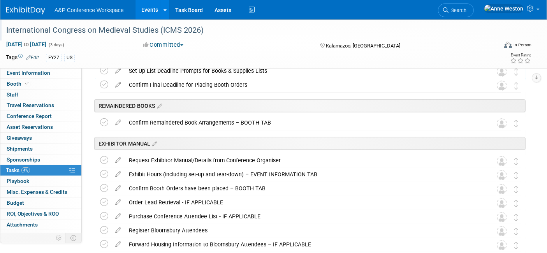
scroll to position [12, 0]
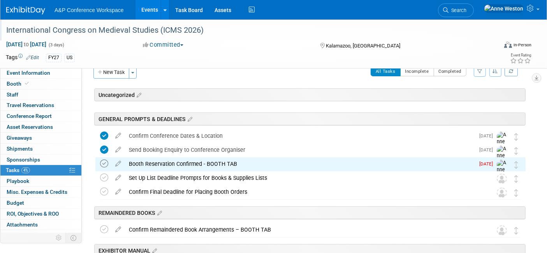
click at [103, 165] on icon at bounding box center [104, 164] width 8 height 8
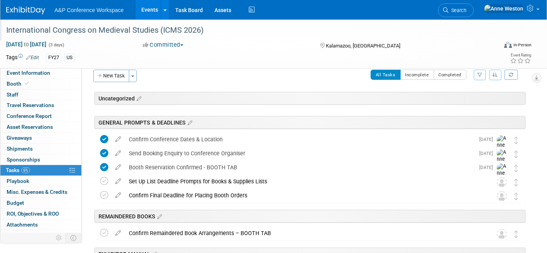
scroll to position [0, 0]
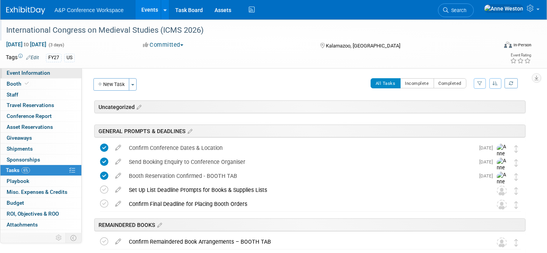
click at [33, 74] on span "Event Information" at bounding box center [29, 73] width 44 height 6
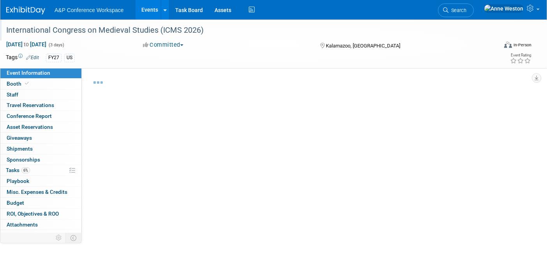
select select "Annual"
select select "Level 2"
select select "In-Person Booth"
select select "Libraries"
select select "Bloomsbury Digital Resources"
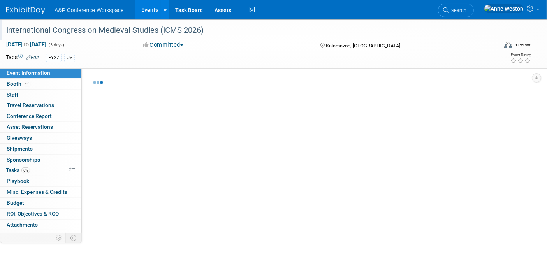
select select "[PERSON_NAME]"
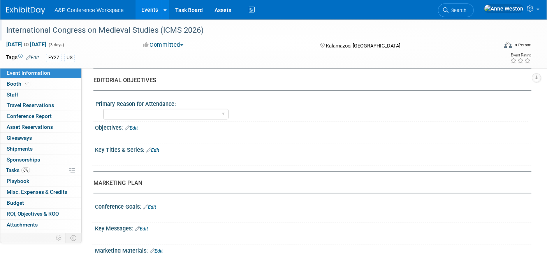
scroll to position [560, 0]
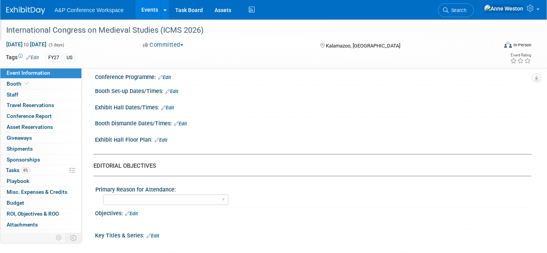
click at [164, 138] on link "Edit" at bounding box center [161, 140] width 13 height 5
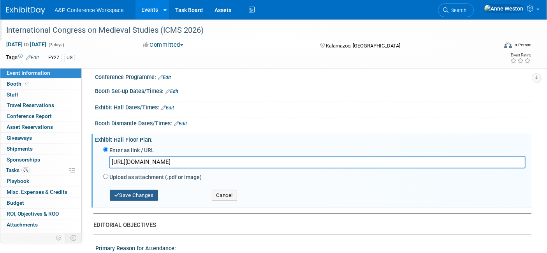
type input "https://icms.confex.com/icms/2026/exhibitorboothmap.cgi"
click at [130, 190] on button "Save Changes" at bounding box center [134, 195] width 48 height 11
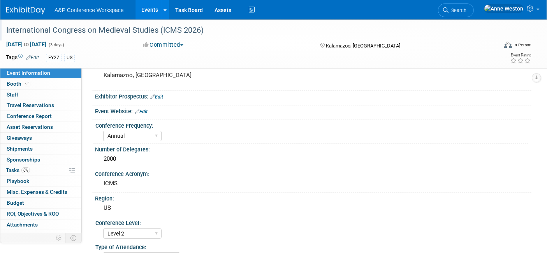
scroll to position [0, 0]
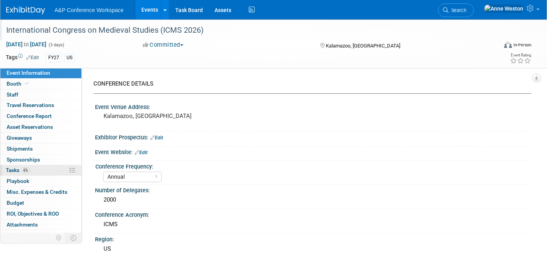
click at [25, 172] on span "6%" at bounding box center [25, 171] width 9 height 6
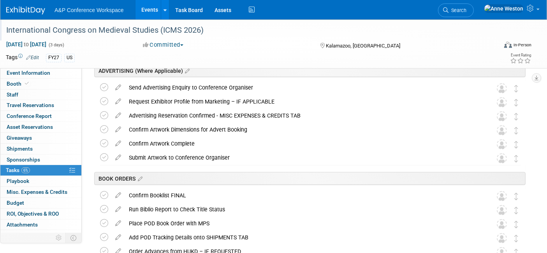
scroll to position [346, 0]
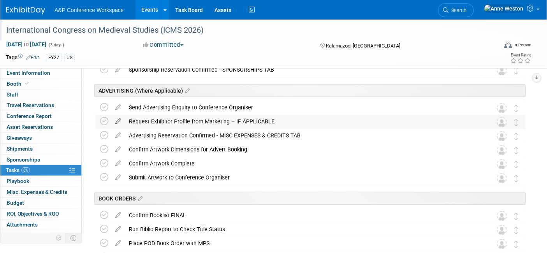
click at [120, 118] on icon at bounding box center [118, 120] width 14 height 10
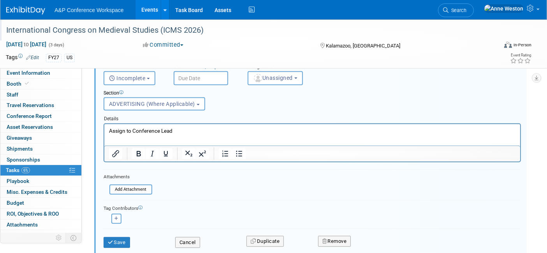
scroll to position [433, 0]
click at [178, 130] on p "Assign to Conference Lead" at bounding box center [312, 130] width 407 height 7
drag, startPoint x: 145, startPoint y: 129, endPoint x: 187, endPoint y: 259, distance: 136.8
click at [104, 134] on html "Assign to Conference Lead" at bounding box center [312, 129] width 416 height 11
drag, startPoint x: 172, startPoint y: 135, endPoint x: 165, endPoint y: 133, distance: 7.7
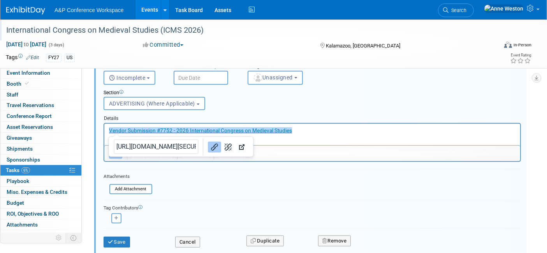
click at [226, 182] on form "Short Description Request Exhibitor Profile from Marketing – IF APPLICABLE Stat…" at bounding box center [312, 145] width 429 height 222
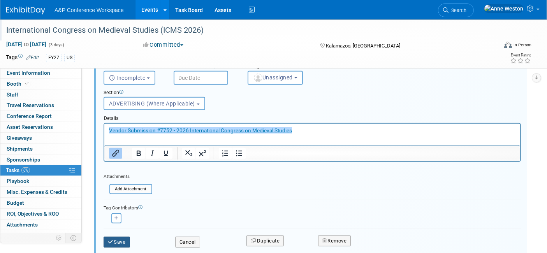
click at [116, 242] on button "Save" at bounding box center [117, 242] width 26 height 11
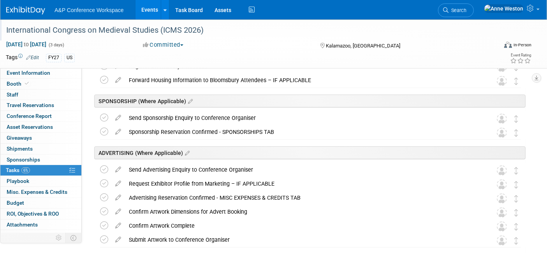
scroll to position [303, 0]
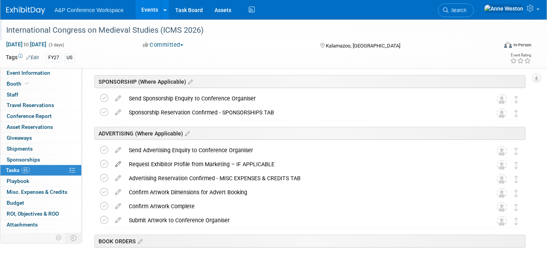
click at [119, 160] on icon at bounding box center [118, 163] width 14 height 10
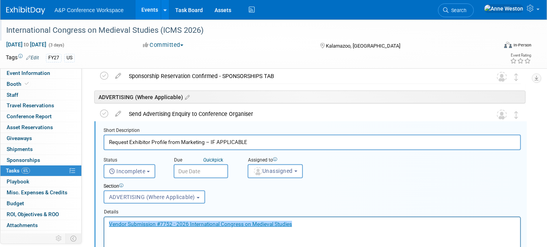
scroll to position [346, 0]
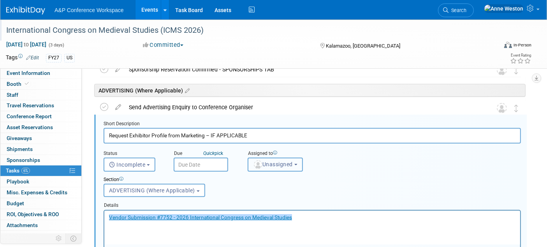
click at [275, 163] on span "Unassigned" at bounding box center [273, 164] width 40 height 6
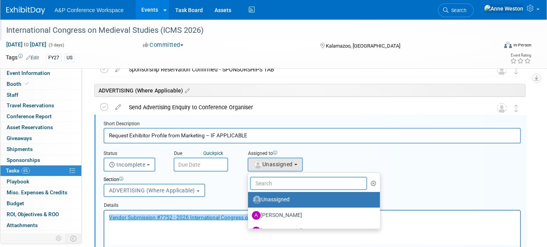
click at [271, 182] on input "text" at bounding box center [308, 183] width 117 height 13
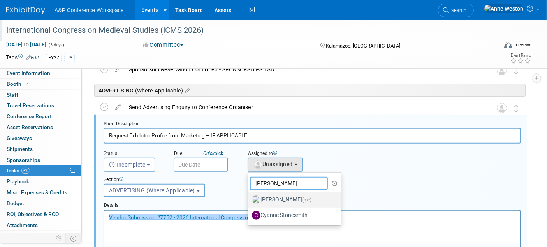
type input "[PERSON_NAME]"
click at [271, 198] on label "Anne Weston (me)" at bounding box center [292, 199] width 81 height 12
click at [249, 198] on input "Anne Weston (me)" at bounding box center [246, 198] width 5 height 5
select select "c29719a7-47ff-44fe-b37a-21211f595519"
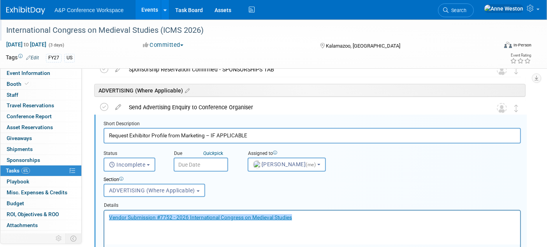
click at [192, 159] on input "text" at bounding box center [201, 164] width 55 height 14
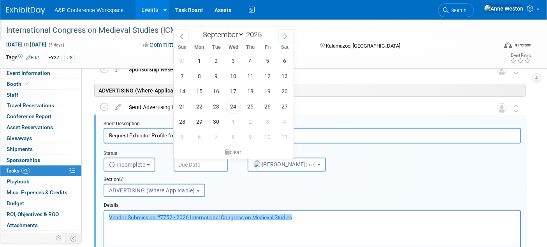
click at [281, 33] on span at bounding box center [286, 35] width 14 height 13
click at [182, 34] on icon at bounding box center [181, 36] width 5 height 5
select select "10"
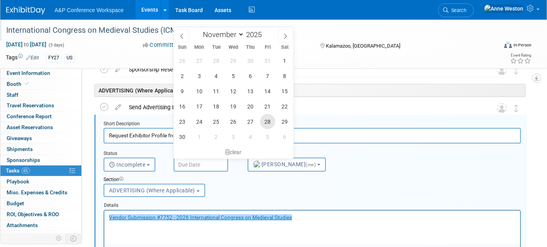
click at [265, 116] on span "28" at bounding box center [267, 121] width 15 height 15
type input "Nov 28, 2025"
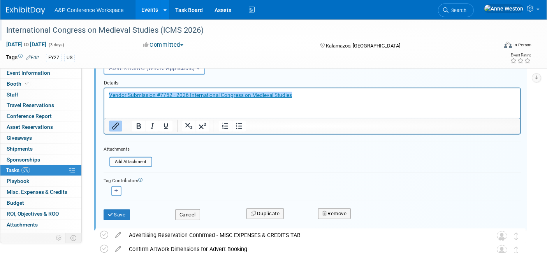
scroll to position [476, 0]
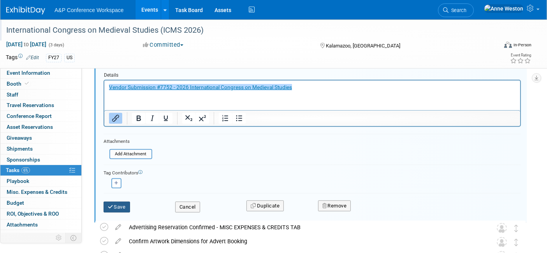
click at [111, 208] on button "Save" at bounding box center [117, 207] width 26 height 11
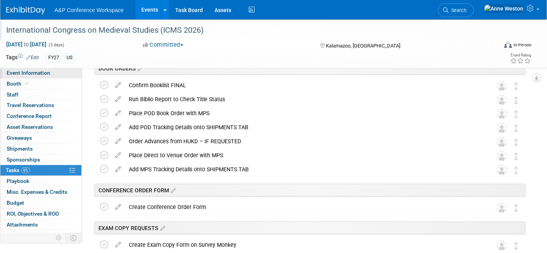
click at [41, 72] on span "Event Information" at bounding box center [29, 73] width 44 height 6
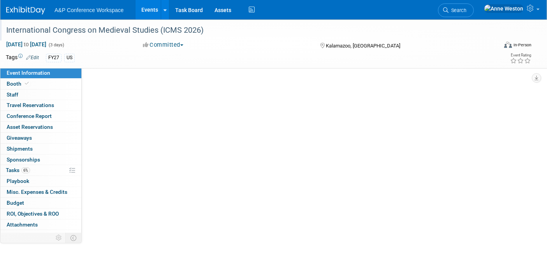
select select "Annual"
select select "Level 2"
select select "In-Person Booth"
select select "Libraries"
select select "Bloomsbury Digital Resources"
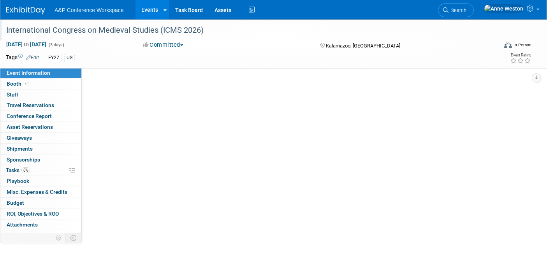
select select "[PERSON_NAME]"
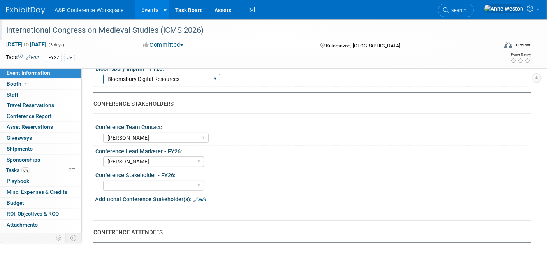
scroll to position [346, 0]
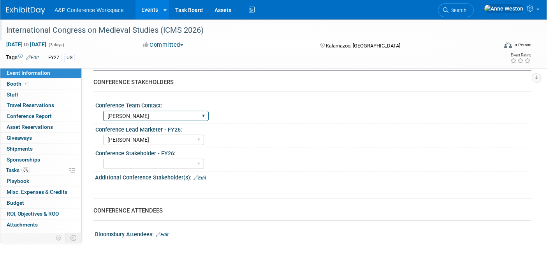
click at [151, 113] on select "[PERSON_NAME] [PERSON_NAME] [PERSON_NAME] [PERSON_NAME] & [PERSON_NAME] [PERSON…" at bounding box center [156, 116] width 106 height 11
select select "[PERSON_NAME]"
click at [103, 111] on select "[PERSON_NAME] [PERSON_NAME] [PERSON_NAME] [PERSON_NAME] & [PERSON_NAME] [PERSON…" at bounding box center [156, 116] width 106 height 11
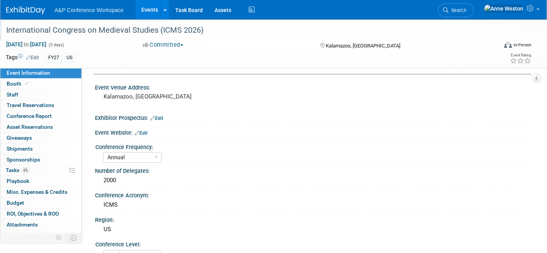
scroll to position [0, 0]
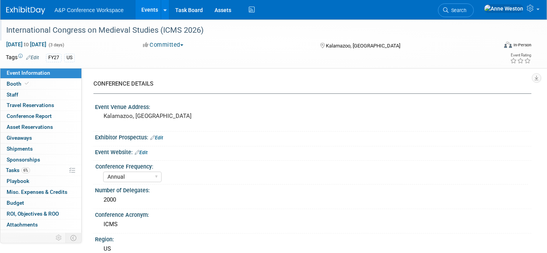
click at [158, 139] on link "Edit" at bounding box center [156, 137] width 13 height 5
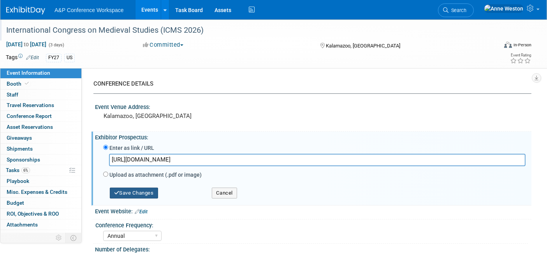
type input "https://wmich.edu/medievalcongress/exhibits-advertising/exhibitors"
click at [134, 188] on button "Save Changes" at bounding box center [134, 193] width 48 height 11
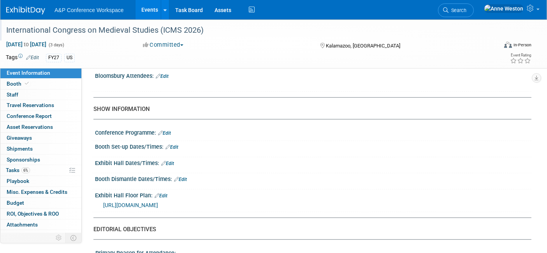
scroll to position [519, 0]
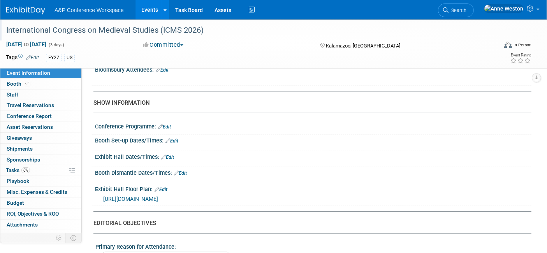
click at [173, 138] on link "Edit" at bounding box center [172, 140] width 13 height 5
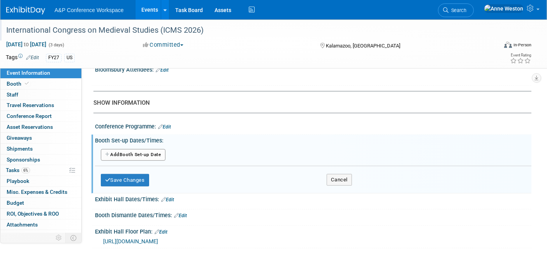
click at [147, 149] on button "Add Another Booth Set-up Date" at bounding box center [133, 155] width 65 height 12
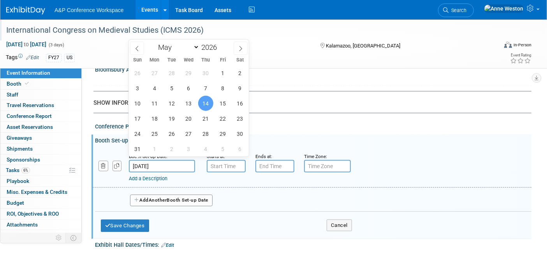
click at [150, 160] on input "May 14, 2026" at bounding box center [162, 166] width 66 height 12
click at [187, 104] on span "13" at bounding box center [188, 103] width 15 height 15
type input "May 13, 2026"
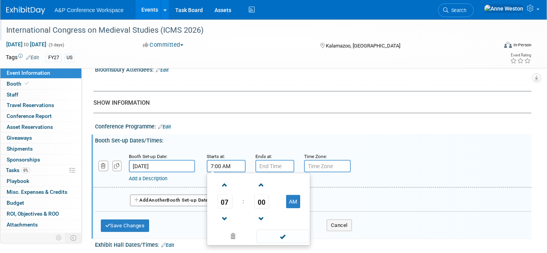
click at [212, 161] on input "7:00 AM" at bounding box center [226, 166] width 39 height 12
click at [221, 182] on span at bounding box center [225, 185] width 14 height 14
type input "8:00 AM"
click at [259, 163] on input "7:00 PM" at bounding box center [275, 166] width 39 height 12
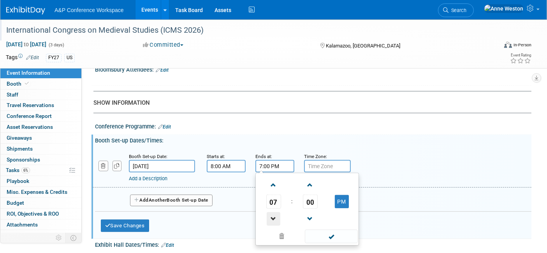
drag, startPoint x: 330, startPoint y: 231, endPoint x: 275, endPoint y: 213, distance: 58.4
click at [275, 219] on ul "07 : 00 PM 12 01 02 03 04 05 06 07 08 09 10 11 00 05 10 15 20 25 30 35 40 45 50…" at bounding box center [308, 209] width 100 height 69
click at [275, 178] on span at bounding box center [274, 185] width 14 height 14
type input "8:00 PM"
click at [340, 230] on span at bounding box center [331, 237] width 53 height 14
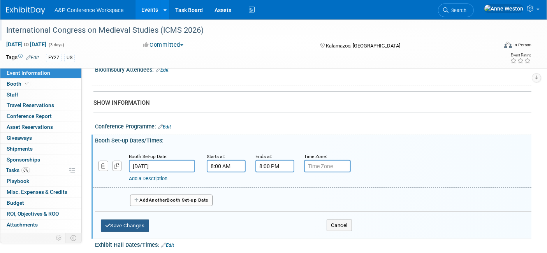
click at [145, 221] on button "Save Changes" at bounding box center [125, 226] width 48 height 12
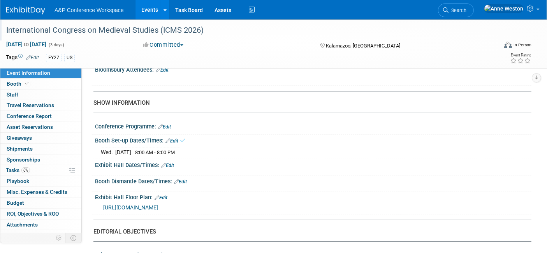
click at [172, 163] on link "Edit" at bounding box center [167, 165] width 13 height 5
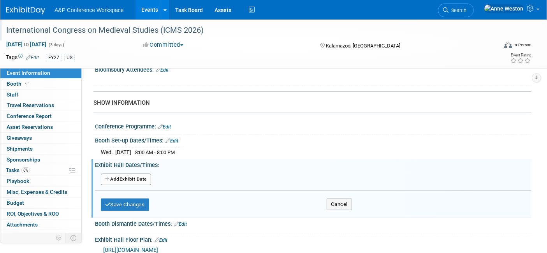
click at [134, 174] on button "Add Another Exhibit Date" at bounding box center [126, 180] width 50 height 12
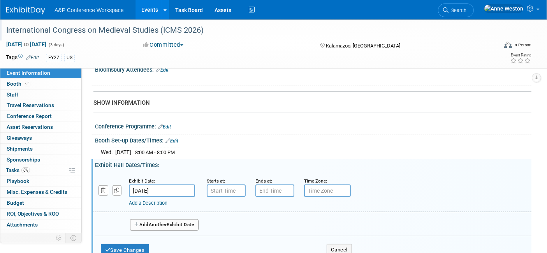
click at [152, 222] on span "Another" at bounding box center [158, 224] width 18 height 5
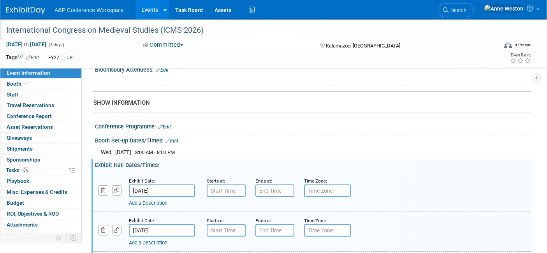
scroll to position [563, 0]
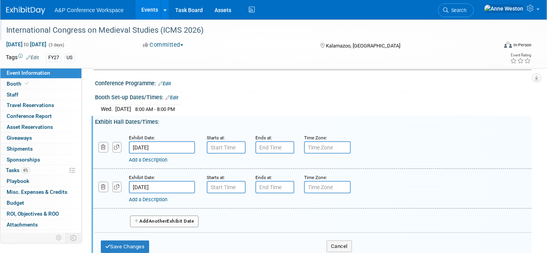
click at [152, 219] on span "Another" at bounding box center [158, 221] width 18 height 5
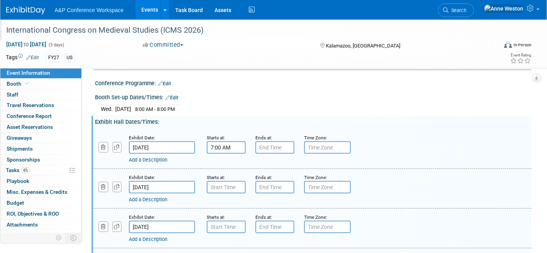
click at [214, 144] on input "7:00 AM" at bounding box center [226, 147] width 39 height 12
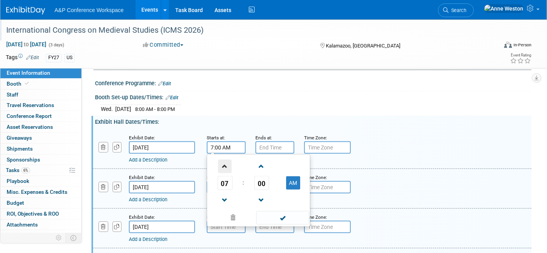
click at [222, 161] on span at bounding box center [225, 167] width 14 height 14
type input "8:00 AM"
click at [267, 143] on input "7:00 PM" at bounding box center [275, 147] width 39 height 12
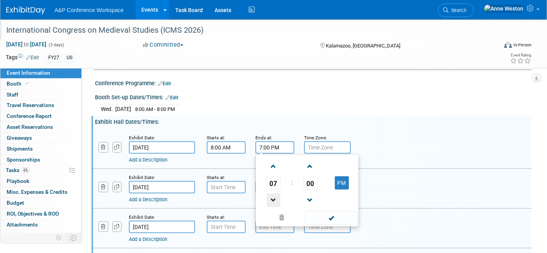
click at [275, 194] on span at bounding box center [274, 201] width 14 height 14
click at [313, 177] on span "00" at bounding box center [310, 183] width 15 height 14
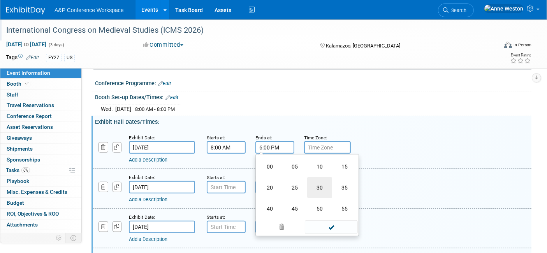
click at [320, 183] on td "30" at bounding box center [319, 187] width 25 height 21
type input "6:30 PM"
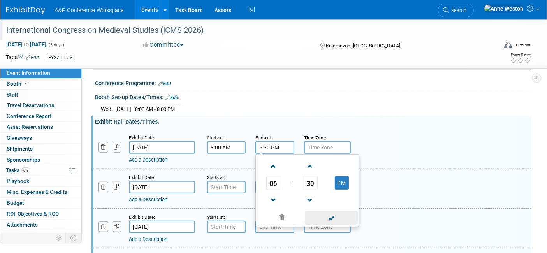
click at [329, 211] on span at bounding box center [331, 218] width 53 height 14
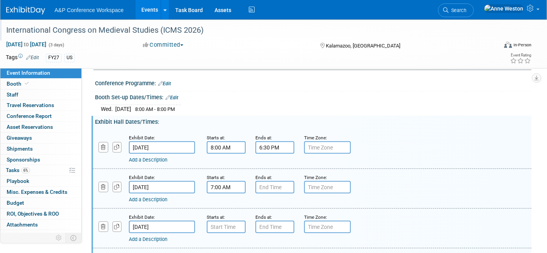
click at [226, 185] on input "7:00 AM" at bounding box center [226, 187] width 39 height 12
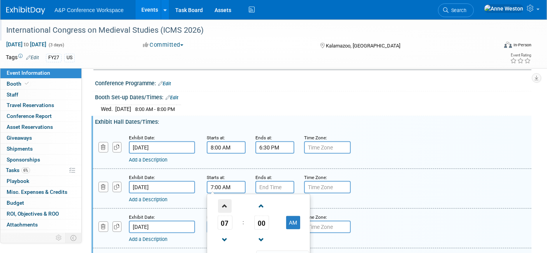
click at [224, 199] on span at bounding box center [225, 206] width 14 height 14
type input "8:00 AM"
click at [268, 181] on input "7:00 PM" at bounding box center [275, 187] width 39 height 12
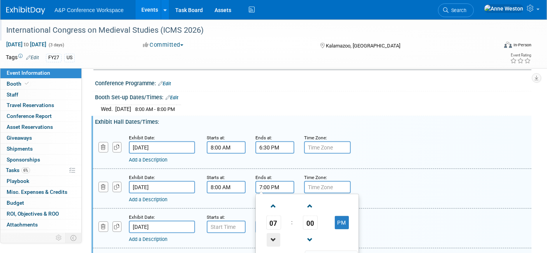
click at [271, 234] on span at bounding box center [274, 240] width 14 height 14
click at [305, 216] on span "00" at bounding box center [310, 223] width 15 height 14
click at [312, 217] on td "30" at bounding box center [319, 227] width 25 height 21
type input "6:30 PM"
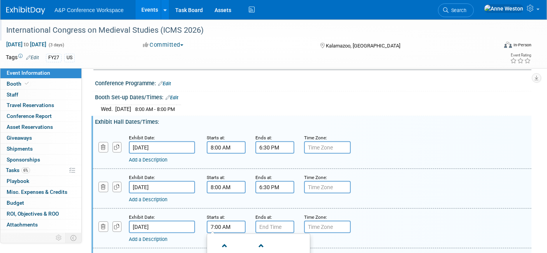
click at [216, 223] on input "7:00 AM" at bounding box center [226, 227] width 39 height 12
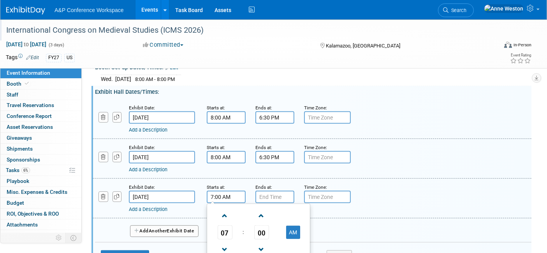
scroll to position [606, 0]
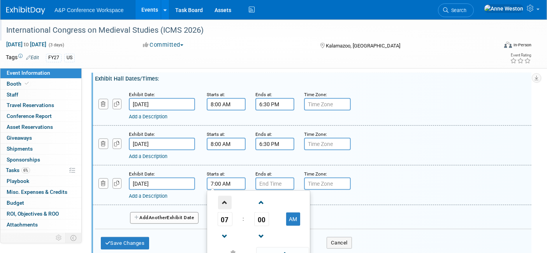
click at [221, 197] on span at bounding box center [225, 203] width 14 height 14
type input "8:00 AM"
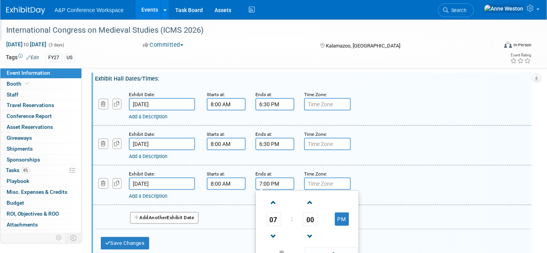
click at [270, 178] on input "7:00 PM" at bounding box center [275, 184] width 39 height 12
click at [274, 230] on span at bounding box center [274, 237] width 14 height 14
click at [308, 212] on span "00" at bounding box center [310, 219] width 15 height 14
click at [318, 216] on td "30" at bounding box center [319, 224] width 25 height 21
type input "6:30 PM"
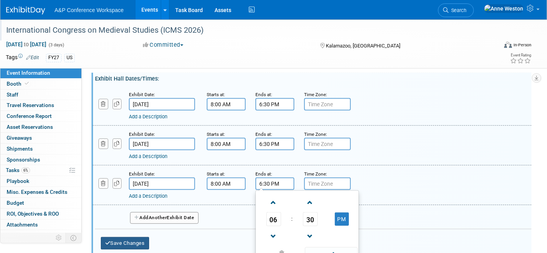
click at [124, 237] on button "Save Changes" at bounding box center [125, 243] width 48 height 12
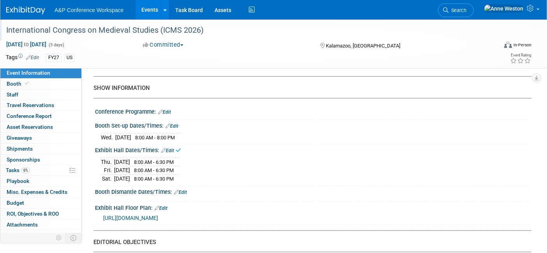
scroll to position [519, 0]
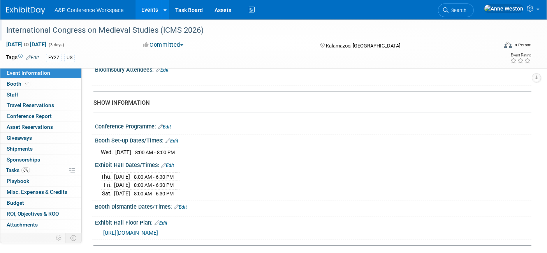
click at [188, 201] on div "Booth Dismantle Dates/Times: Edit" at bounding box center [313, 206] width 437 height 10
click at [185, 205] on link "Edit" at bounding box center [180, 207] width 13 height 5
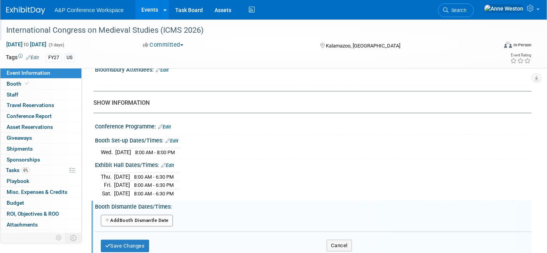
click at [155, 219] on button "Add Another Booth Dismantle Date" at bounding box center [137, 221] width 72 height 12
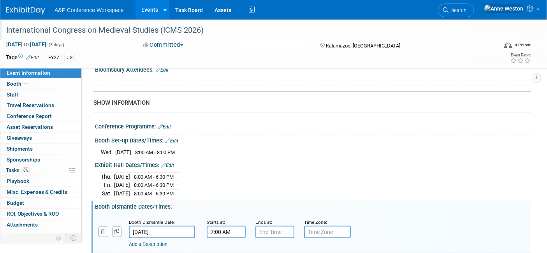
click at [211, 226] on input "7:00 AM" at bounding box center [226, 232] width 39 height 12
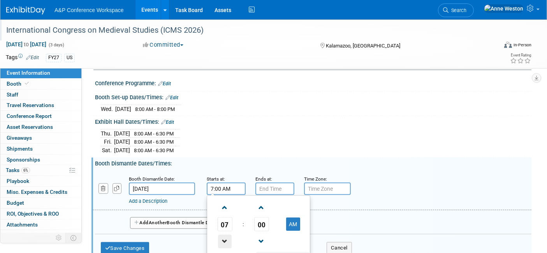
click at [224, 235] on span at bounding box center [225, 242] width 14 height 14
click at [256, 220] on span "00" at bounding box center [261, 224] width 15 height 14
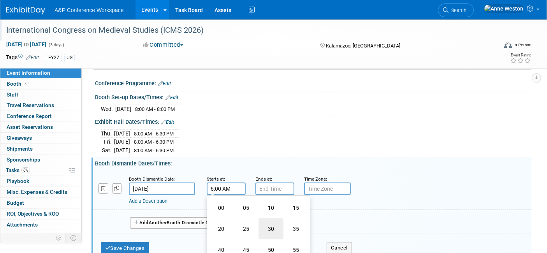
click at [272, 219] on td "30" at bounding box center [271, 229] width 25 height 21
type input "6:30 AM"
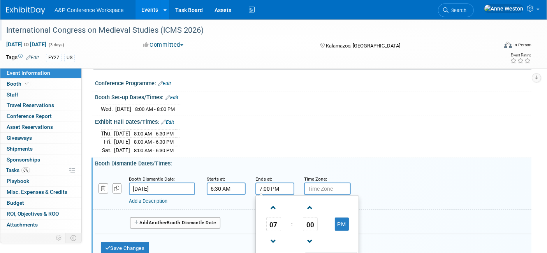
click at [267, 183] on input "7:00 PM" at bounding box center [275, 189] width 39 height 12
click at [275, 205] on span at bounding box center [274, 208] width 14 height 14
click at [309, 217] on span "00" at bounding box center [310, 224] width 15 height 14
click at [316, 219] on td "30" at bounding box center [319, 229] width 25 height 21
type input "8:30 PM"
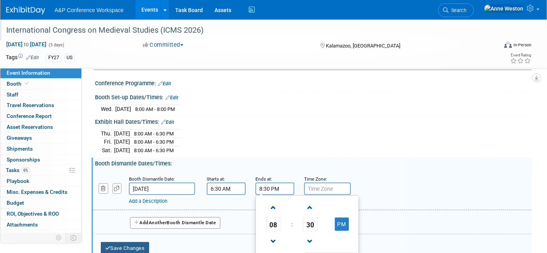
click at [134, 242] on button "Save Changes" at bounding box center [125, 248] width 48 height 12
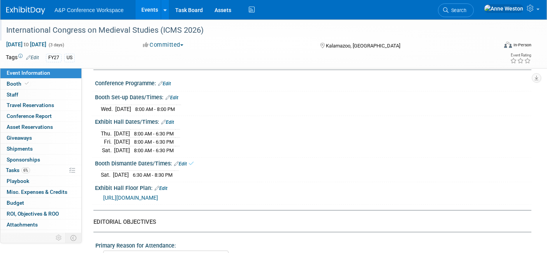
scroll to position [476, 0]
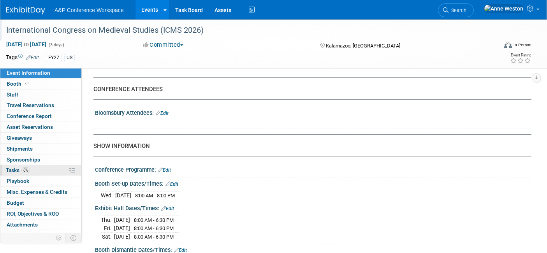
click at [20, 169] on span "Tasks 6%" at bounding box center [18, 170] width 24 height 6
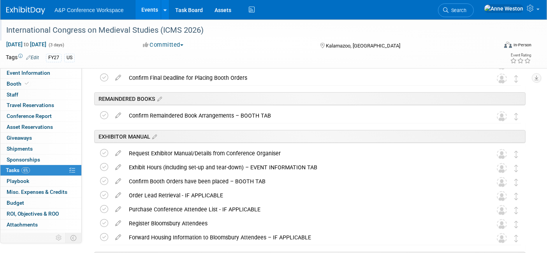
scroll to position [130, 0]
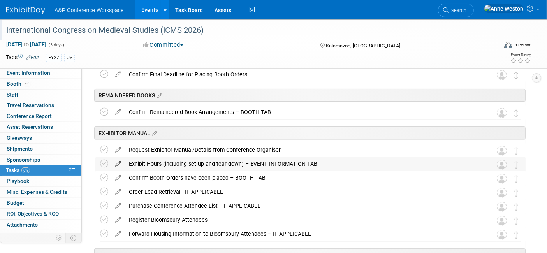
click at [118, 161] on icon at bounding box center [118, 162] width 14 height 10
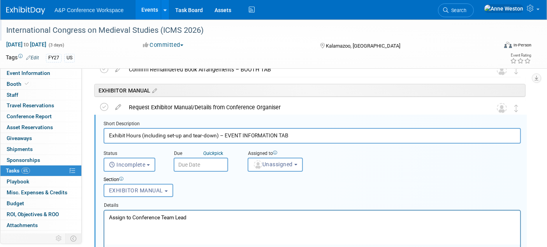
scroll to position [0, 0]
click at [277, 163] on span "Unassigned" at bounding box center [273, 164] width 40 height 6
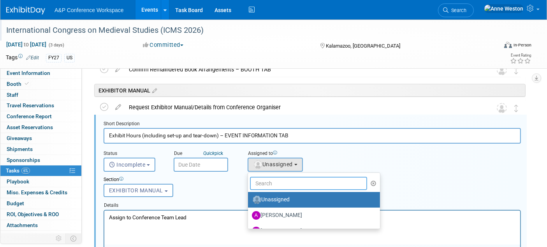
click at [275, 183] on input "text" at bounding box center [308, 183] width 117 height 13
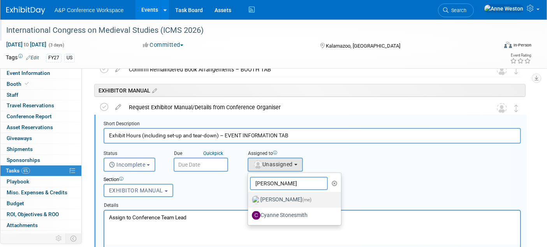
type input "[PERSON_NAME]"
click at [270, 195] on label "Anne Weston (me)" at bounding box center [292, 199] width 81 height 12
click at [249, 196] on input "Anne Weston (me)" at bounding box center [246, 198] width 5 height 5
select select "c29719a7-47ff-44fe-b37a-21211f595519"
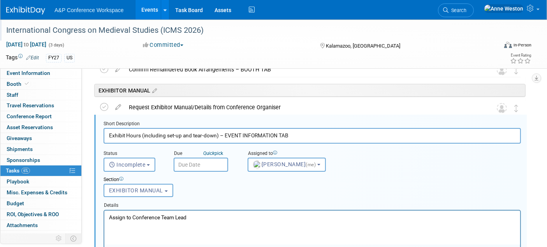
click at [186, 161] on input "text" at bounding box center [201, 164] width 55 height 14
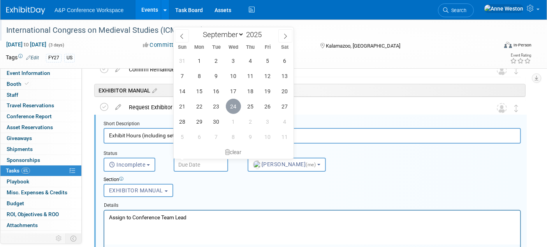
click at [233, 106] on span "24" at bounding box center [233, 106] width 15 height 15
type input "Sep 24, 2025"
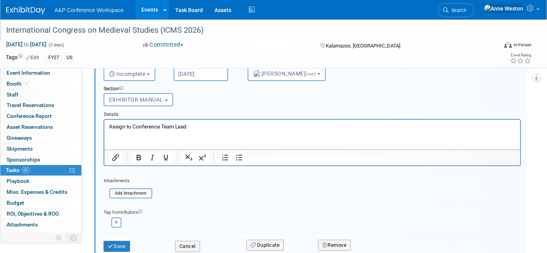
scroll to position [303, 0]
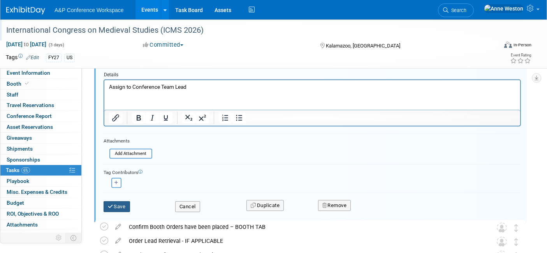
click at [123, 202] on button "Save" at bounding box center [117, 206] width 26 height 11
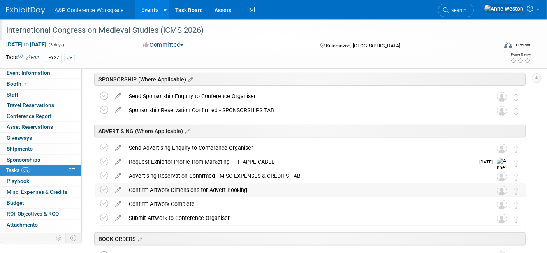
scroll to position [259, 0]
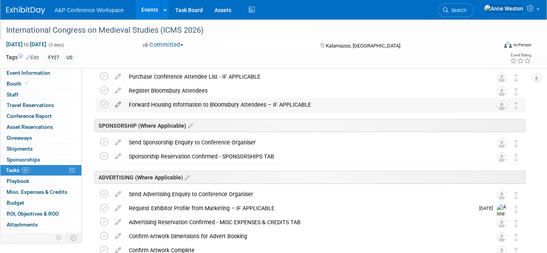
click at [119, 101] on icon at bounding box center [118, 103] width 14 height 10
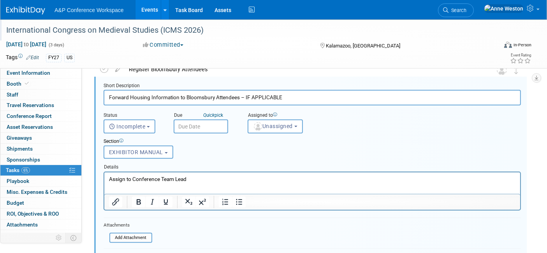
scroll to position [329, 0]
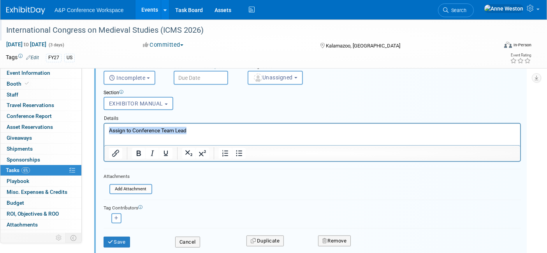
drag, startPoint x: 201, startPoint y: 132, endPoint x: 201, endPoint y: 255, distance: 123.1
click at [104, 129] on html "Assign to Conference Team Lead" at bounding box center [312, 129] width 416 height 11
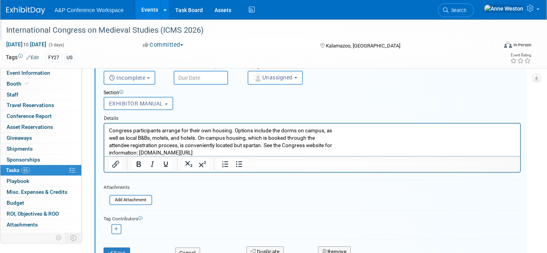
drag, startPoint x: 138, startPoint y: 151, endPoint x: 222, endPoint y: 152, distance: 84.2
click at [222, 152] on p "Congress participants arrange for their own housing. Options include the dorms …" at bounding box center [312, 142] width 407 height 30
click at [115, 165] on icon "Insert/edit link" at bounding box center [115, 164] width 7 height 7
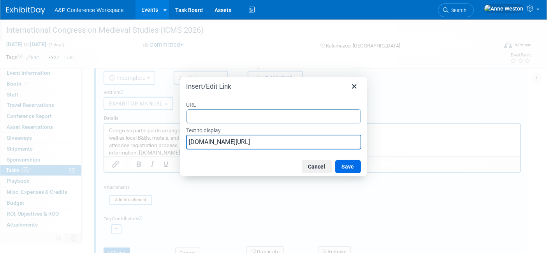
drag, startPoint x: 279, startPoint y: 146, endPoint x: 177, endPoint y: 143, distance: 102.5
click at [177, 143] on div "Insert/Edit Link URL Text to display wmich.edu/medievalcongress Cancel Save" at bounding box center [273, 126] width 547 height 253
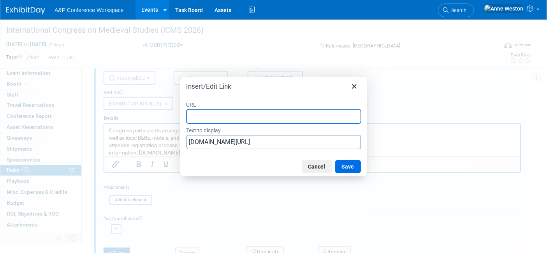
click at [208, 118] on input "URL" at bounding box center [274, 116] width 175 height 14
paste input "wmich.edu/medievalcongress"
type input "wmich.edu/medievalcongress"
click at [345, 166] on button "Save" at bounding box center [348, 166] width 26 height 13
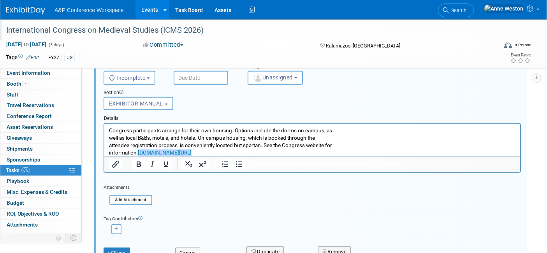
click at [291, 148] on p "Congress participants arrange for their own housing. Options include the dorms …" at bounding box center [312, 142] width 407 height 30
click at [110, 138] on p "Congress participants arrange for their own housing. Options include the dorms …" at bounding box center [312, 142] width 407 height 30
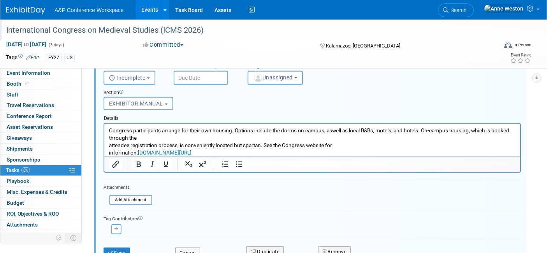
click at [109, 144] on p "Congress participants arrange for their own housing. Options include the dorms …" at bounding box center [312, 142] width 407 height 30
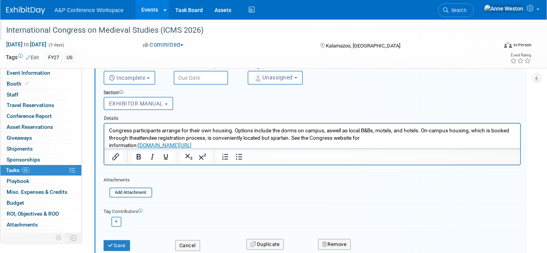
click at [111, 145] on p "Congress participants arrange for their own housing. Options include the dorms …" at bounding box center [312, 138] width 407 height 22
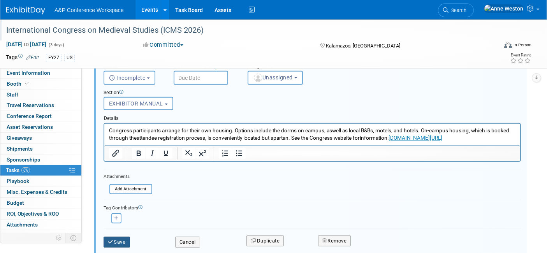
click at [118, 237] on button "Save" at bounding box center [117, 242] width 26 height 11
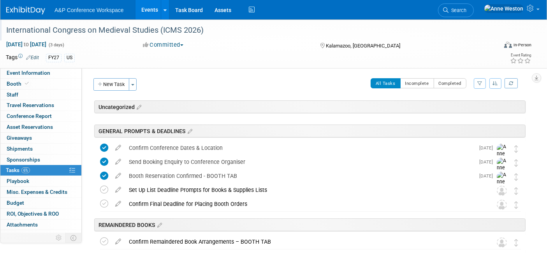
scroll to position [0, 0]
click at [11, 86] on span "Booth" at bounding box center [19, 84] width 24 height 6
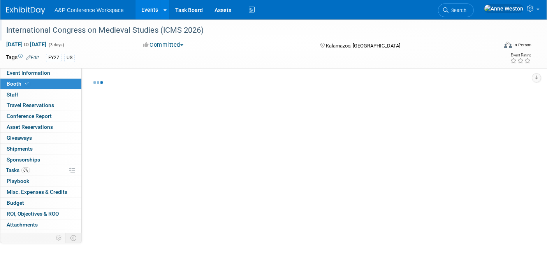
select select "DIGI"
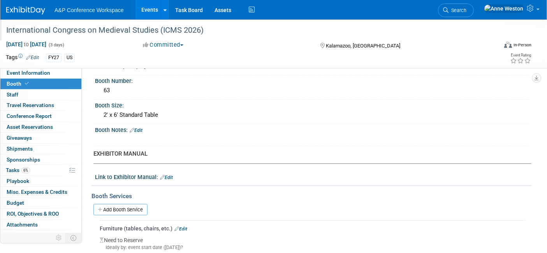
scroll to position [173, 0]
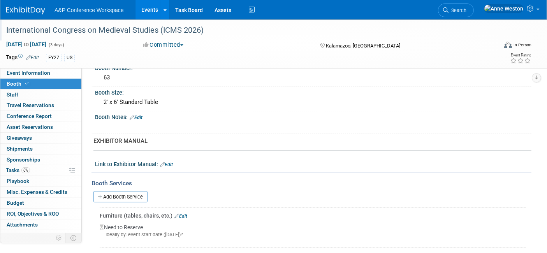
click at [139, 121] on div "X" at bounding box center [312, 123] width 427 height 4
click at [141, 117] on link "Edit" at bounding box center [136, 117] width 13 height 5
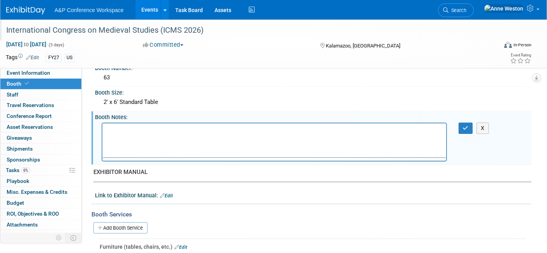
scroll to position [0, 0]
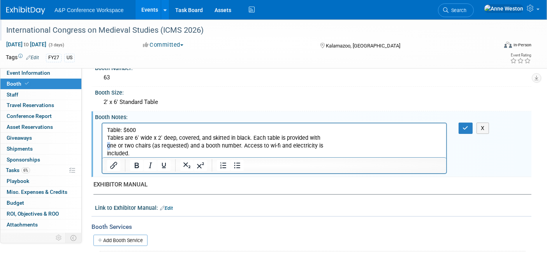
click at [108, 145] on p "Table: $600 Tables are 6' wide x 2' deep, covered, and skirted in black. Each t…" at bounding box center [274, 141] width 335 height 31
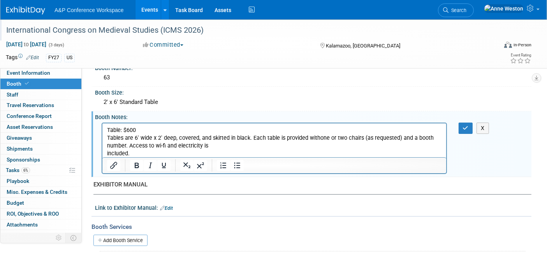
click at [106, 152] on body "Table: $600 Tables are 6' wide x 2' deep, covered, and skirted in black. Each t…" at bounding box center [274, 141] width 336 height 31
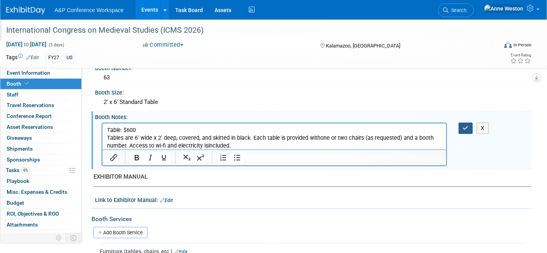
click at [467, 125] on icon "button" at bounding box center [466, 127] width 6 height 5
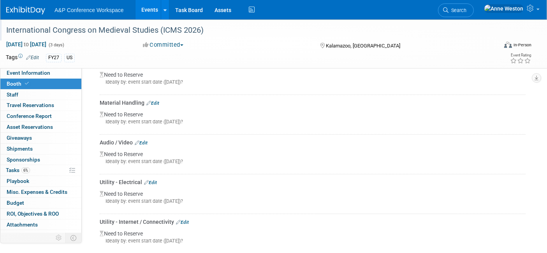
scroll to position [390, 0]
click at [156, 179] on link "Edit" at bounding box center [150, 181] width 13 height 5
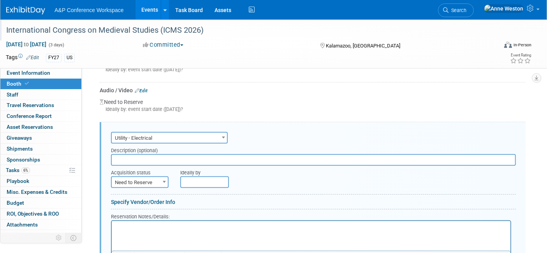
scroll to position [471, 0]
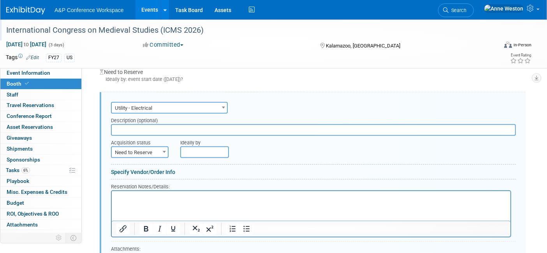
click at [133, 124] on input "text" at bounding box center [313, 130] width 405 height 12
type input "Included with booking Fee"
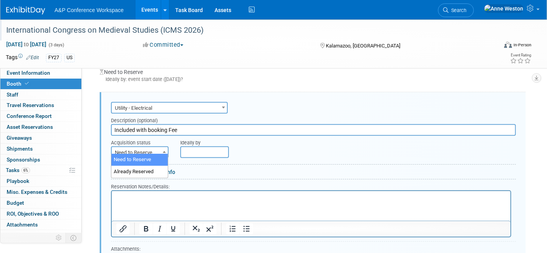
click at [138, 150] on span "Need to Reserve" at bounding box center [140, 152] width 56 height 11
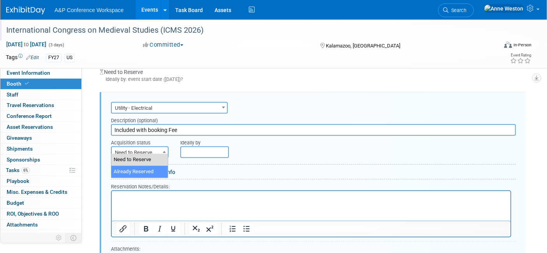
select select "2"
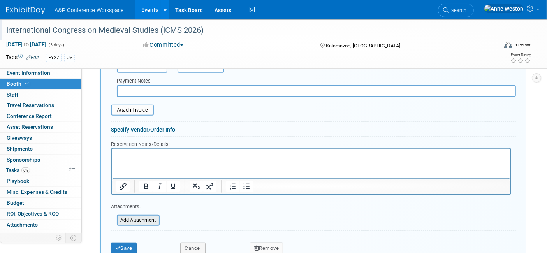
scroll to position [644, 0]
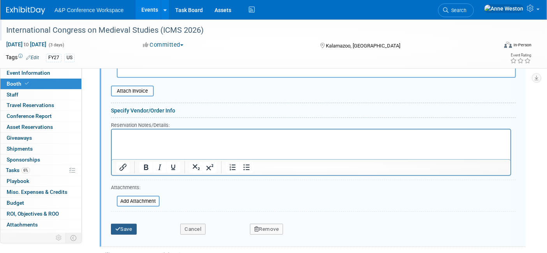
click at [128, 226] on button "Save" at bounding box center [124, 229] width 26 height 11
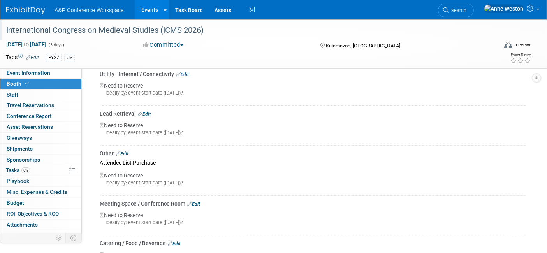
scroll to position [471, 0]
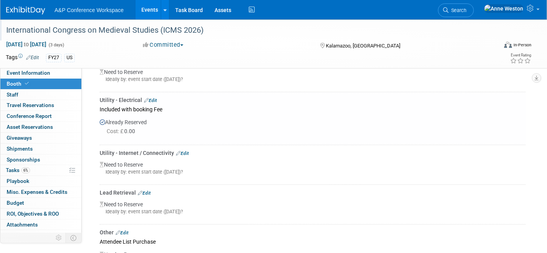
click at [187, 151] on link "Edit" at bounding box center [182, 153] width 13 height 5
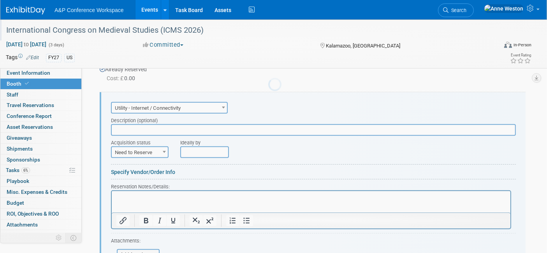
scroll to position [0, 0]
click at [120, 124] on input "text" at bounding box center [313, 130] width 405 height 12
type input "WiFi Included with Booking Fee"
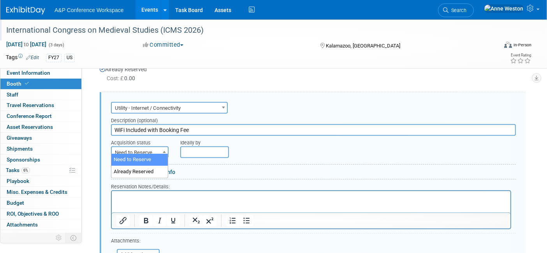
click at [141, 147] on span "Need to Reserve" at bounding box center [140, 152] width 56 height 11
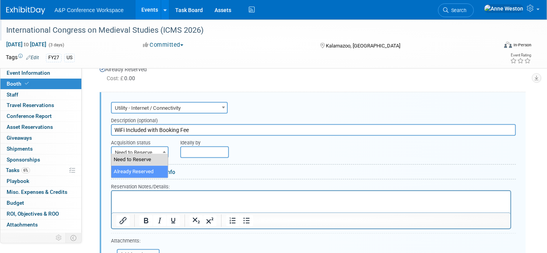
select select "2"
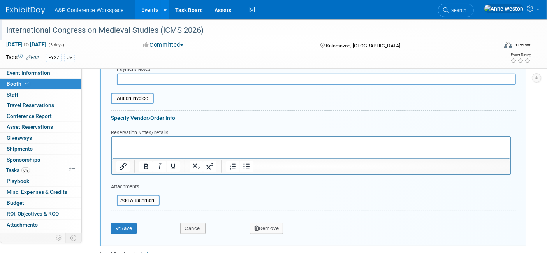
scroll to position [697, 0]
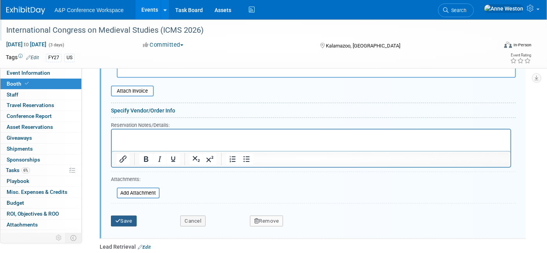
click at [120, 216] on button "Save" at bounding box center [124, 221] width 26 height 11
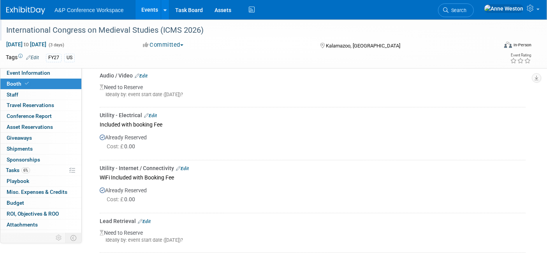
scroll to position [438, 0]
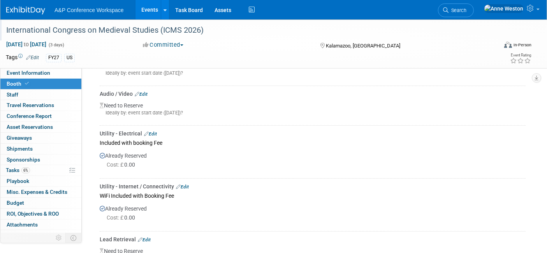
click at [155, 131] on link "Edit" at bounding box center [150, 133] width 13 height 5
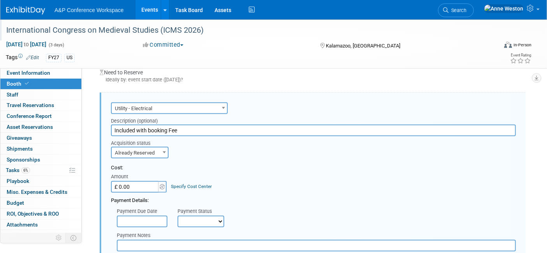
scroll to position [471, 0]
click at [149, 126] on input "Included with booking Fee" at bounding box center [313, 130] width 405 height 12
click at [115, 126] on input "Included with Booking Fee" at bounding box center [313, 130] width 405 height 12
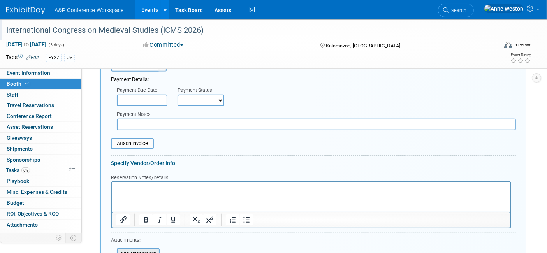
scroll to position [644, 0]
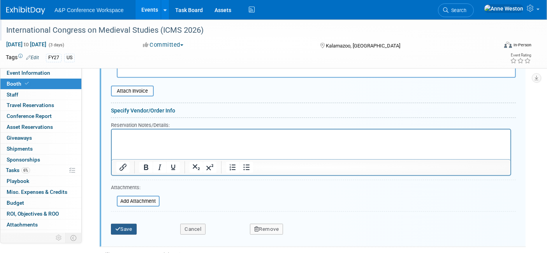
type input "Electrics Included with Booking Fee"
click at [125, 224] on button "Save" at bounding box center [124, 229] width 26 height 11
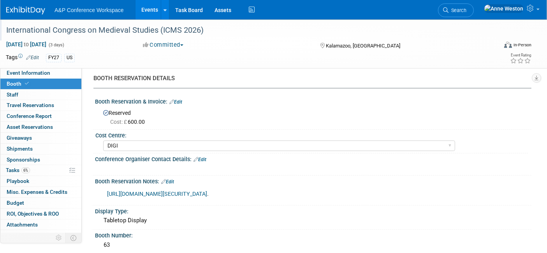
scroll to position [0, 0]
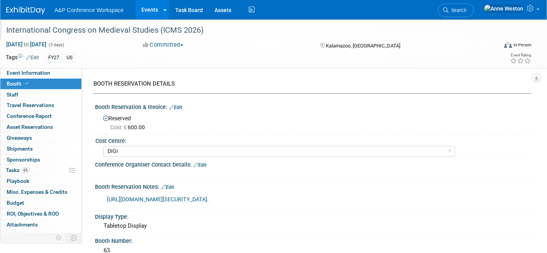
click at [203, 163] on link "Edit" at bounding box center [200, 164] width 13 height 5
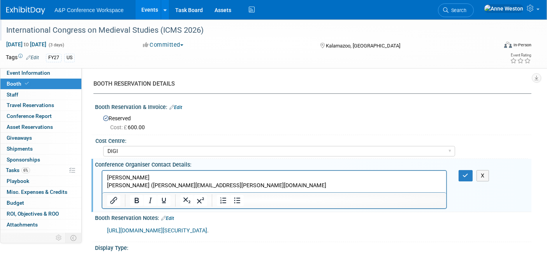
click at [107, 185] on p "Marjorie Harrington (marjorie.harrington@wmich.edu" at bounding box center [274, 182] width 335 height 16
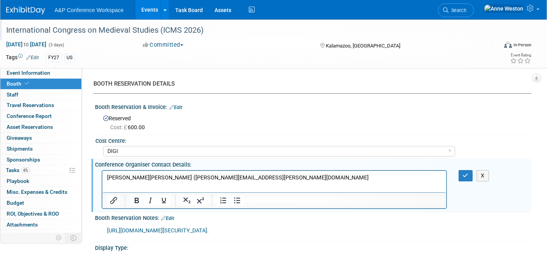
click at [160, 178] on p "Marjorie Harrington (marjorie.harrington@wmich.edu" at bounding box center [274, 178] width 335 height 8
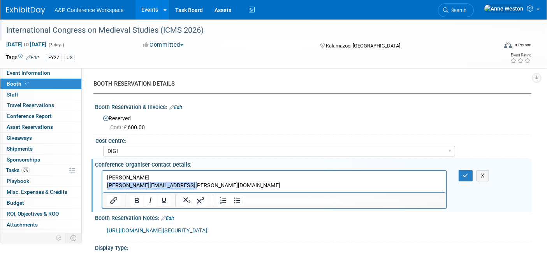
drag, startPoint x: 182, startPoint y: 184, endPoint x: 203, endPoint y: 358, distance: 175.1
click at [102, 187] on html "Marjorie Harrington marjorie.harrington@wmich.edu" at bounding box center [274, 180] width 344 height 19
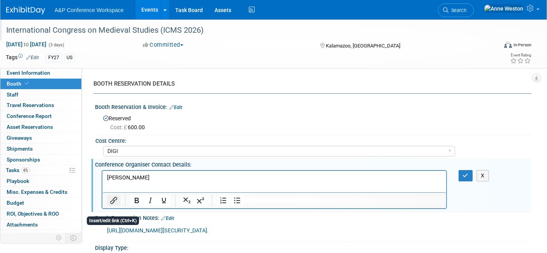
click at [115, 198] on icon "Insert/edit link" at bounding box center [113, 200] width 9 height 9
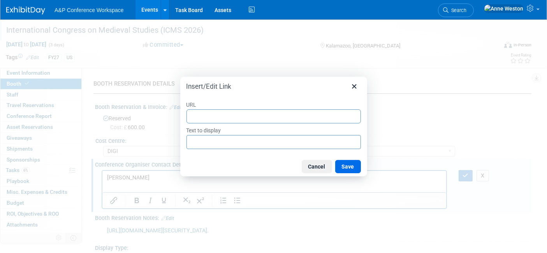
type input "marjorie.harrington@wmich.edu"
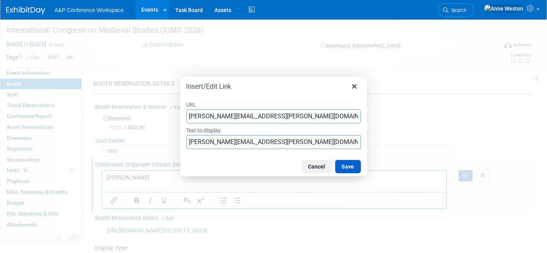
click at [355, 165] on button "Save" at bounding box center [348, 166] width 26 height 13
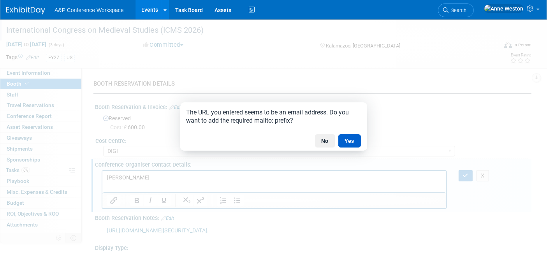
click at [346, 139] on button "Yes" at bounding box center [350, 140] width 23 height 13
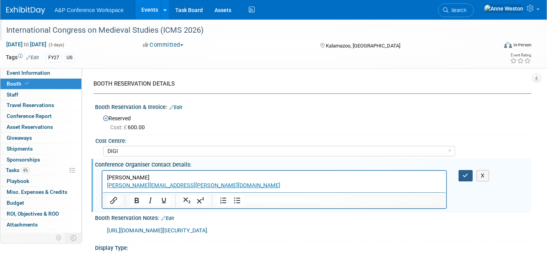
click at [462, 173] on button "button" at bounding box center [466, 175] width 14 height 11
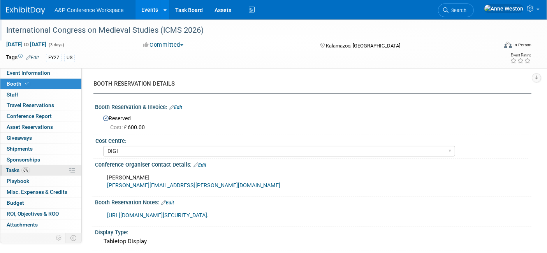
click at [26, 169] on span "6%" at bounding box center [25, 171] width 9 height 6
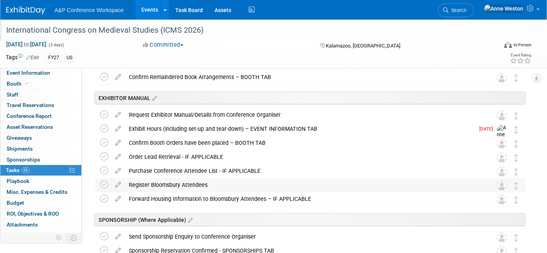
scroll to position [173, 0]
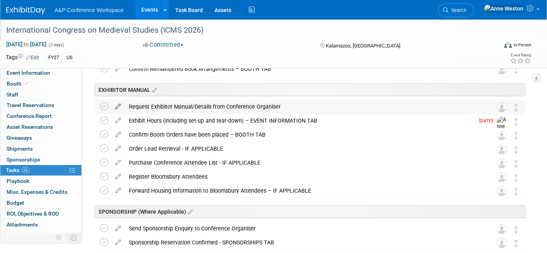
click at [119, 104] on icon at bounding box center [118, 105] width 14 height 10
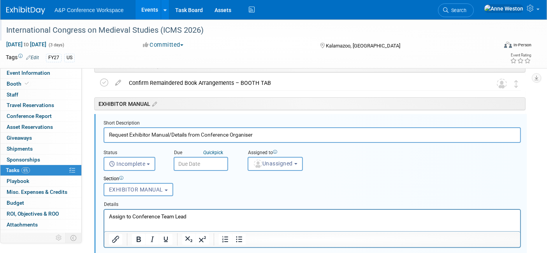
scroll to position [0, 0]
drag, startPoint x: 199, startPoint y: 217, endPoint x: 96, endPoint y: 220, distance: 103.3
click at [104, 220] on html "Assign to Conference Team Lead" at bounding box center [312, 215] width 416 height 11
drag, startPoint x: 132, startPoint y: 210, endPoint x: 128, endPoint y: 214, distance: 6.1
click at [128, 214] on p "Rich Text Area. Press ALT-0 for help." at bounding box center [312, 216] width 407 height 7
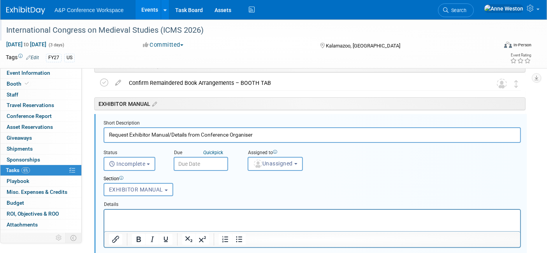
paste body "Rich Text Area. Press ALT-0 for help."
drag, startPoint x: 293, startPoint y: 214, endPoint x: 91, endPoint y: 229, distance: 202.8
click at [104, 220] on html "https://files.wmich.edu/s3fs-public/2025-09/exhibitor_information_2026.pdf" at bounding box center [312, 215] width 416 height 11
click at [112, 235] on icon "Insert/edit link" at bounding box center [115, 239] width 9 height 9
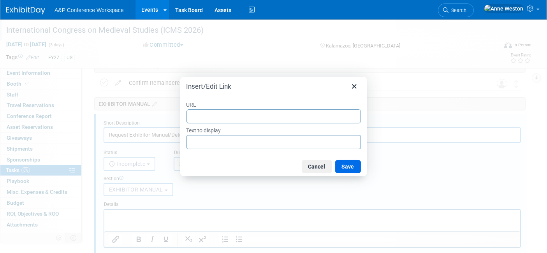
type input "https://files.wmich.edu/s3fs-public/2025-09/exhibitor_information_2026.pdf"
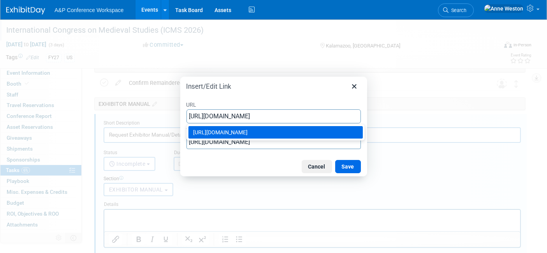
type input "https://files.wmich.edu/s3fs-public/2025-09/exhibitor_information_2026.pdf"
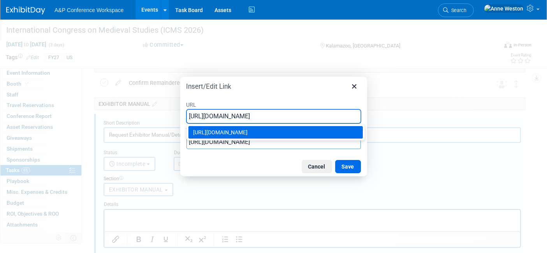
click at [268, 173] on div "Cancel Save" at bounding box center [273, 166] width 187 height 19
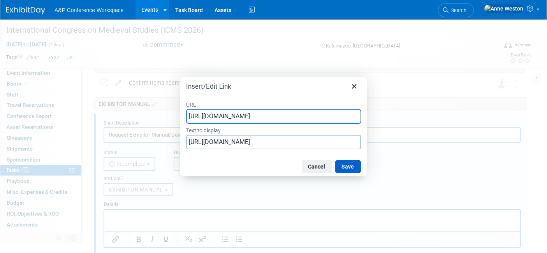
click at [351, 164] on button "Save" at bounding box center [348, 166] width 26 height 13
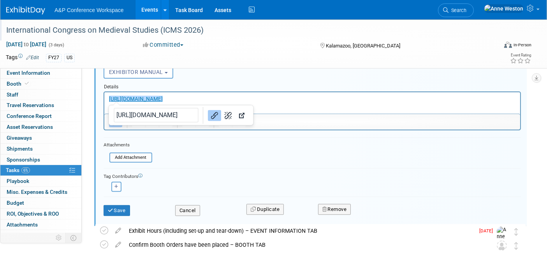
scroll to position [289, 0]
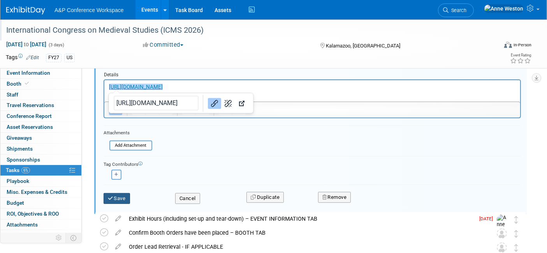
click at [117, 196] on button "Save" at bounding box center [117, 198] width 26 height 11
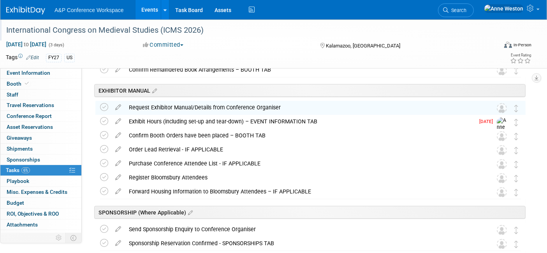
scroll to position [159, 0]
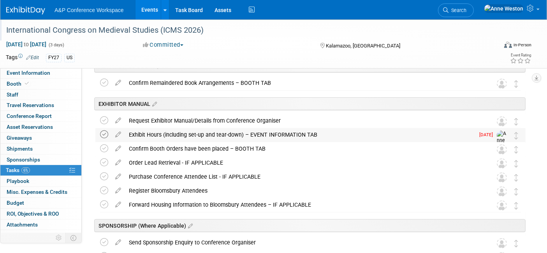
click at [104, 133] on icon at bounding box center [104, 135] width 8 height 8
click at [117, 120] on icon at bounding box center [118, 119] width 14 height 10
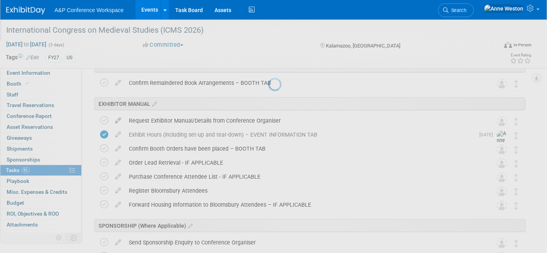
select select "8"
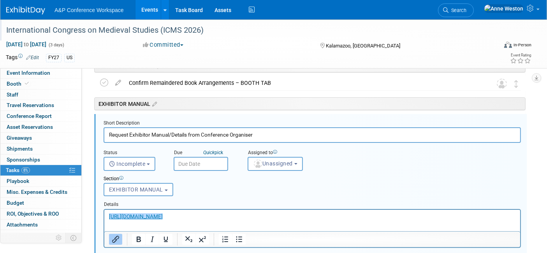
scroll to position [0, 0]
drag, startPoint x: 271, startPoint y: 160, endPoint x: 279, endPoint y: 160, distance: 8.2
click at [272, 161] on span "Unassigned" at bounding box center [273, 164] width 40 height 6
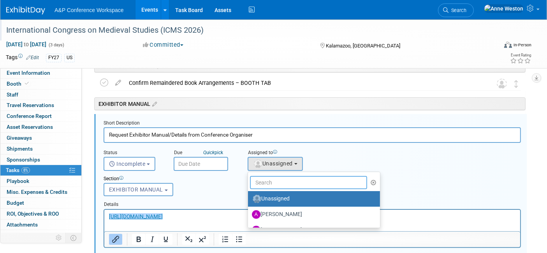
click at [273, 178] on input "text" at bounding box center [308, 182] width 117 height 13
type input "[PERSON_NAME]"
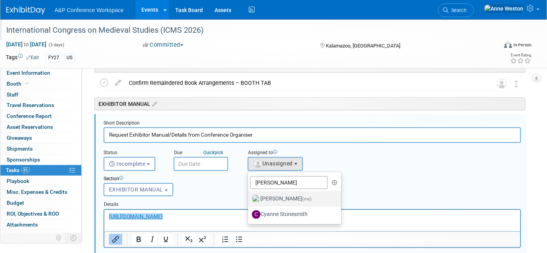
click at [261, 199] on label "Anne Weston (me)" at bounding box center [292, 199] width 81 height 12
click at [249, 199] on input "Anne Weston (me)" at bounding box center [246, 198] width 5 height 5
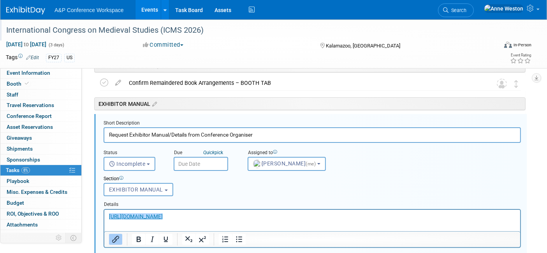
select select "c29719a7-47ff-44fe-b37a-21211f595519"
click at [186, 157] on input "text" at bounding box center [201, 164] width 55 height 14
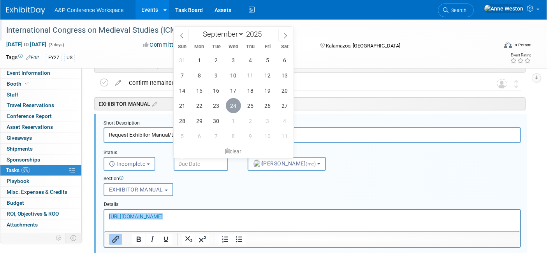
click at [234, 106] on span "24" at bounding box center [233, 105] width 15 height 15
type input "Sep 24, 2025"
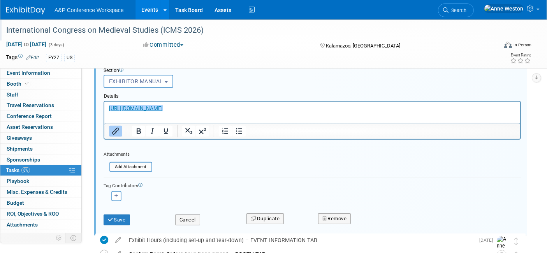
scroll to position [332, 0]
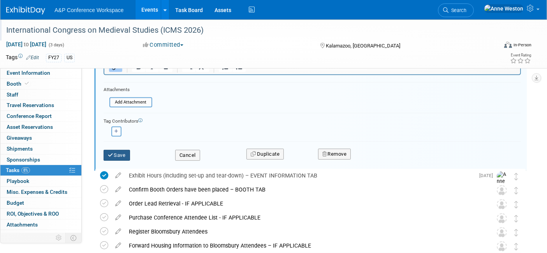
click at [119, 152] on button "Save" at bounding box center [117, 155] width 26 height 11
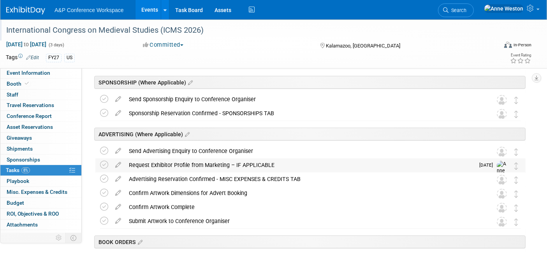
scroll to position [72, 0]
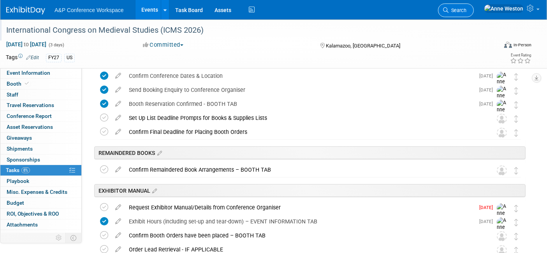
click at [449, 7] on icon at bounding box center [445, 9] width 5 height 5
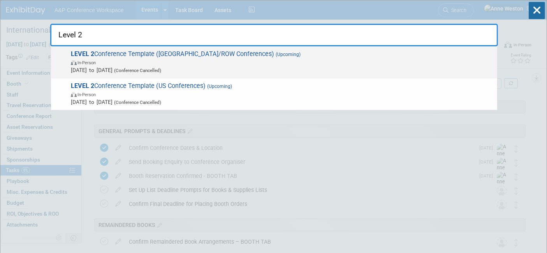
type input "Level 2"
click at [103, 56] on span "LEVEL 2 Conference Template (UK/ROW Conferences) (Upcoming) In-Person Oct 21, 2…" at bounding box center [281, 62] width 425 height 24
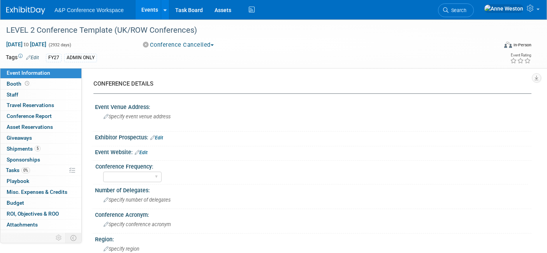
select select "Level 1"
select select "In-Person Booth"
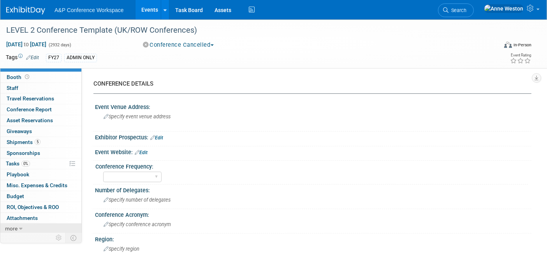
click at [15, 228] on span "more" at bounding box center [11, 229] width 12 height 6
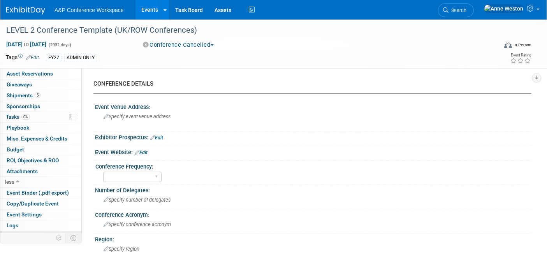
scroll to position [60, 0]
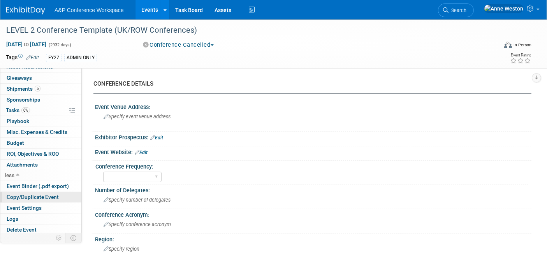
click at [38, 194] on span "Copy/Duplicate Event" at bounding box center [33, 197] width 52 height 6
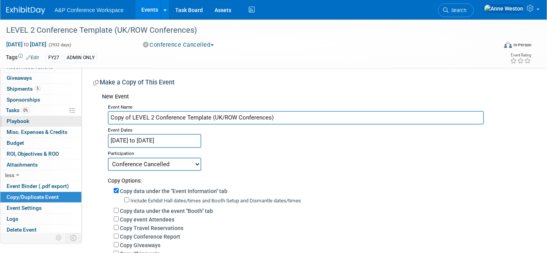
drag, startPoint x: 284, startPoint y: 116, endPoint x: 67, endPoint y: 124, distance: 216.4
click at [67, 124] on div "Event Information Event Info Booth Booth 0 Staff 0 Staff 0 Travel Reservations …" at bounding box center [273, 190] width 547 height 342
paste input "Stelline Annual Conference (Bibliostar 2026)"
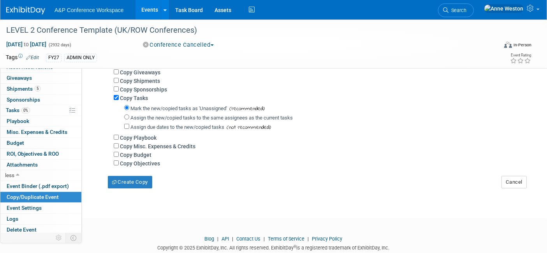
scroll to position [86, 0]
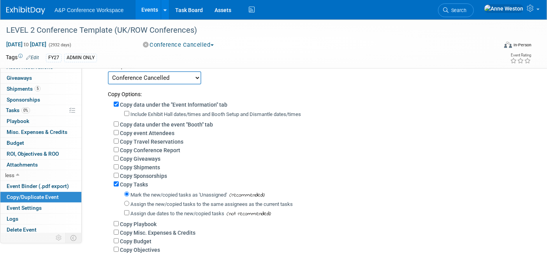
type input "Stelline Annual Conference (Bibliostar 2026)"
click at [116, 164] on input "Copy Shipments" at bounding box center [116, 166] width 5 height 5
checkbox input "true"
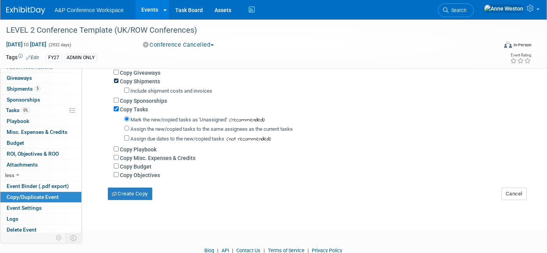
scroll to position [173, 0]
click at [116, 155] on input "Copy Misc. Expenses & Credits" at bounding box center [116, 157] width 5 height 5
checkbox input "true"
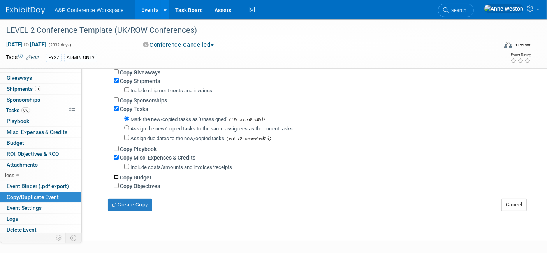
click at [116, 175] on input "Copy Budget" at bounding box center [116, 177] width 5 height 5
checkbox input "true"
click at [123, 203] on button "Create Copy" at bounding box center [130, 205] width 44 height 12
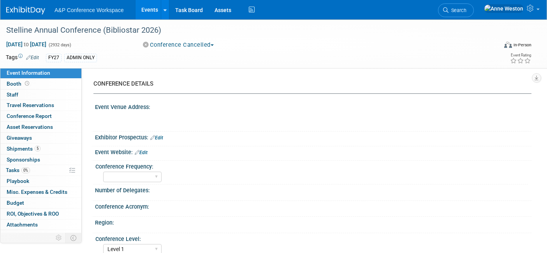
select select "Level 1"
select select "In-Person Booth"
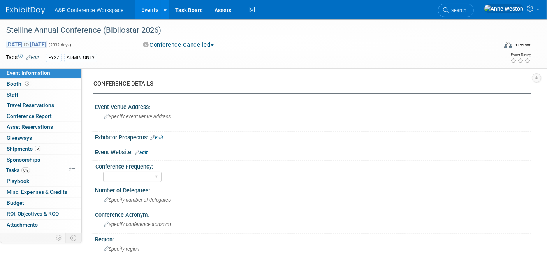
click at [30, 44] on span "to" at bounding box center [26, 44] width 7 height 6
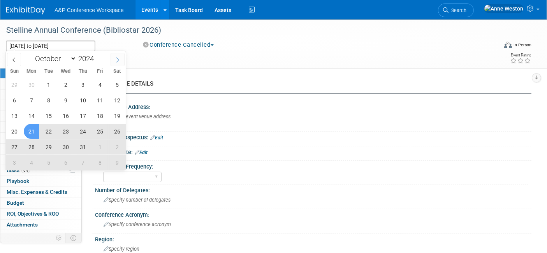
click at [117, 55] on span at bounding box center [118, 59] width 14 height 13
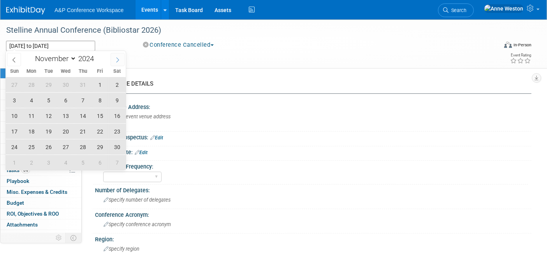
click at [118, 55] on span at bounding box center [118, 59] width 14 height 13
select select "0"
type input "2025"
click at [118, 55] on span at bounding box center [118, 59] width 14 height 13
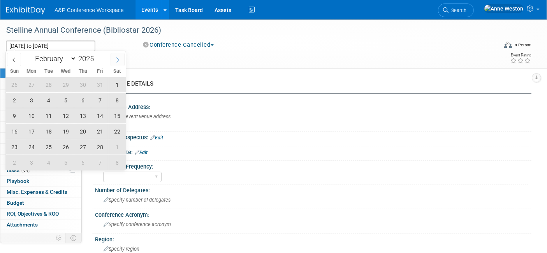
click at [118, 55] on span at bounding box center [118, 59] width 14 height 13
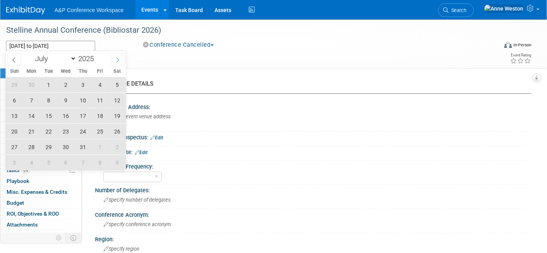
click at [118, 55] on span at bounding box center [118, 59] width 14 height 13
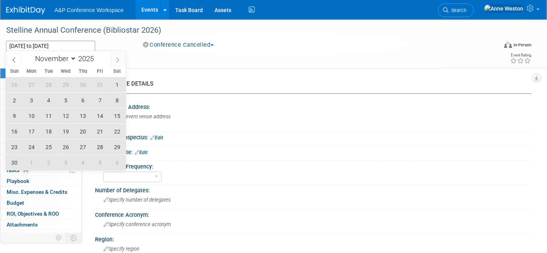
select select "11"
click at [118, 55] on span at bounding box center [118, 59] width 14 height 13
type input "2026"
click at [118, 55] on span at bounding box center [118, 59] width 14 height 13
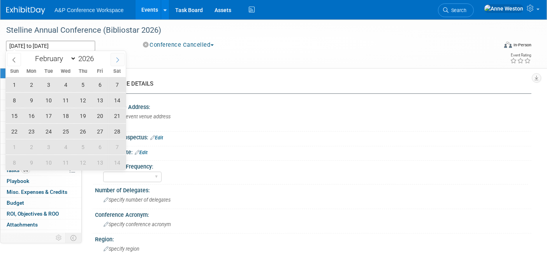
select select "2"
click at [49, 130] on span "24" at bounding box center [48, 131] width 15 height 15
type input "Mar 24, 2026"
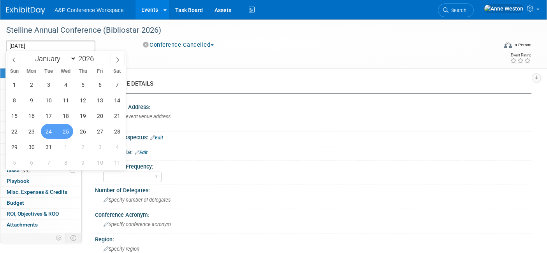
click at [65, 127] on span "25" at bounding box center [65, 131] width 15 height 15
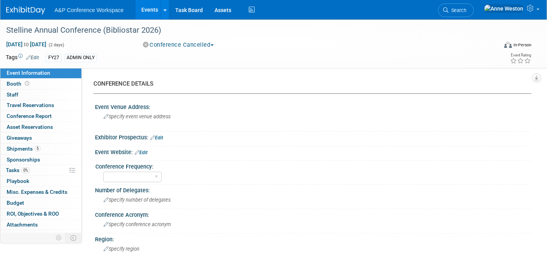
click at [32, 54] on span "Edit" at bounding box center [31, 57] width 15 height 6
click at [34, 58] on link "Edit" at bounding box center [32, 57] width 13 height 5
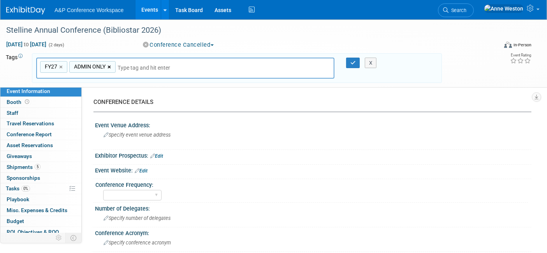
click at [110, 64] on link "×" at bounding box center [110, 67] width 5 height 9
type input "FY27"
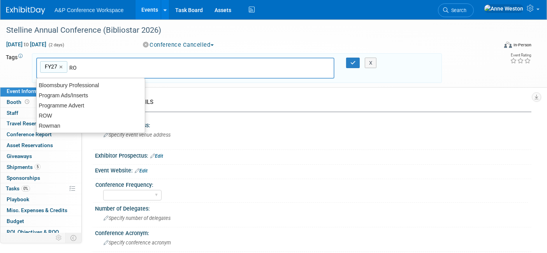
type input "ROW"
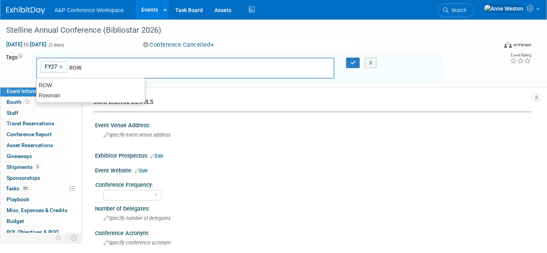
type input "FY27, ROW"
click at [349, 60] on button "button" at bounding box center [353, 63] width 14 height 11
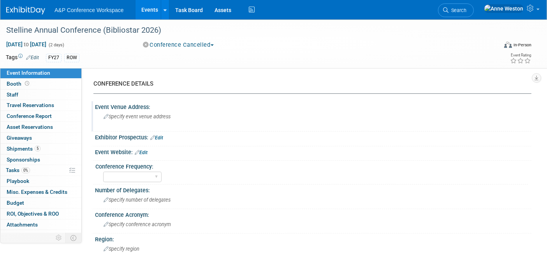
click at [113, 116] on span "Specify event venue address" at bounding box center [137, 117] width 67 height 6
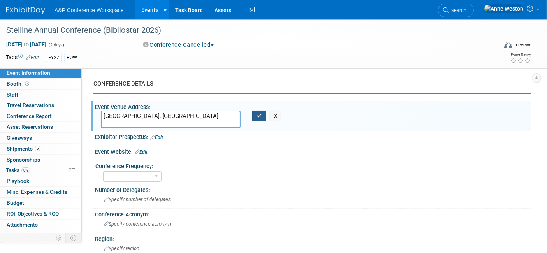
type textarea "[GEOGRAPHIC_DATA], [GEOGRAPHIC_DATA]"
click at [259, 113] on icon "button" at bounding box center [259, 115] width 5 height 5
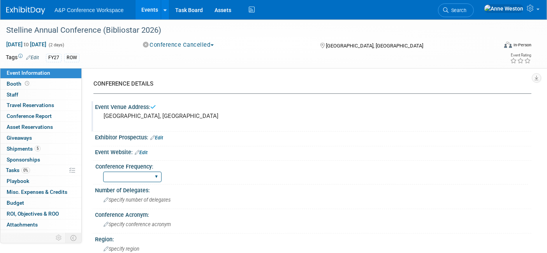
click at [131, 178] on select "Annual Biennial Bi-Annual Triennial Quadrennial" at bounding box center [132, 177] width 58 height 11
select select "Annual"
click at [103, 172] on select "Annual Biennial Bi-Annual Triennial Quadrennial" at bounding box center [132, 177] width 58 height 11
click at [36, 84] on link "Booth" at bounding box center [40, 84] width 81 height 11
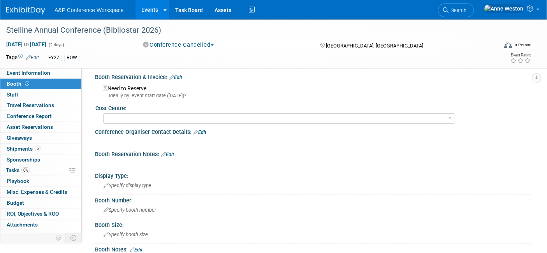
scroll to position [43, 0]
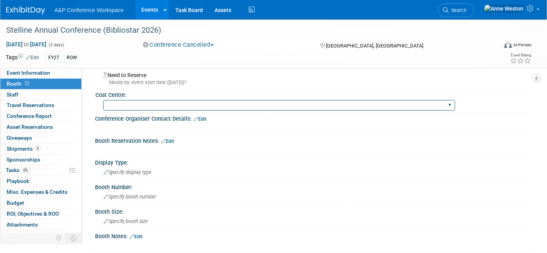
click at [115, 103] on select "BGBG BLRG BPDL BUAV BUIB BUMD COBA COMD CUAP FBAP [PERSON_NAME] IBIB RGP DIGI B…" at bounding box center [279, 105] width 352 height 11
select select "DIGI"
click at [103, 100] on select "BGBG BLRG BPDL BUAV BUIB BUMD COBA COMD CUAP FBAP [PERSON_NAME] IBIB RGP DIGI B…" at bounding box center [279, 105] width 352 height 11
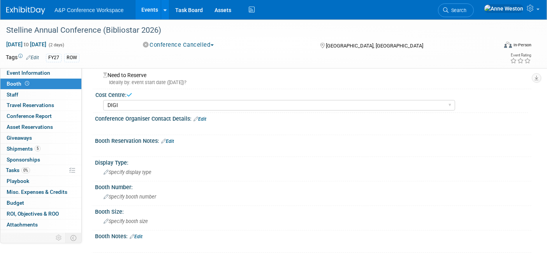
click at [169, 141] on link "Edit" at bounding box center [167, 141] width 13 height 5
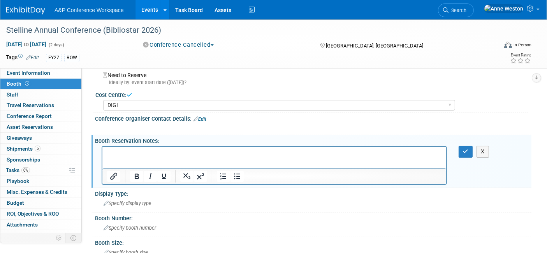
scroll to position [0, 0]
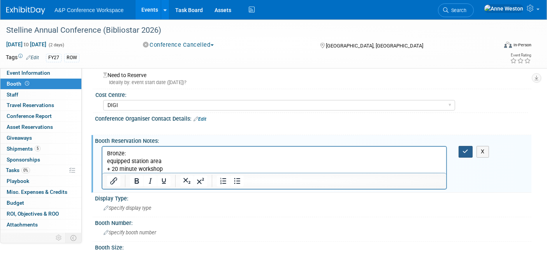
click at [464, 150] on icon "button" at bounding box center [466, 151] width 6 height 5
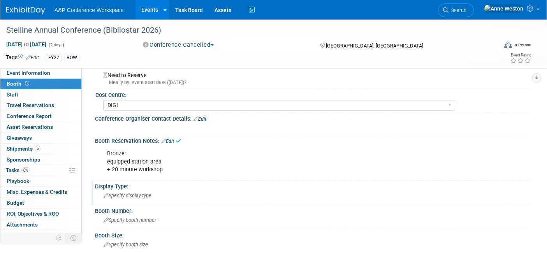
click at [149, 193] on span "Specify display type" at bounding box center [128, 196] width 48 height 6
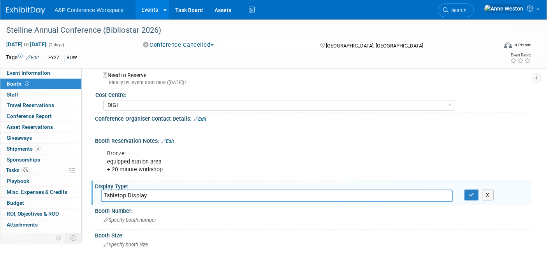
type input "Tabletop Display"
click at [469, 188] on div "Display Type:" at bounding box center [313, 186] width 437 height 10
click at [145, 243] on span "Specify booth size" at bounding box center [126, 245] width 44 height 6
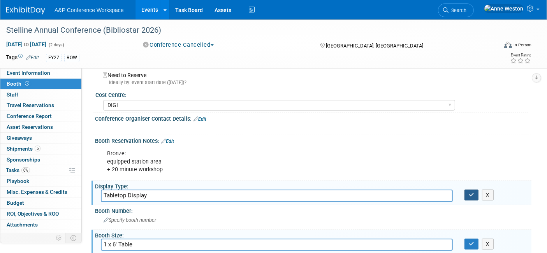
type input "1 x 6' Table"
click at [470, 192] on icon "button" at bounding box center [471, 194] width 5 height 5
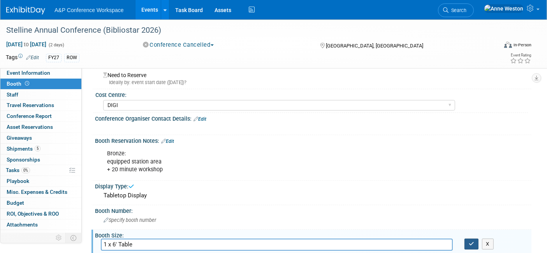
click at [473, 242] on icon "button" at bounding box center [471, 244] width 5 height 5
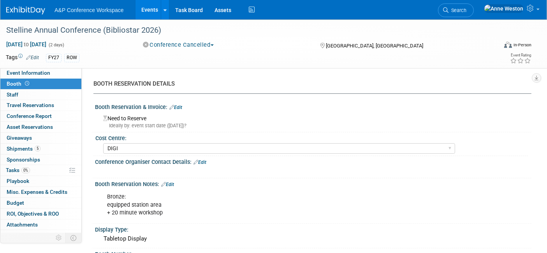
click at [201, 44] on button "Conference Cancelled" at bounding box center [178, 45] width 77 height 8
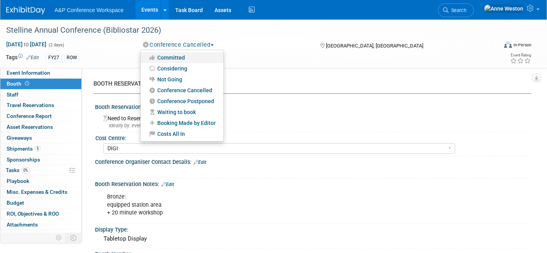
click at [183, 56] on link "Committed" at bounding box center [182, 57] width 83 height 11
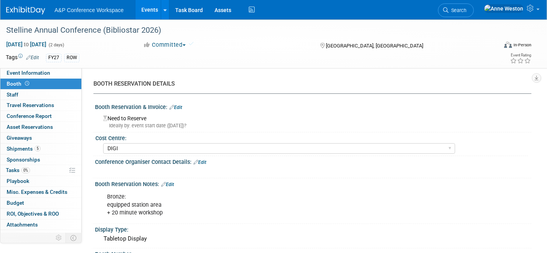
click at [181, 107] on link "Edit" at bounding box center [175, 107] width 13 height 5
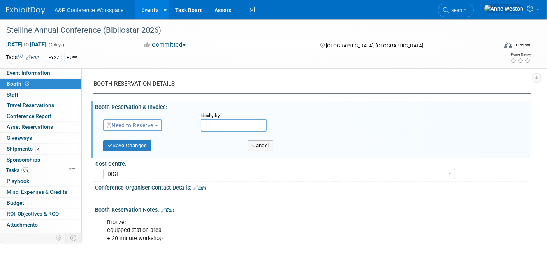
click at [137, 122] on span "Need to Reserve" at bounding box center [130, 125] width 46 height 6
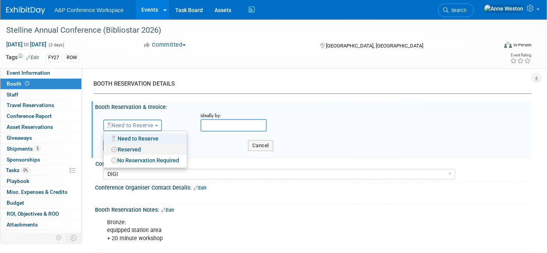
click at [129, 148] on link "Reserved" at bounding box center [145, 149] width 83 height 11
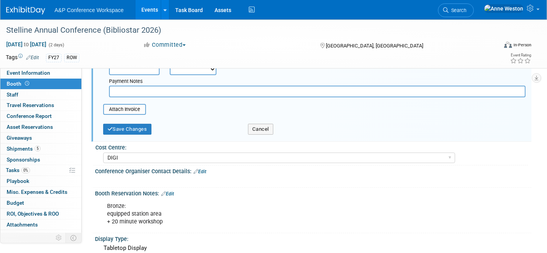
scroll to position [130, 0]
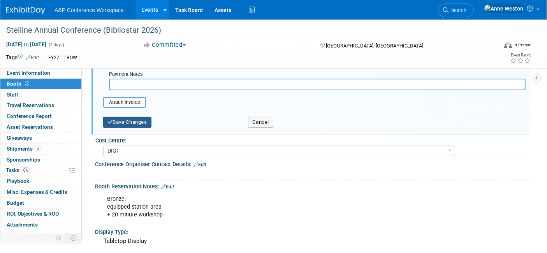
click at [126, 117] on button "Save Changes" at bounding box center [127, 122] width 48 height 11
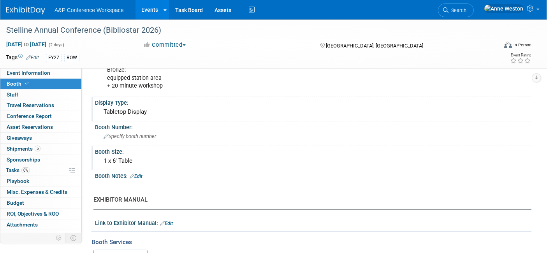
scroll to position [0, 0]
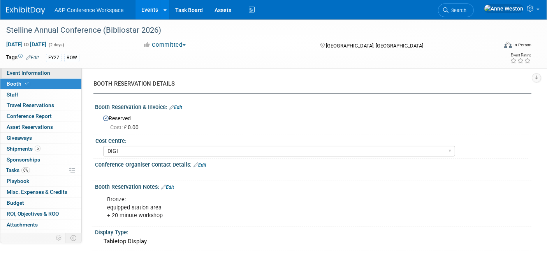
click at [25, 75] on span "Event Information" at bounding box center [29, 73] width 44 height 6
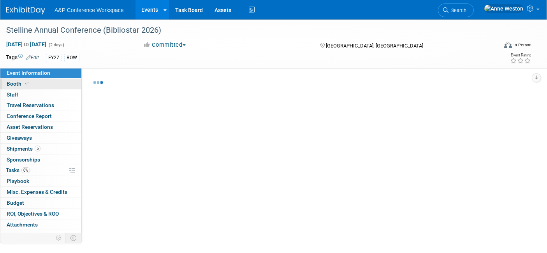
select select "Annual"
select select "Level 1"
select select "In-Person Booth"
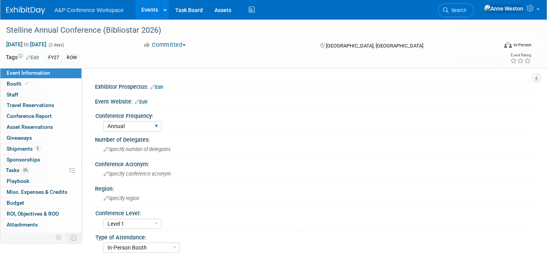
scroll to position [43, 0]
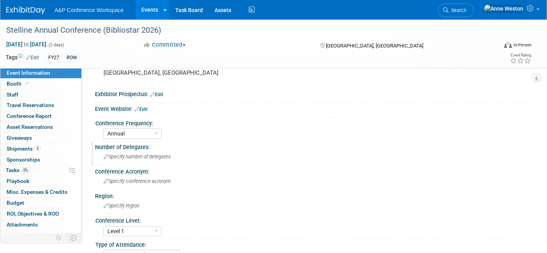
click at [129, 152] on div "Specify number of delegates" at bounding box center [313, 157] width 425 height 12
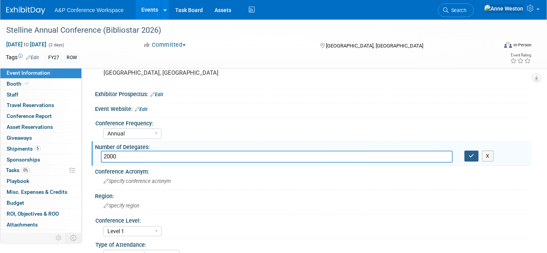
type input "2000"
click at [466, 157] on button "button" at bounding box center [472, 156] width 14 height 11
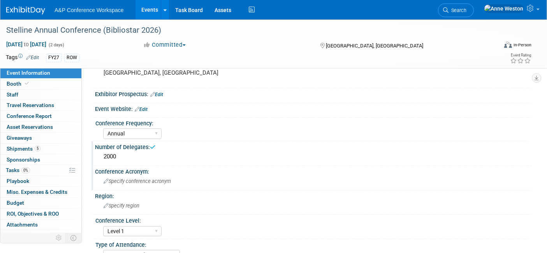
click at [113, 181] on span "Specify conference acronym" at bounding box center [137, 181] width 67 height 6
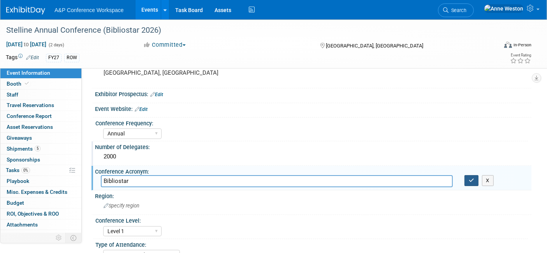
type input "Bibliostar"
click at [469, 178] on icon "button" at bounding box center [471, 180] width 5 height 5
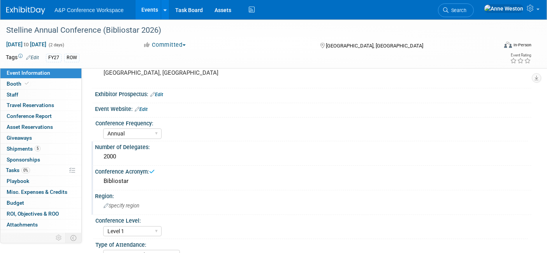
click at [128, 205] on span "Specify region" at bounding box center [122, 206] width 36 height 6
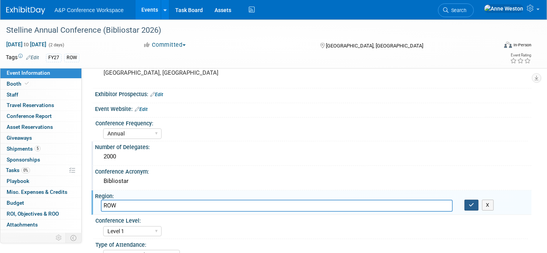
type input "ROW"
click at [468, 202] on button "button" at bounding box center [472, 205] width 14 height 11
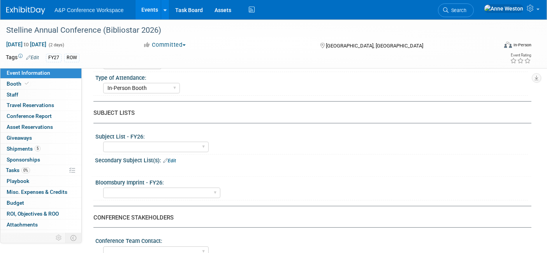
scroll to position [216, 0]
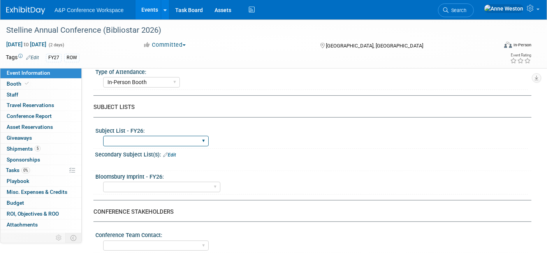
click at [131, 136] on select "ABC-CLIO Reference African Studies Anthropology Archaeology Architecture Archiv…" at bounding box center [156, 141] width 106 height 11
select select "Libraries"
click at [103, 136] on select "ABC-CLIO Reference African Studies Anthropology Archaeology Architecture Archiv…" at bounding box center [156, 141] width 106 height 11
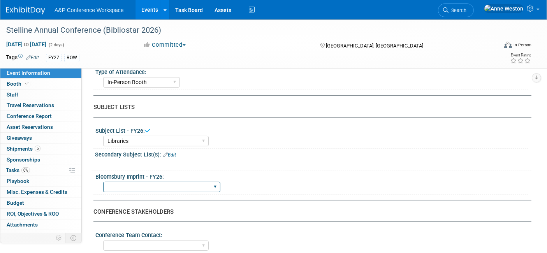
click at [160, 183] on select "Backbeat Bloomsbury Bloomsbury Academic Bloomsbury Digital Resources Bloomsbury…" at bounding box center [161, 187] width 117 height 11
select select "Bloomsbury Digital Resources"
click at [103, 182] on select "Backbeat Bloomsbury Bloomsbury Academic Bloomsbury Digital Resources Bloomsbury…" at bounding box center [161, 187] width 117 height 11
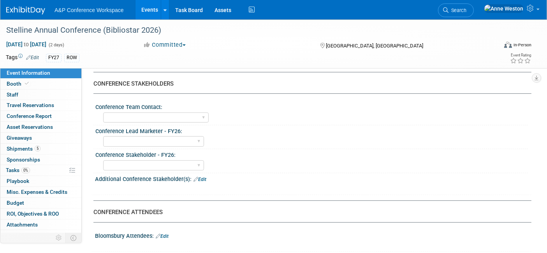
scroll to position [346, 0]
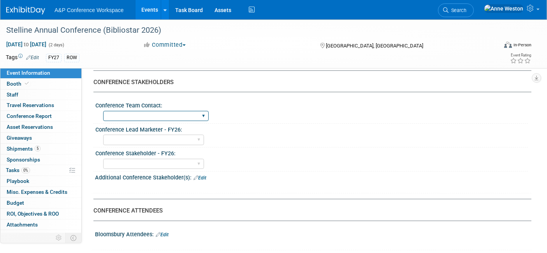
click at [155, 115] on select "[PERSON_NAME] [PERSON_NAME] [PERSON_NAME] [PERSON_NAME] & [PERSON_NAME] [PERSON…" at bounding box center [156, 116] width 106 height 11
select select "[PERSON_NAME]"
click at [103, 111] on select "[PERSON_NAME] [PERSON_NAME] [PERSON_NAME] [PERSON_NAME] & [PERSON_NAME] [PERSON…" at bounding box center [156, 116] width 106 height 11
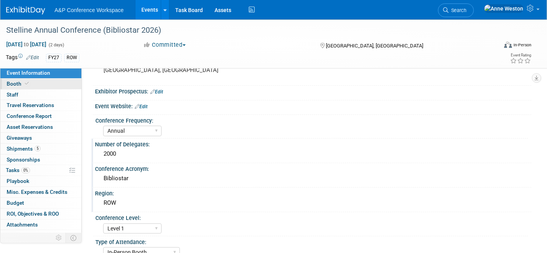
scroll to position [43, 0]
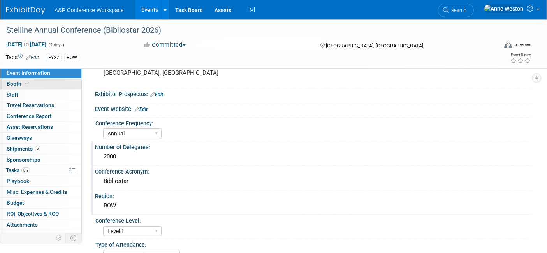
click at [34, 81] on link "Booth" at bounding box center [40, 84] width 81 height 11
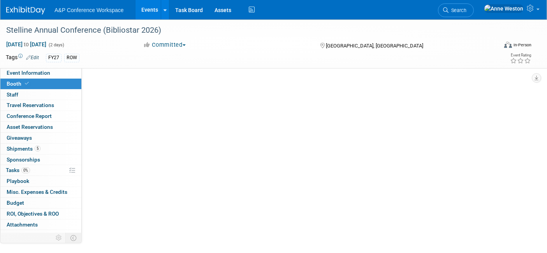
scroll to position [0, 0]
select select "DIGI"
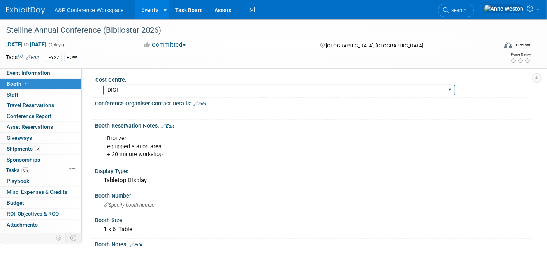
scroll to position [43, 0]
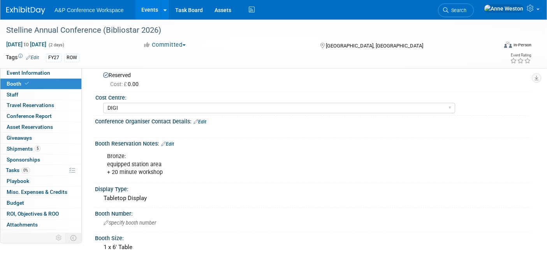
click at [201, 121] on link "Edit" at bounding box center [200, 121] width 13 height 5
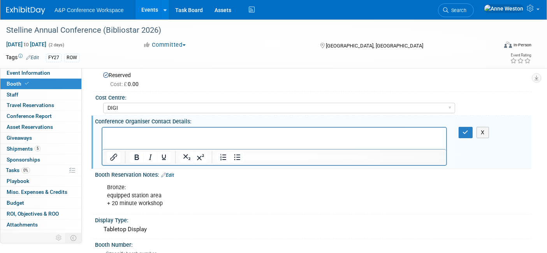
scroll to position [0, 0]
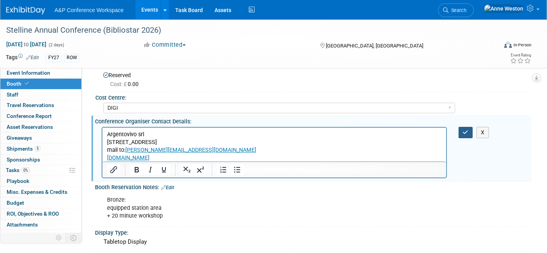
click at [463, 127] on button "button" at bounding box center [466, 132] width 14 height 11
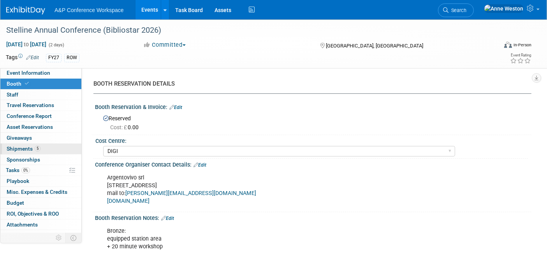
click at [24, 146] on span "Shipments 5" at bounding box center [24, 149] width 34 height 6
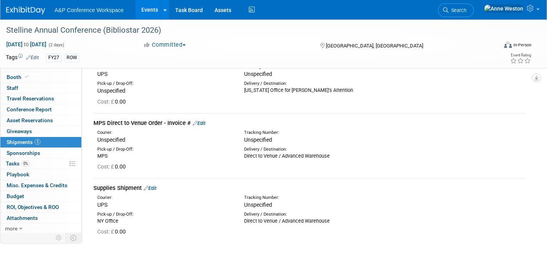
scroll to position [142, 0]
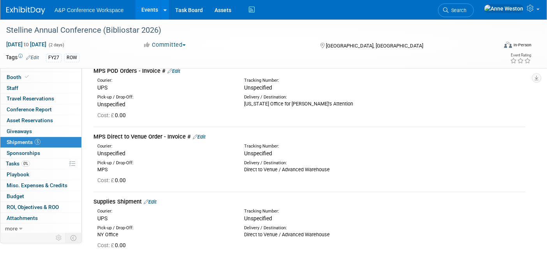
click at [201, 135] on link "Edit" at bounding box center [199, 137] width 13 height 6
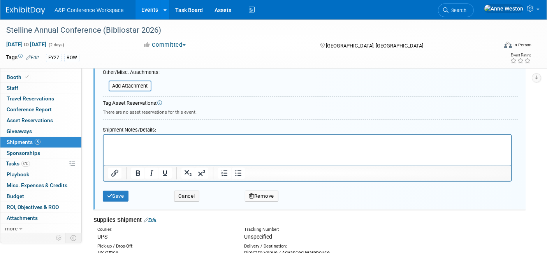
scroll to position [396, 0]
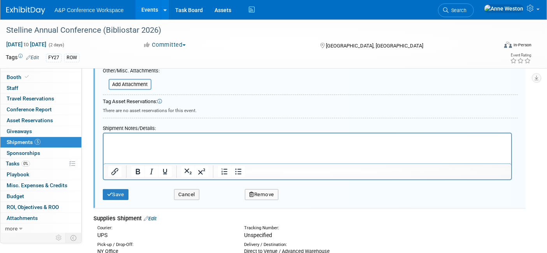
click at [266, 190] on button "Remove" at bounding box center [262, 194] width 34 height 11
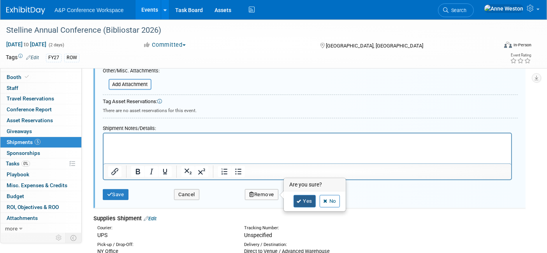
click at [303, 197] on link "Yes" at bounding box center [305, 201] width 23 height 12
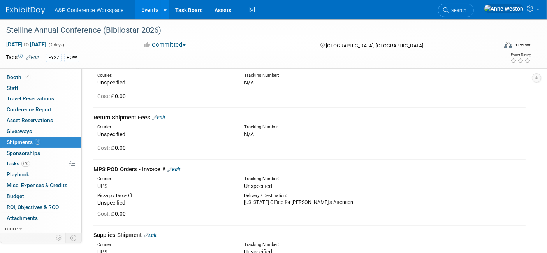
scroll to position [0, 0]
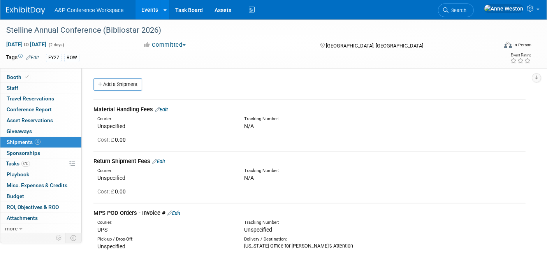
click at [164, 111] on link "Edit" at bounding box center [161, 110] width 13 height 6
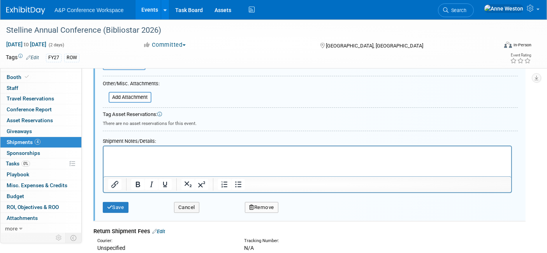
scroll to position [228, 0]
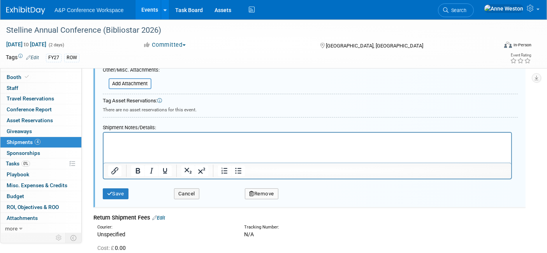
click at [267, 189] on button "Remove" at bounding box center [262, 194] width 34 height 11
click at [300, 194] on link "Yes" at bounding box center [305, 200] width 23 height 12
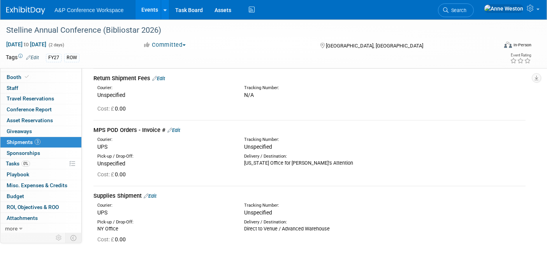
scroll to position [0, 0]
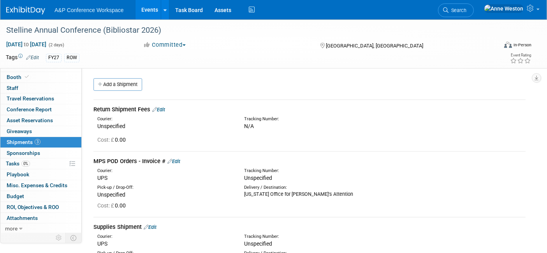
click at [163, 108] on link "Edit" at bounding box center [158, 110] width 13 height 6
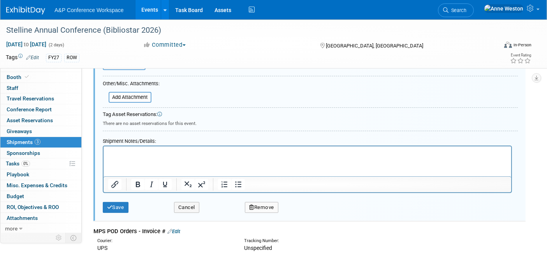
scroll to position [228, 0]
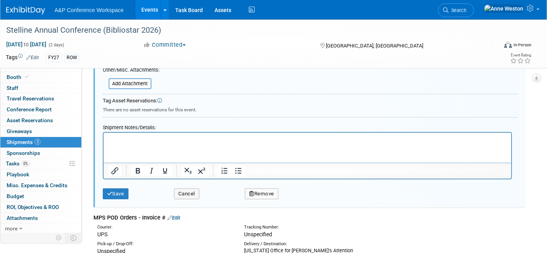
click at [265, 189] on button "Remove" at bounding box center [262, 194] width 34 height 11
click at [299, 194] on link "Yes" at bounding box center [305, 200] width 23 height 12
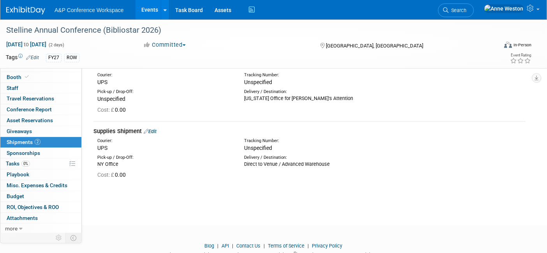
scroll to position [0, 0]
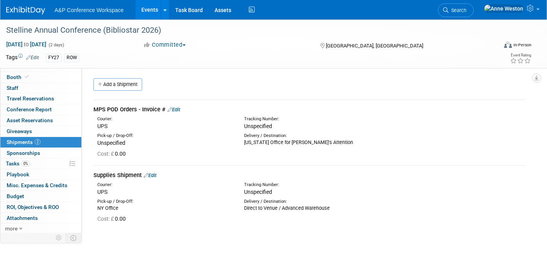
click at [180, 107] on link "Edit" at bounding box center [174, 110] width 13 height 6
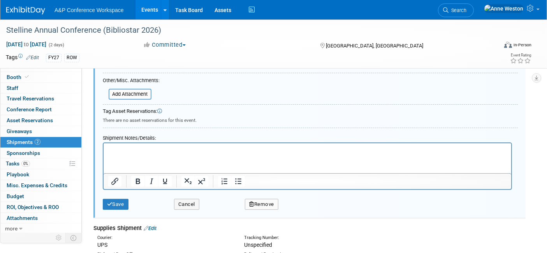
scroll to position [228, 0]
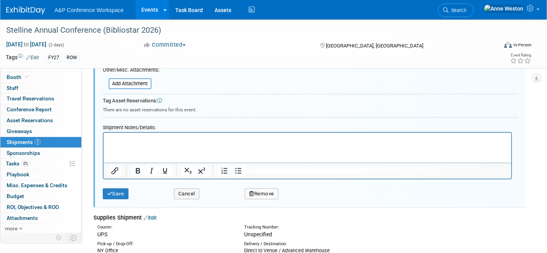
click at [263, 184] on div "Remove" at bounding box center [328, 192] width 178 height 16
click at [263, 191] on button "Remove" at bounding box center [262, 194] width 34 height 11
click at [307, 194] on link "Yes" at bounding box center [305, 200] width 23 height 12
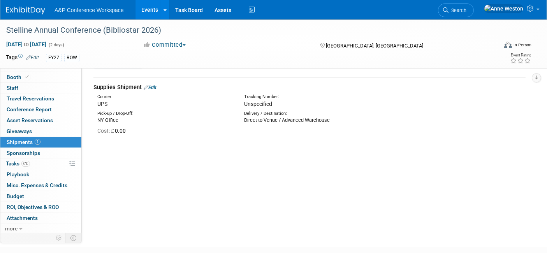
scroll to position [0, 0]
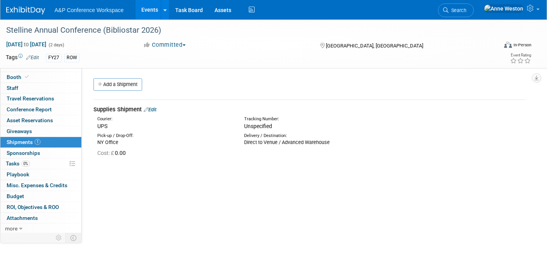
click at [153, 109] on link "Edit" at bounding box center [150, 110] width 13 height 6
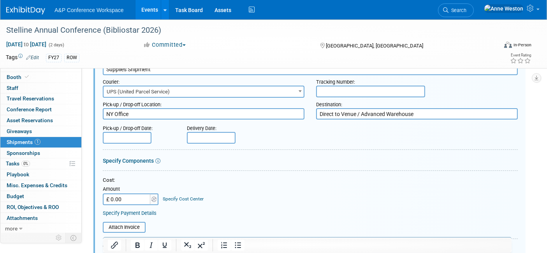
scroll to position [184, 0]
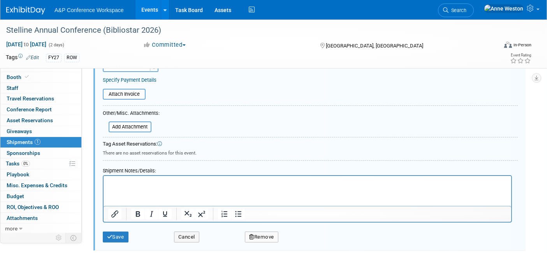
click at [263, 235] on button "Remove" at bounding box center [262, 237] width 34 height 11
click at [300, 238] on link "Yes" at bounding box center [305, 244] width 23 height 12
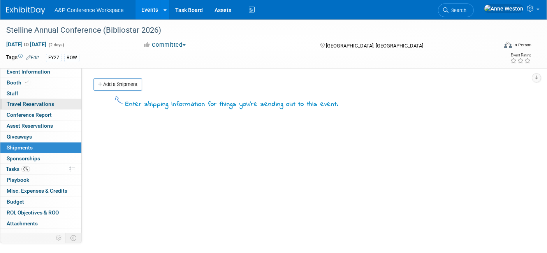
scroll to position [0, 0]
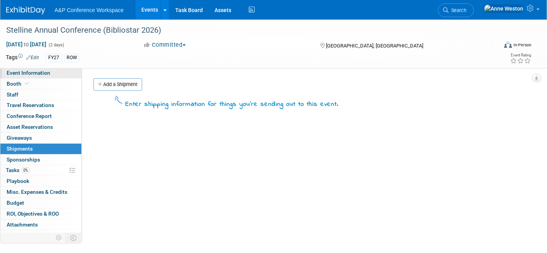
click at [28, 75] on span "Event Information" at bounding box center [29, 73] width 44 height 6
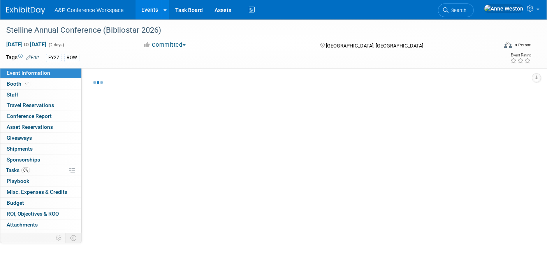
select select "Annual"
select select "Level 1"
select select "In-Person Booth"
select select "Libraries"
select select "Bloomsbury Digital Resources"
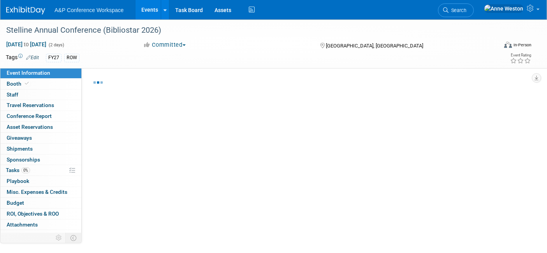
select select "[PERSON_NAME]"
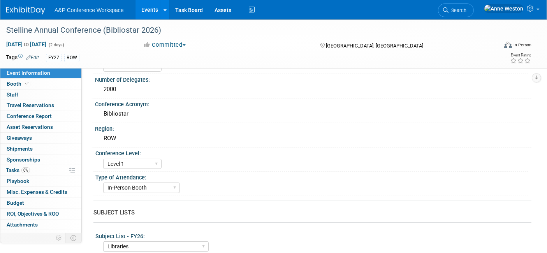
scroll to position [130, 0]
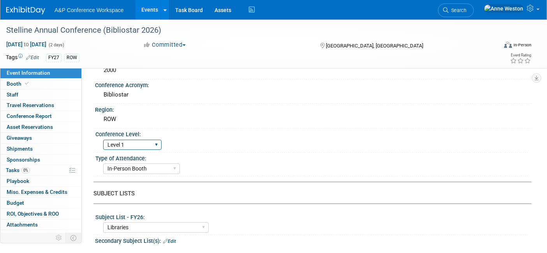
click at [131, 141] on select "Level 1 Level 2 Level 3 Level 4" at bounding box center [132, 145] width 58 height 11
select select "Level 2"
click at [103, 140] on select "Level 1 Level 2 Level 3 Level 4" at bounding box center [132, 145] width 58 height 11
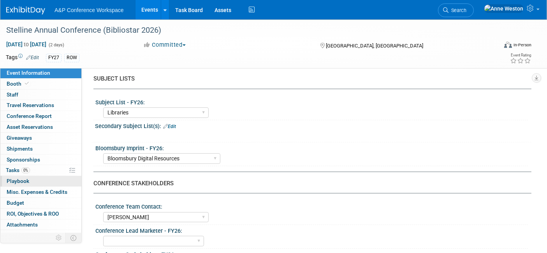
scroll to position [153, 0]
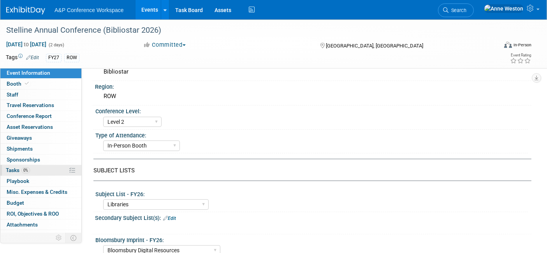
drag, startPoint x: 28, startPoint y: 169, endPoint x: 34, endPoint y: 169, distance: 5.8
click at [28, 169] on span "0%" at bounding box center [25, 171] width 9 height 6
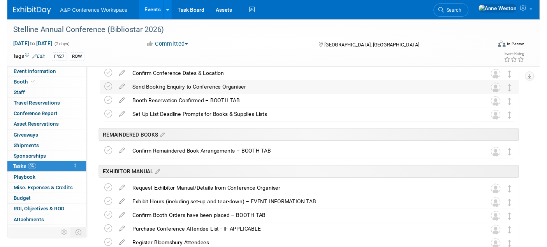
scroll to position [0, 0]
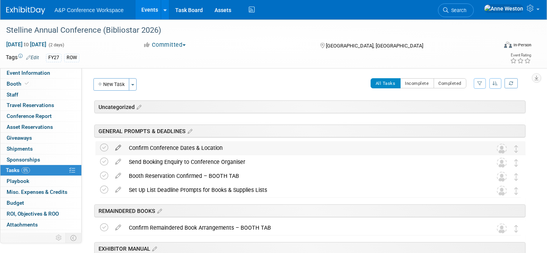
click at [120, 146] on icon at bounding box center [118, 146] width 14 height 10
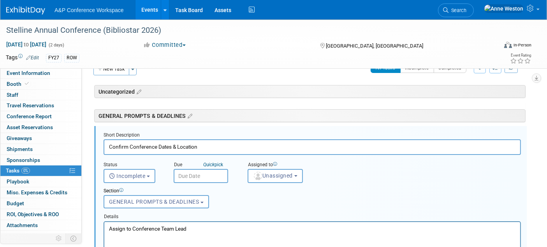
scroll to position [27, 0]
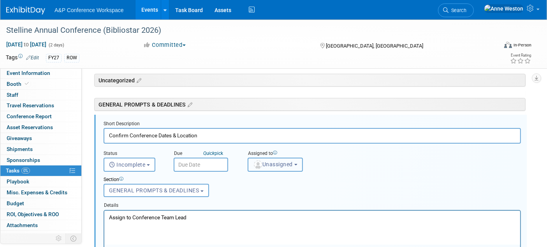
drag, startPoint x: 278, startPoint y: 162, endPoint x: 284, endPoint y: 164, distance: 6.2
click at [278, 162] on span "Unassigned" at bounding box center [273, 164] width 40 height 6
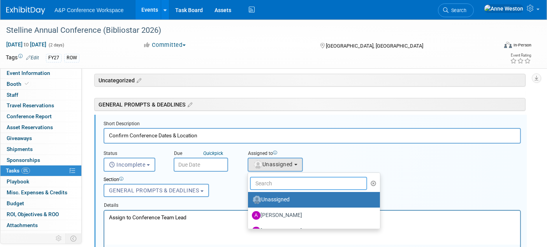
click at [286, 178] on input "text" at bounding box center [308, 183] width 117 height 13
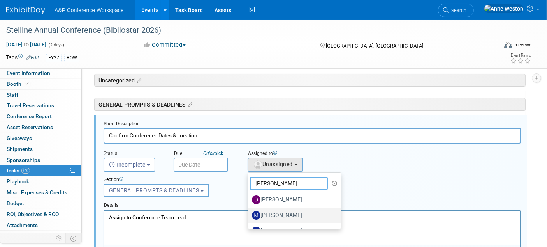
type input "[PERSON_NAME]"
click at [281, 216] on label "[PERSON_NAME]" at bounding box center [292, 215] width 81 height 12
click at [249, 216] on input "[PERSON_NAME]" at bounding box center [246, 214] width 5 height 5
select select "2db20fb6-019a-42f9-b51c-aabbbf535978"
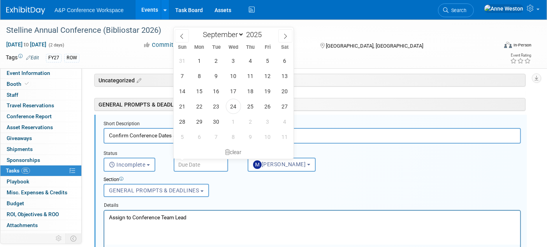
click at [184, 163] on input "text" at bounding box center [201, 164] width 55 height 14
click at [215, 122] on span "30" at bounding box center [216, 121] width 15 height 15
type input "[DATE]"
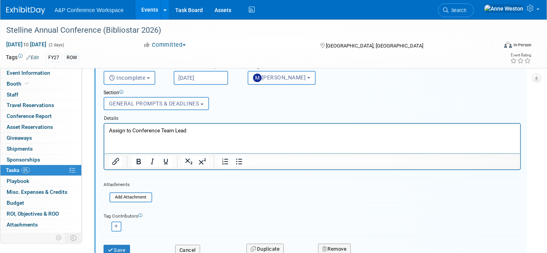
scroll to position [157, 0]
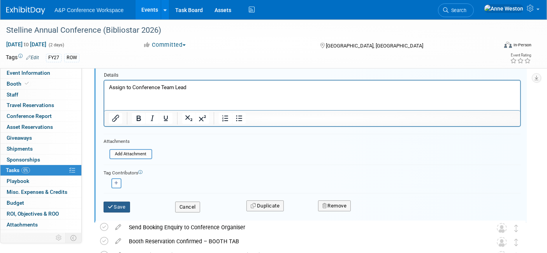
click at [112, 205] on icon "submit" at bounding box center [111, 207] width 6 height 5
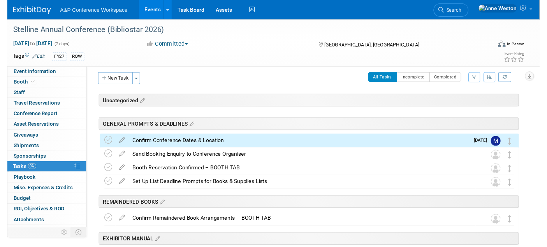
scroll to position [0, 0]
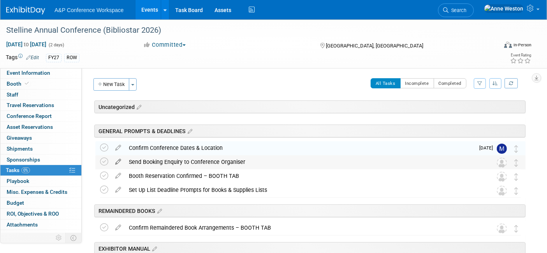
click at [117, 161] on icon at bounding box center [118, 160] width 14 height 10
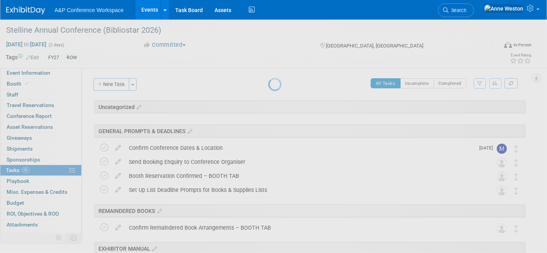
select select "8"
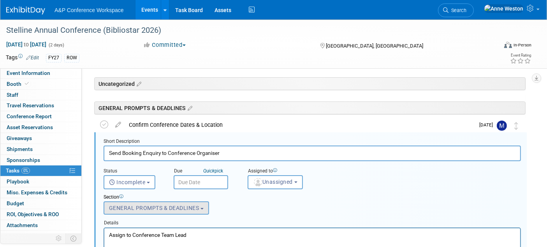
scroll to position [41, 0]
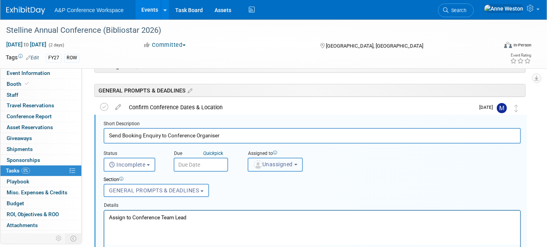
click at [270, 157] on button "Unassigned" at bounding box center [275, 164] width 55 height 14
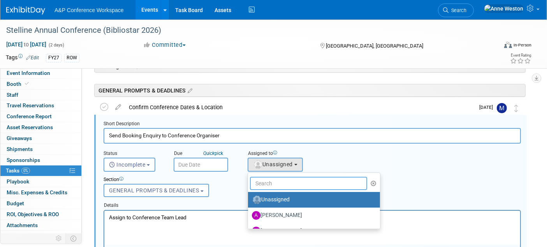
click at [279, 181] on input "text" at bounding box center [308, 183] width 117 height 13
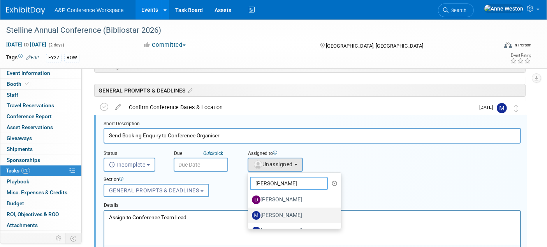
type input "[PERSON_NAME]"
click at [287, 214] on label "[PERSON_NAME]" at bounding box center [292, 215] width 81 height 12
click at [249, 214] on input "[PERSON_NAME]" at bounding box center [246, 214] width 5 height 5
select select "2db20fb6-019a-42f9-b51c-aabbbf535978"
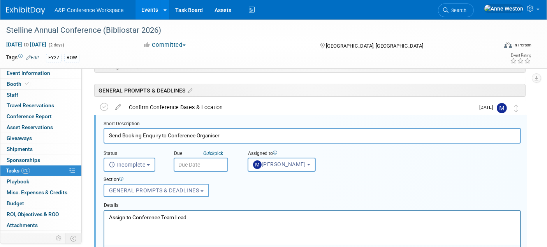
click at [182, 162] on input "text" at bounding box center [201, 164] width 55 height 14
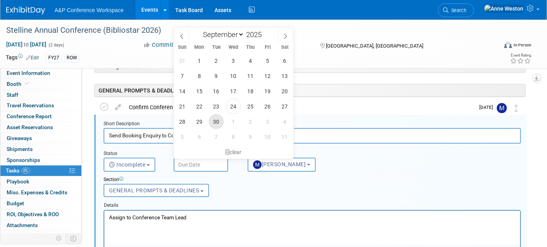
click at [219, 121] on span "30" at bounding box center [216, 121] width 15 height 15
type input "[DATE]"
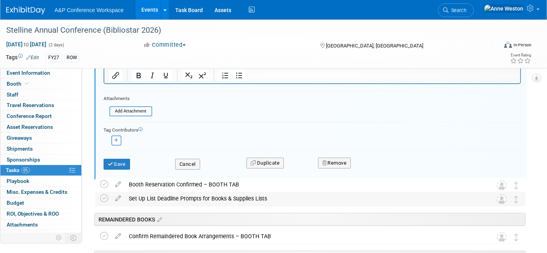
scroll to position [214, 0]
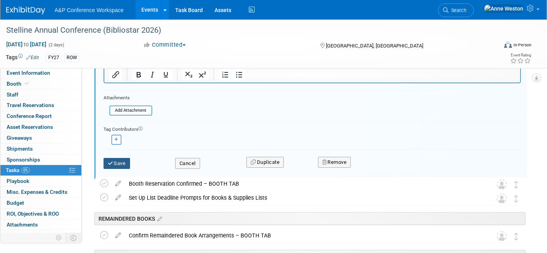
drag, startPoint x: 123, startPoint y: 156, endPoint x: 119, endPoint y: 160, distance: 5.2
click at [119, 160] on button "Save" at bounding box center [117, 163] width 26 height 11
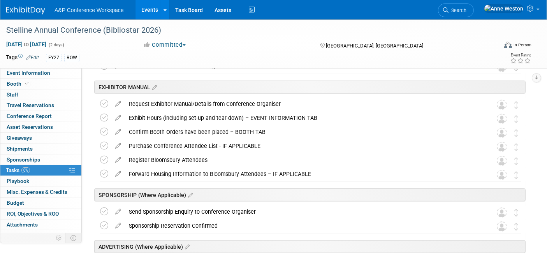
scroll to position [41, 0]
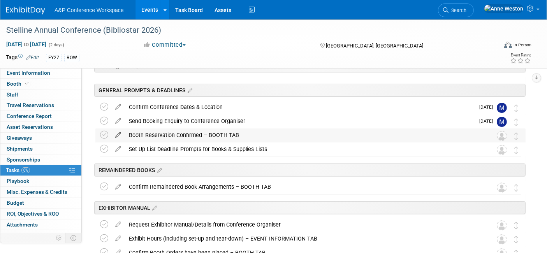
click at [116, 132] on icon at bounding box center [118, 134] width 14 height 10
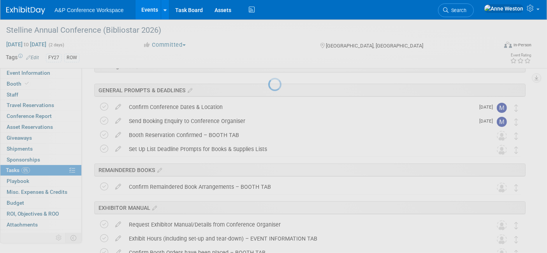
select select "8"
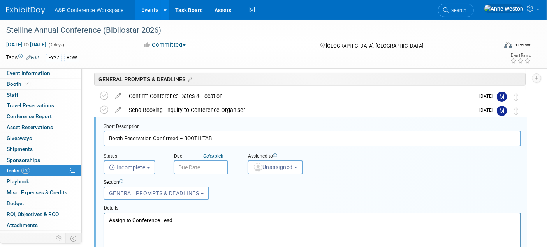
scroll to position [55, 0]
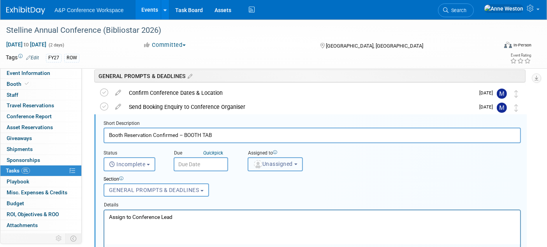
click at [262, 165] on span "Unassigned" at bounding box center [273, 164] width 40 height 6
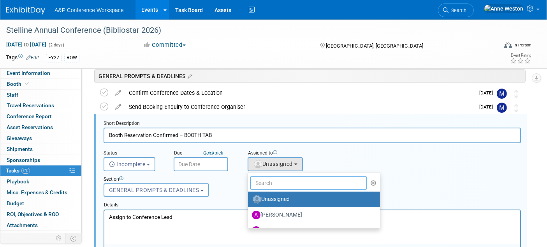
click at [270, 181] on input "text" at bounding box center [308, 182] width 117 height 13
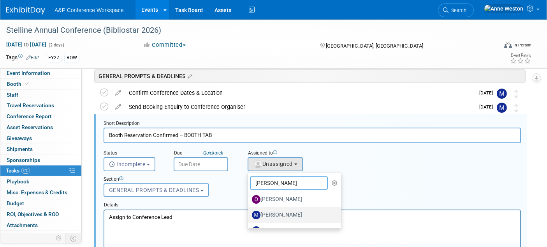
type input "[PERSON_NAME]"
drag, startPoint x: 187, startPoint y: 1, endPoint x: 291, endPoint y: 209, distance: 232.6
click at [291, 209] on label "[PERSON_NAME]" at bounding box center [292, 214] width 81 height 12
click at [249, 211] on input "[PERSON_NAME]" at bounding box center [246, 213] width 5 height 5
select select "2db20fb6-019a-42f9-b51c-aabbbf535978"
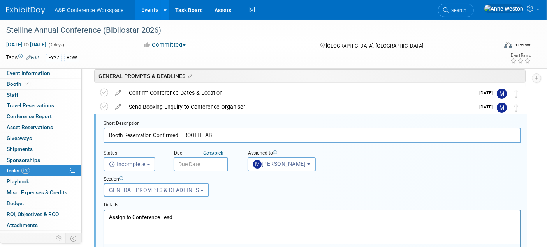
click at [188, 157] on input "text" at bounding box center [201, 164] width 55 height 14
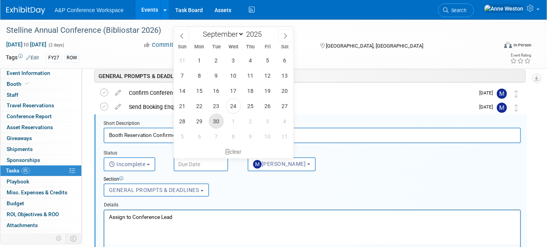
click at [220, 118] on span "30" at bounding box center [216, 120] width 15 height 15
type input "[DATE]"
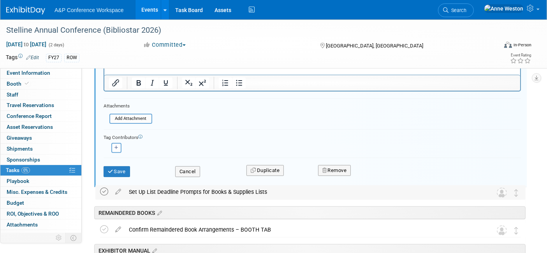
scroll to position [228, 0]
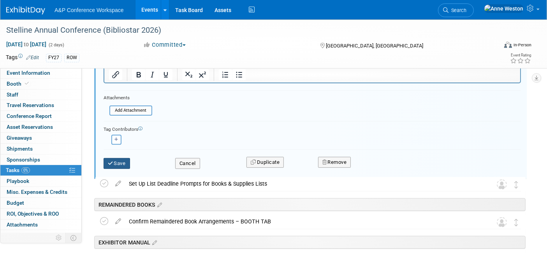
click at [113, 161] on icon "submit" at bounding box center [111, 163] width 6 height 5
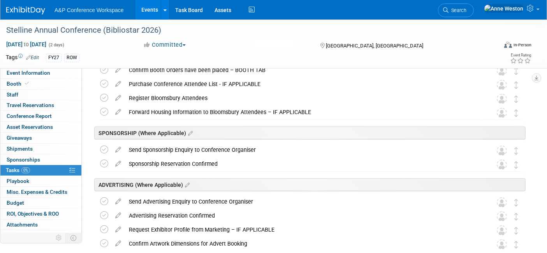
scroll to position [0, 0]
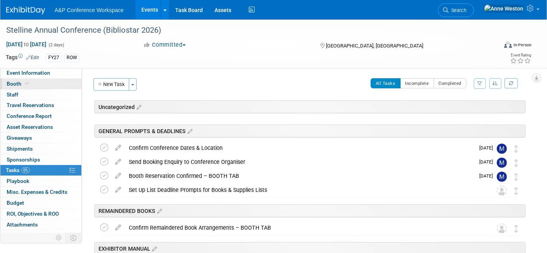
click at [30, 82] on link "Booth" at bounding box center [40, 84] width 81 height 11
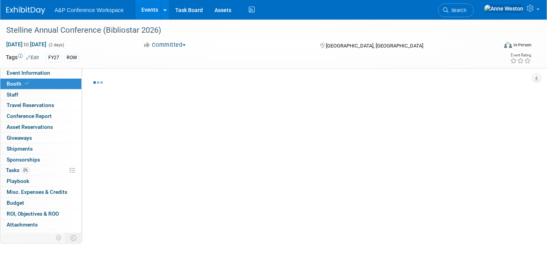
select select "DIGI"
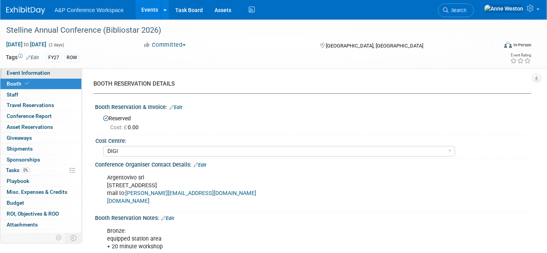
click at [48, 71] on span "Event Information" at bounding box center [29, 73] width 44 height 6
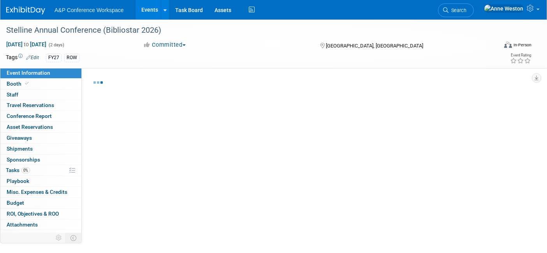
select select "Annual"
select select "Level 2"
select select "In-Person Booth"
select select "Libraries"
select select "Bloomsbury Digital Resources"
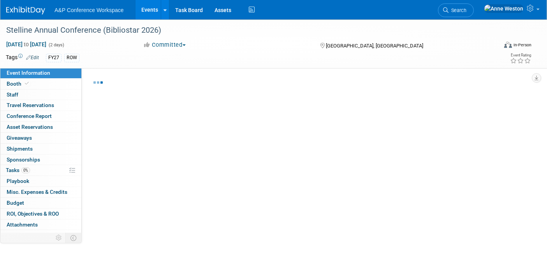
select select "[PERSON_NAME]"
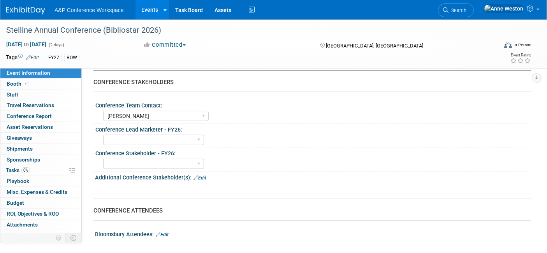
scroll to position [390, 0]
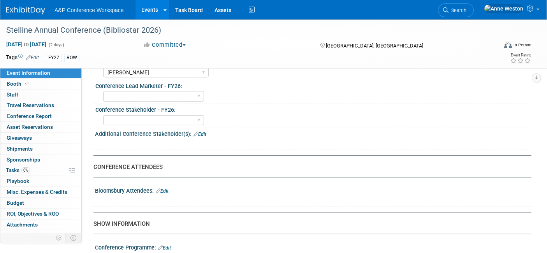
click at [167, 189] on link "Edit" at bounding box center [162, 191] width 13 height 5
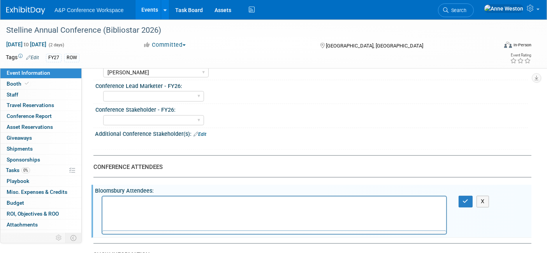
scroll to position [0, 0]
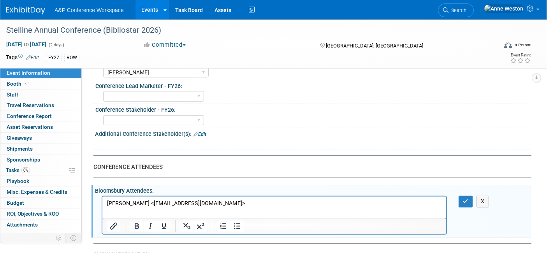
drag, startPoint x: 257, startPoint y: 203, endPoint x: 152, endPoint y: 199, distance: 104.9
click at [152, 199] on html "Gracjana Madejek <Gracjana.Madejek@bloomsbury.com>" at bounding box center [274, 202] width 344 height 11
click at [462, 196] on button "button" at bounding box center [466, 201] width 14 height 11
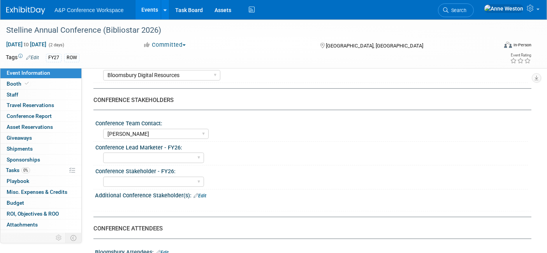
scroll to position [346, 0]
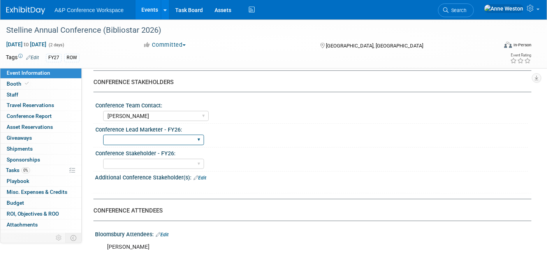
click at [170, 135] on select "[PERSON_NAME] [PERSON_NAME] [PERSON_NAME] [PERSON_NAME] [PERSON_NAME] [PERSON_N…" at bounding box center [153, 140] width 101 height 11
select select "[PERSON_NAME]"
click at [103, 135] on select "[PERSON_NAME] [PERSON_NAME] [PERSON_NAME] [PERSON_NAME] [PERSON_NAME] [PERSON_N…" at bounding box center [153, 140] width 101 height 11
click at [236, 133] on div "Abigail Larkin Alice Billington Ami Reitmeier Amy Suratia Andy Boyd Anna Robert…" at bounding box center [315, 139] width 425 height 12
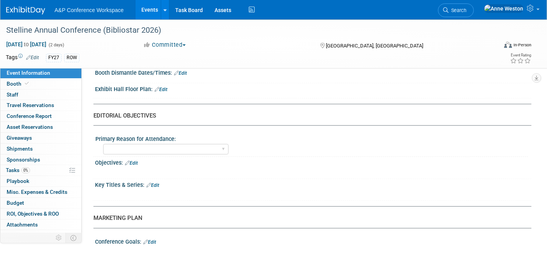
scroll to position [649, 0]
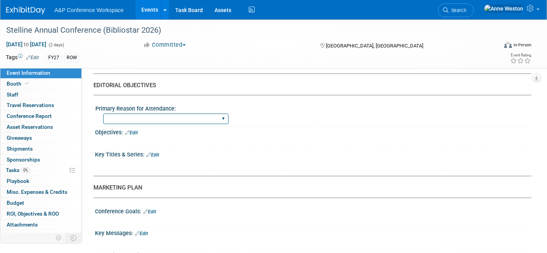
click at [191, 116] on select "BDR Product Awareness and Trial Generation​ Brand/Subject Presence​ Competitor …" at bounding box center [165, 119] width 125 height 11
select select "BDR Product Awareness and Trial Generation​"
click at [103, 114] on select "BDR Product Awareness and Trial Generation​ Brand/Subject Presence​ Competitor …" at bounding box center [165, 119] width 125 height 11
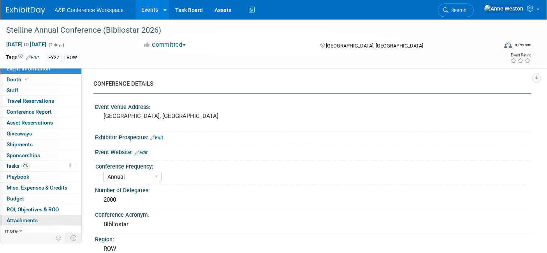
scroll to position [7, 0]
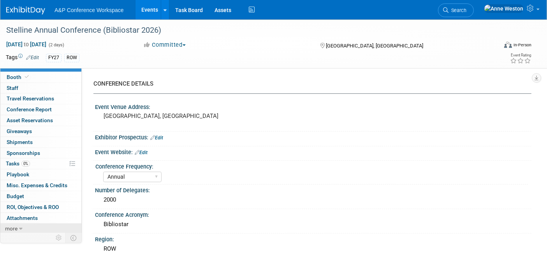
click at [17, 228] on span "more" at bounding box center [11, 229] width 12 height 6
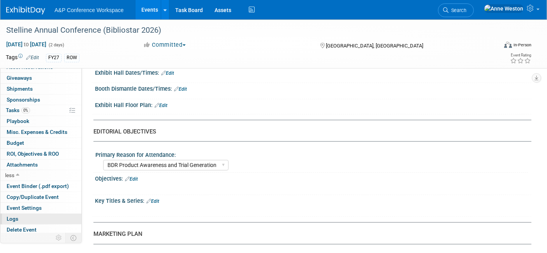
scroll to position [606, 0]
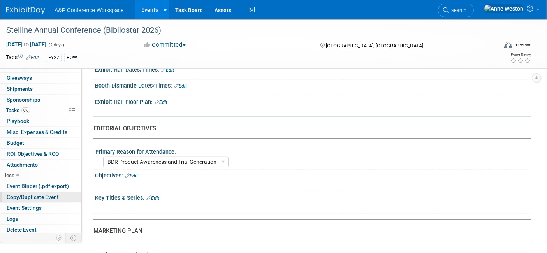
click at [38, 194] on span "Copy/Duplicate Event" at bounding box center [33, 197] width 52 height 6
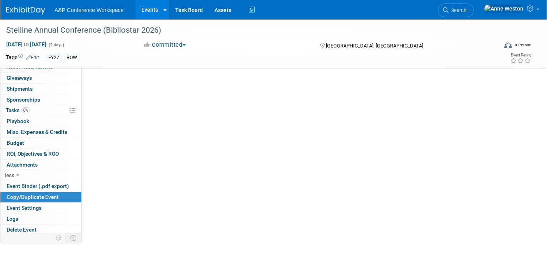
scroll to position [0, 0]
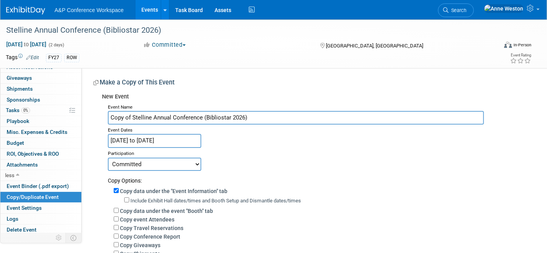
click at [30, 8] on img at bounding box center [25, 11] width 39 height 8
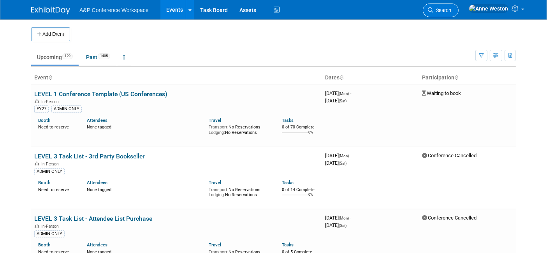
click at [452, 8] on span "Search" at bounding box center [443, 10] width 18 height 6
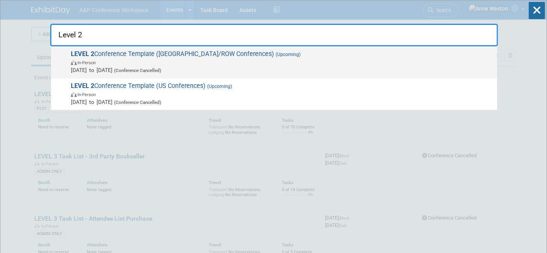
type input "Level 2"
click at [117, 54] on span "LEVEL 2 Conference Template (UK/ROW Conferences) (Upcoming) In-Person [DATE] to…" at bounding box center [281, 62] width 425 height 24
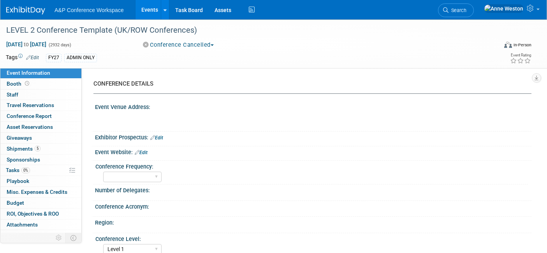
select select "Level 1"
select select "In-Person Booth"
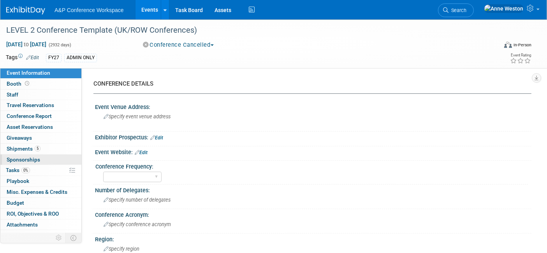
scroll to position [7, 0]
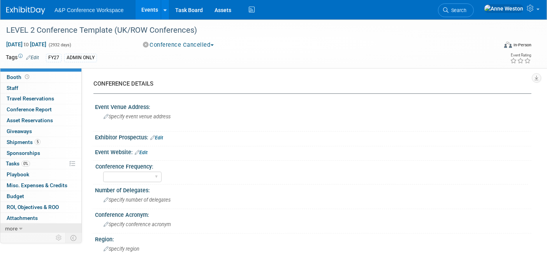
click at [18, 224] on link "more" at bounding box center [40, 229] width 81 height 11
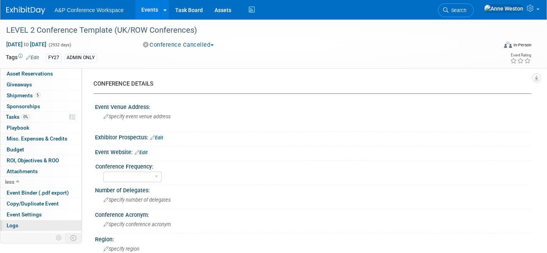
scroll to position [60, 0]
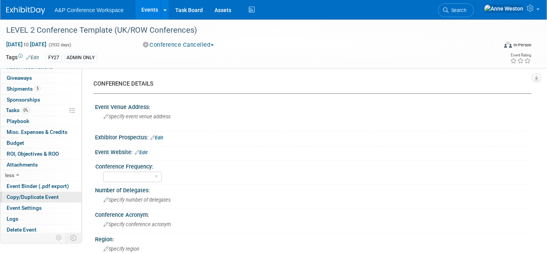
click at [43, 198] on span "Copy/Duplicate Event" at bounding box center [33, 197] width 52 height 6
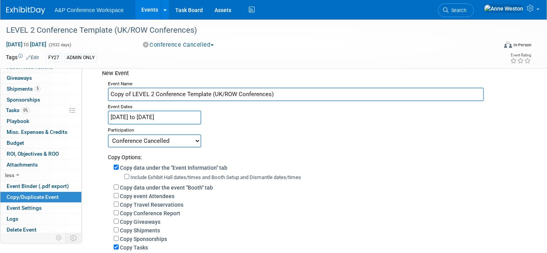
scroll to position [0, 0]
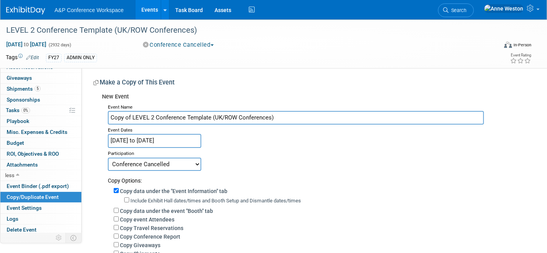
drag, startPoint x: 284, startPoint y: 120, endPoint x: 80, endPoint y: 130, distance: 204.4
click at [80, 130] on div "Event Information Event Info Booth Booth 0 Staff 0 Staff 0 Travel Reservations …" at bounding box center [273, 190] width 547 height 342
paste input "AMICAL Consortium Annual Conference (AMICAL 2026)"
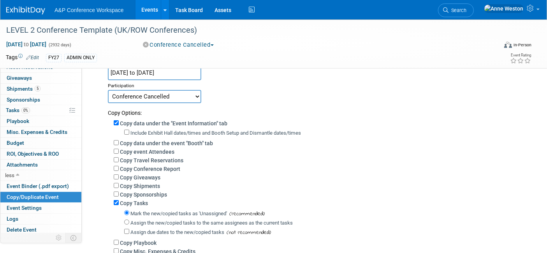
scroll to position [86, 0]
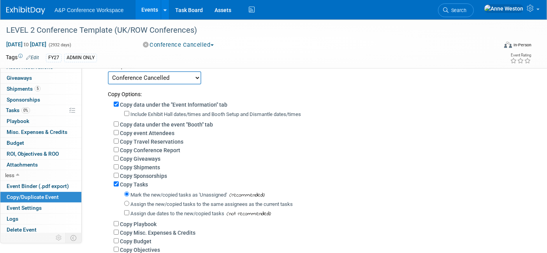
type input "AMICAL Consortium Annual Conference (AMICAL 2026)"
click at [117, 122] on input "Copy data under the event "Booth" tab" at bounding box center [116, 124] width 5 height 5
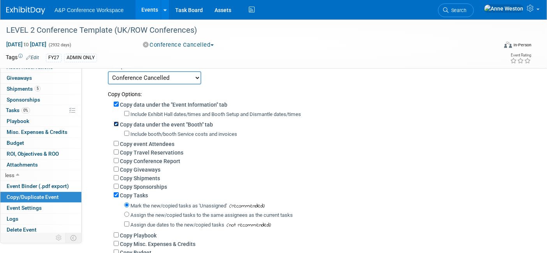
click at [116, 122] on input "Copy data under the event "Booth" tab" at bounding box center [116, 124] width 5 height 5
checkbox input "false"
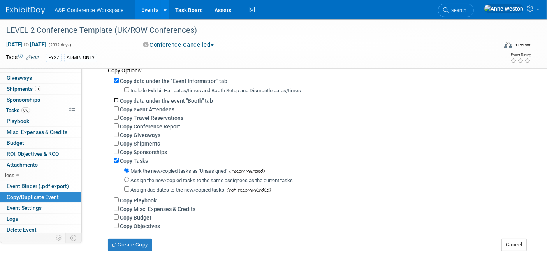
scroll to position [130, 0]
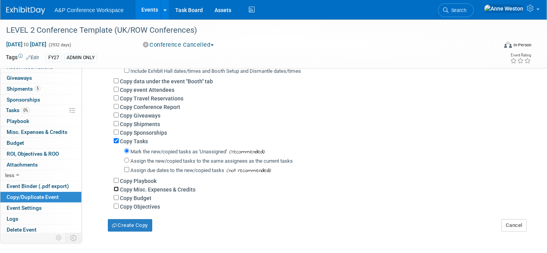
click at [115, 189] on input "Copy Misc. Expenses & Credits" at bounding box center [116, 189] width 5 height 5
checkbox input "true"
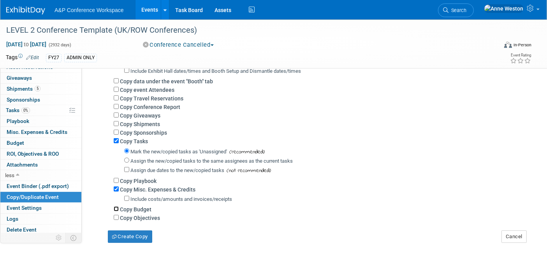
click at [115, 207] on input "Copy Budget" at bounding box center [116, 209] width 5 height 5
checkbox input "true"
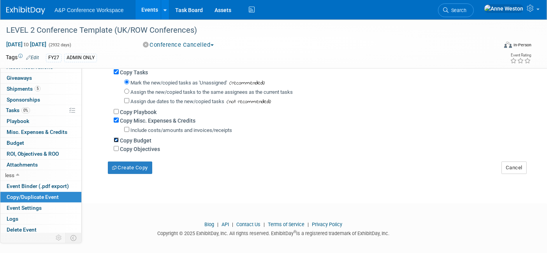
scroll to position [201, 0]
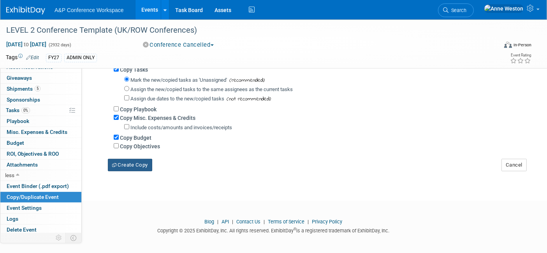
click at [134, 160] on button "Create Copy" at bounding box center [130, 165] width 44 height 12
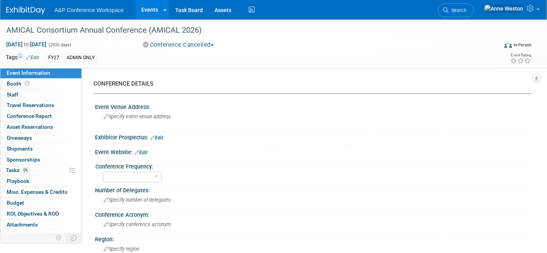
select select "Level 1"
select select "In-Person Booth"
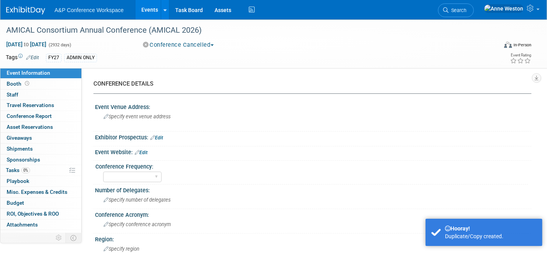
click at [35, 55] on link "Edit" at bounding box center [32, 57] width 13 height 5
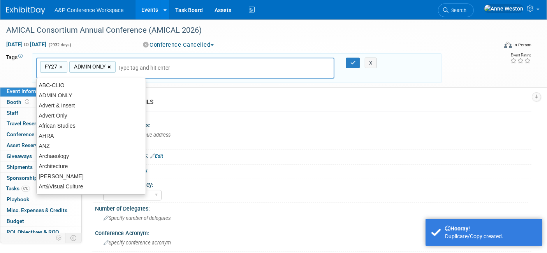
click at [109, 67] on link "×" at bounding box center [110, 67] width 5 height 9
type input "FY27"
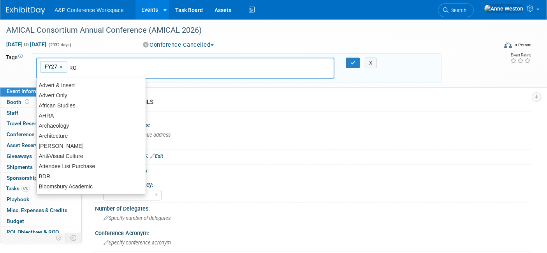
type input "ROW"
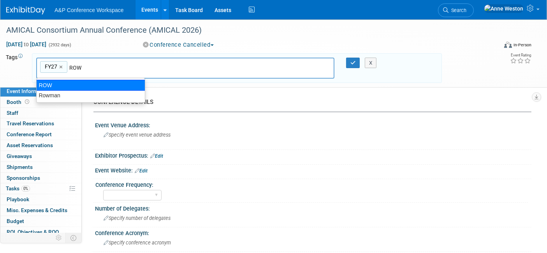
click at [69, 84] on div "ROW" at bounding box center [90, 85] width 109 height 11
type input "FY27, ROW"
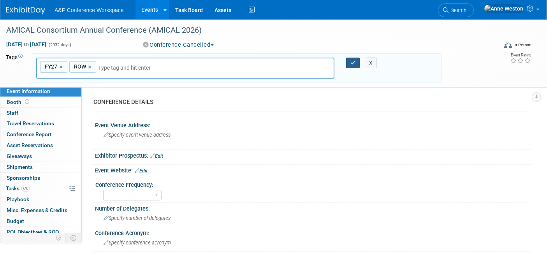
click at [353, 60] on icon "button" at bounding box center [353, 62] width 5 height 5
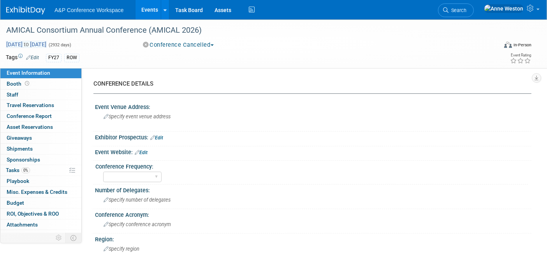
click at [24, 45] on span "[DATE] to [DATE]" at bounding box center [26, 44] width 41 height 7
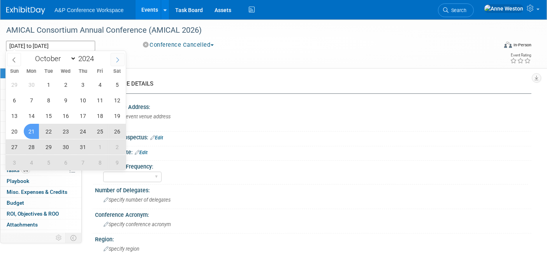
click at [115, 56] on span at bounding box center [118, 59] width 14 height 13
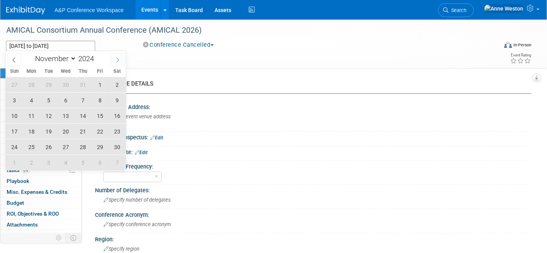
click at [115, 56] on span at bounding box center [118, 59] width 14 height 13
select select "11"
click at [115, 56] on span at bounding box center [118, 59] width 14 height 13
type input "2025"
click at [115, 56] on span at bounding box center [118, 59] width 14 height 13
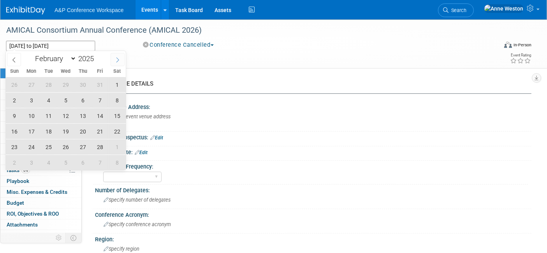
click at [115, 56] on span at bounding box center [118, 59] width 14 height 13
select select "2"
click at [32, 161] on span "31" at bounding box center [31, 162] width 15 height 15
type input "[DATE]"
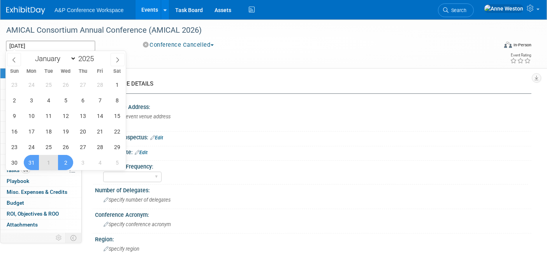
click at [64, 162] on span "2" at bounding box center [65, 162] width 15 height 15
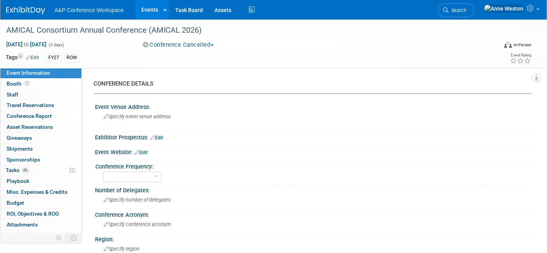
click at [185, 46] on button "Conference Cancelled" at bounding box center [178, 45] width 77 height 8
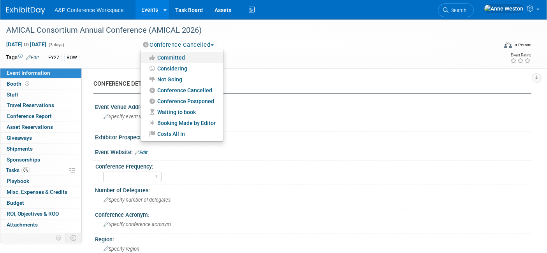
click at [177, 57] on link "Committed" at bounding box center [182, 57] width 83 height 11
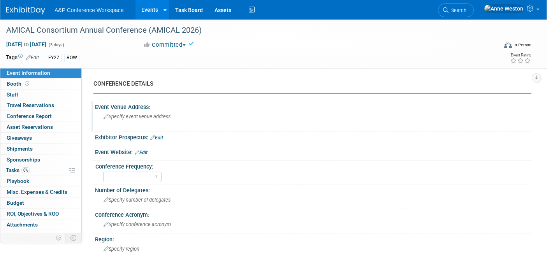
click at [109, 113] on div "Specify event venue address" at bounding box center [186, 120] width 170 height 18
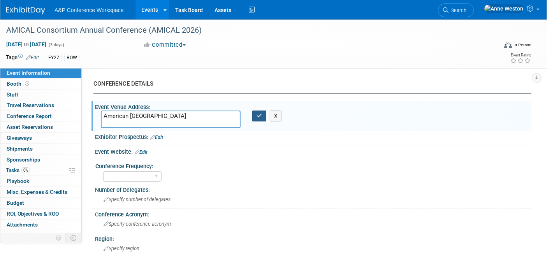
type textarea "American [GEOGRAPHIC_DATA]"
click at [259, 114] on icon "button" at bounding box center [259, 115] width 5 height 5
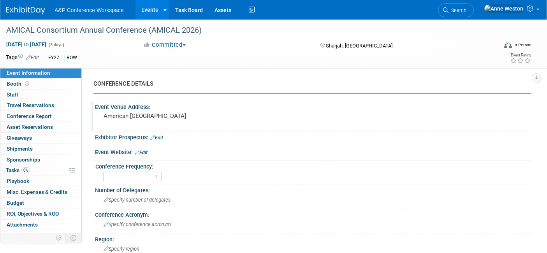
click at [194, 115] on pre "American [GEOGRAPHIC_DATA]" at bounding box center [186, 116] width 165 height 7
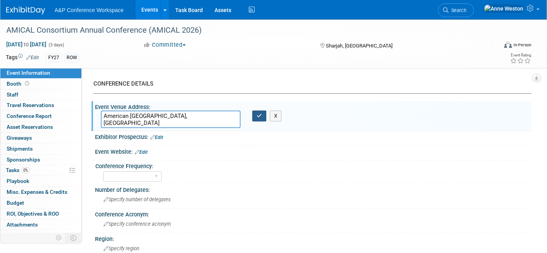
type textarea "American [GEOGRAPHIC_DATA], [GEOGRAPHIC_DATA]"
click at [258, 114] on icon "button" at bounding box center [259, 115] width 5 height 5
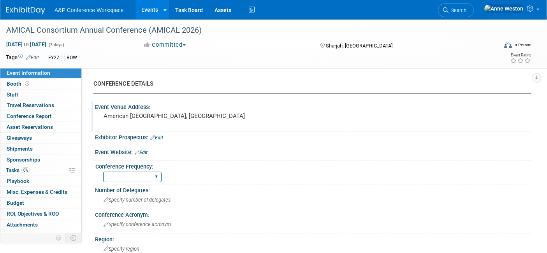
click at [120, 177] on select "Annual Biennial Bi-Annual Triennial Quadrennial" at bounding box center [132, 177] width 58 height 11
select select "Annual"
click at [103, 172] on select "Annual Biennial Bi-Annual Triennial Quadrennial" at bounding box center [132, 177] width 58 height 11
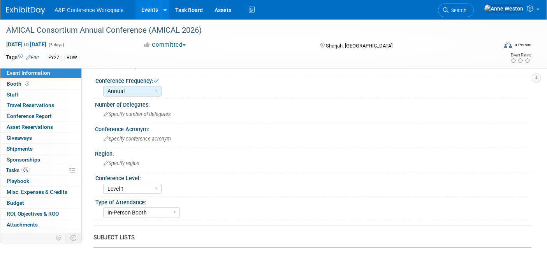
scroll to position [86, 0]
click at [139, 138] on span "Specify conference acronym" at bounding box center [137, 138] width 67 height 6
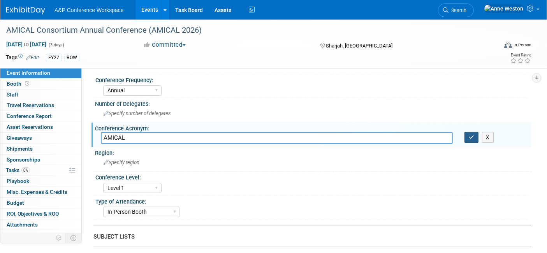
type input "AMICAL"
click at [469, 135] on icon "button" at bounding box center [471, 137] width 5 height 5
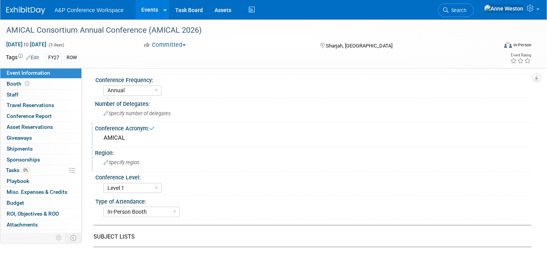
click at [145, 158] on div "Specify region" at bounding box center [313, 163] width 425 height 12
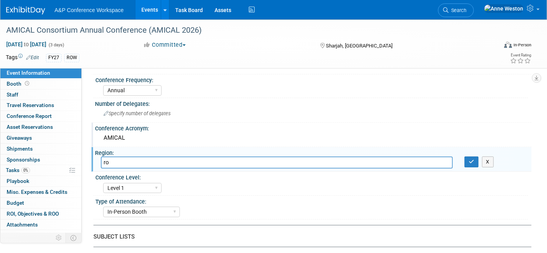
type input "r"
type input "ROW"
click at [473, 162] on icon "button" at bounding box center [471, 161] width 5 height 5
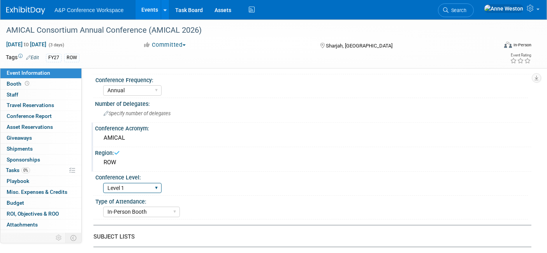
click at [128, 185] on select "Level 1 Level 2 Level 3 Level 4" at bounding box center [132, 188] width 58 height 11
select select "Level 2"
click at [103, 183] on select "Level 1 Level 2 Level 3 Level 4" at bounding box center [132, 188] width 58 height 11
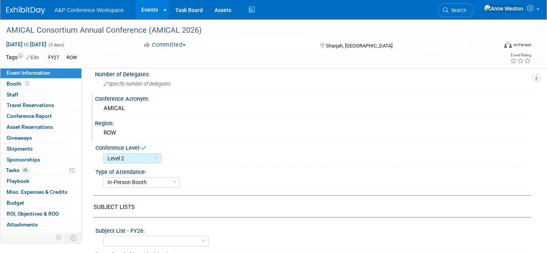
scroll to position [130, 0]
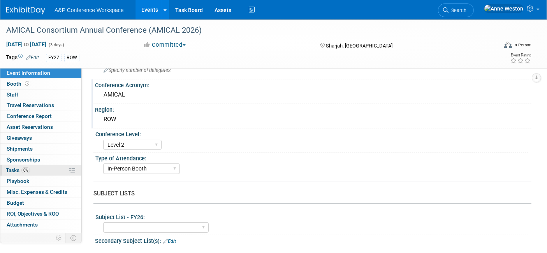
click at [25, 168] on span "0%" at bounding box center [25, 171] width 9 height 6
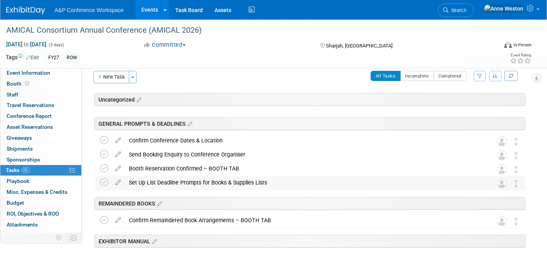
scroll to position [0, 0]
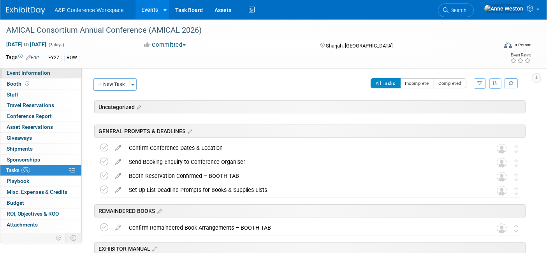
click at [38, 73] on span "Event Information" at bounding box center [29, 73] width 44 height 6
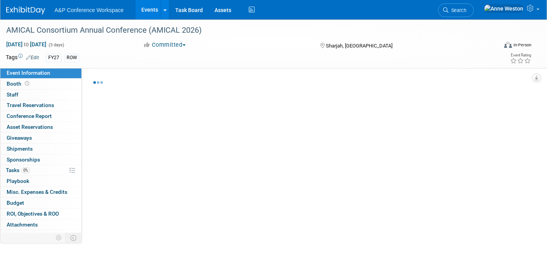
select select "Annual"
select select "Level 2"
select select "In-Person Booth"
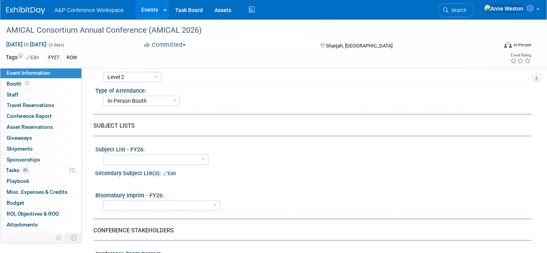
scroll to position [216, 0]
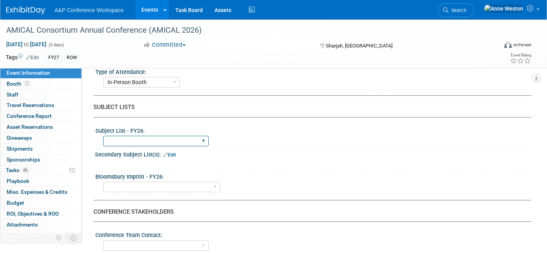
click at [144, 137] on select "ABC-CLIO Reference African Studies Anthropology Archaeology Architecture Archiv…" at bounding box center [156, 141] width 106 height 11
select select "Libraries"
click at [103, 136] on select "ABC-CLIO Reference African Studies Anthropology Archaeology Architecture Archiv…" at bounding box center [156, 141] width 106 height 11
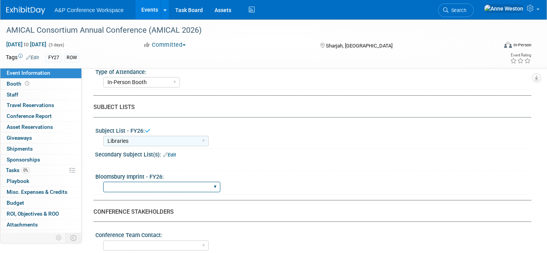
click at [155, 182] on select "Backbeat Bloomsbury Bloomsbury Academic Bloomsbury Digital Resources Bloomsbury…" at bounding box center [161, 187] width 117 height 11
select select "Bloomsbury Digital Resources"
click at [103, 182] on select "Backbeat Bloomsbury Bloomsbury Academic Bloomsbury Digital Resources Bloomsbury…" at bounding box center [161, 187] width 117 height 11
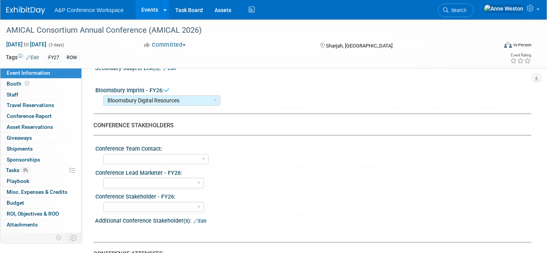
scroll to position [303, 0]
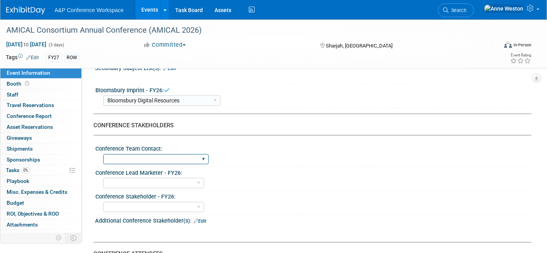
click at [171, 155] on select "[PERSON_NAME] [PERSON_NAME] [PERSON_NAME] [PERSON_NAME] & [PERSON_NAME] [PERSON…" at bounding box center [156, 159] width 106 height 11
select select "[PERSON_NAME]"
click at [103, 154] on select "[PERSON_NAME] [PERSON_NAME] [PERSON_NAME] [PERSON_NAME] & [PERSON_NAME] [PERSON…" at bounding box center [156, 159] width 106 height 11
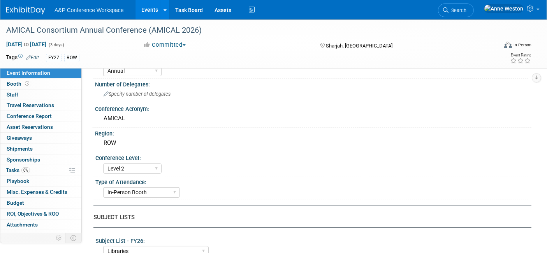
scroll to position [43, 0]
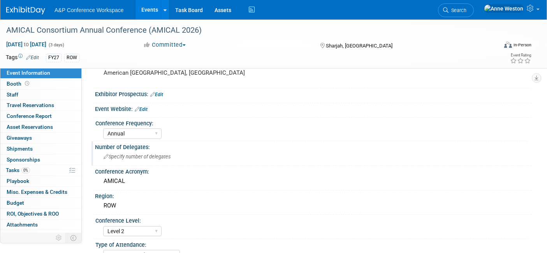
click at [149, 154] on span "Specify number of delegates" at bounding box center [137, 157] width 67 height 6
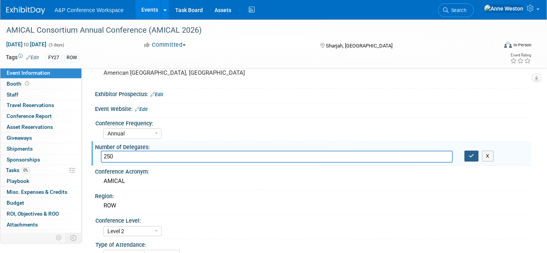
type input "250"
click at [472, 156] on icon "button" at bounding box center [471, 156] width 5 height 5
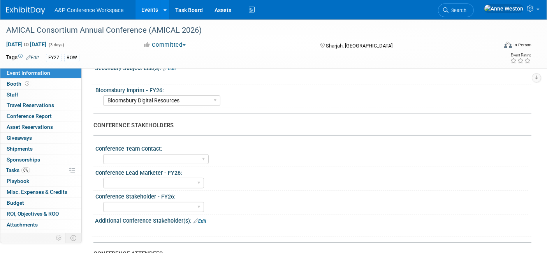
scroll to position [346, 0]
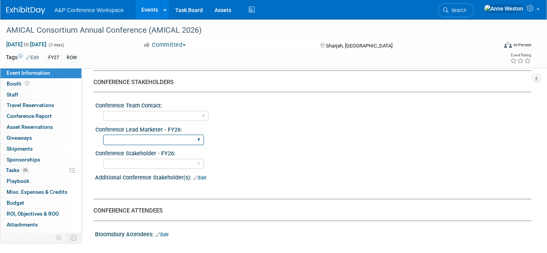
click at [171, 135] on select "[PERSON_NAME] [PERSON_NAME] [PERSON_NAME] [PERSON_NAME] [PERSON_NAME] [PERSON_N…" at bounding box center [153, 140] width 101 height 11
select select "[PERSON_NAME]"
click at [103, 135] on select "[PERSON_NAME] [PERSON_NAME] [PERSON_NAME] [PERSON_NAME] [PERSON_NAME] [PERSON_N…" at bounding box center [153, 140] width 101 height 11
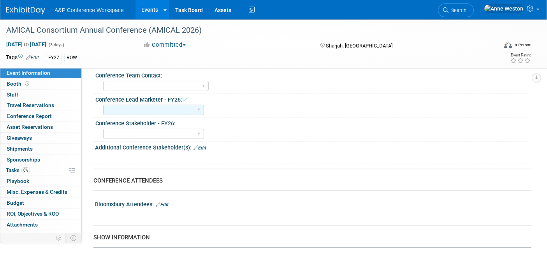
scroll to position [390, 0]
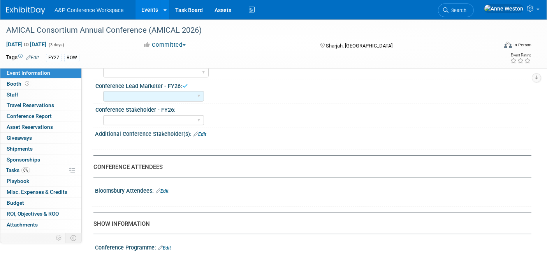
click at [169, 189] on link "Edit" at bounding box center [162, 191] width 13 height 5
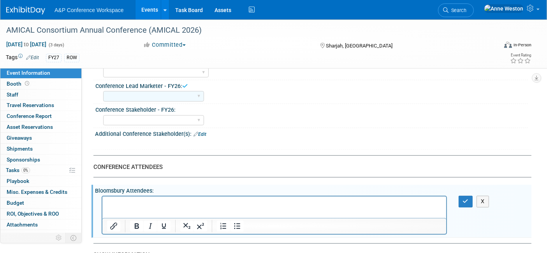
scroll to position [0, 0]
click at [466, 196] on button "button" at bounding box center [466, 201] width 14 height 11
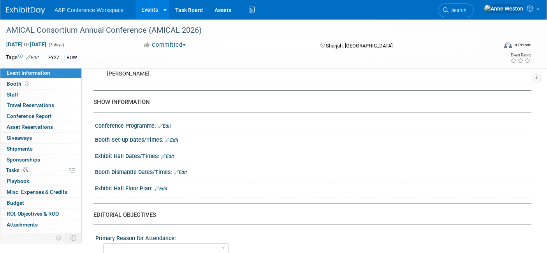
scroll to position [649, 0]
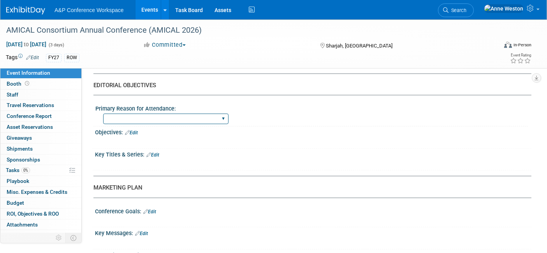
click at [177, 118] on select "BDR Product Awareness and Trial Generation​ Brand/Subject Presence​ Competitor …" at bounding box center [165, 119] width 125 height 11
select select "BDR Product Awareness and Trial Generation​"
click at [103, 114] on select "BDR Product Awareness and Trial Generation​ Brand/Subject Presence​ Competitor …" at bounding box center [165, 119] width 125 height 11
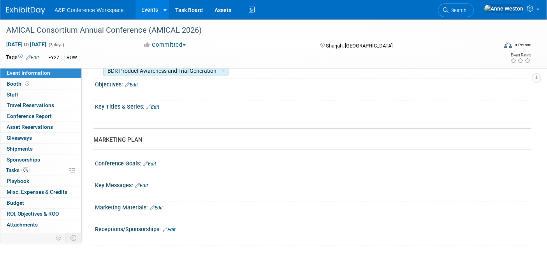
scroll to position [698, 0]
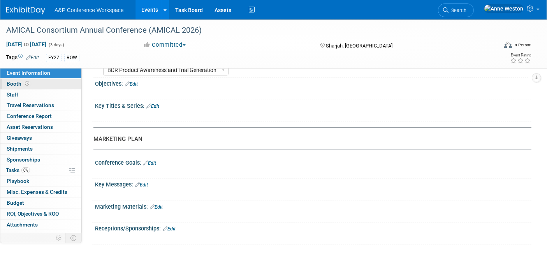
click at [12, 85] on span "Booth" at bounding box center [19, 84] width 24 height 6
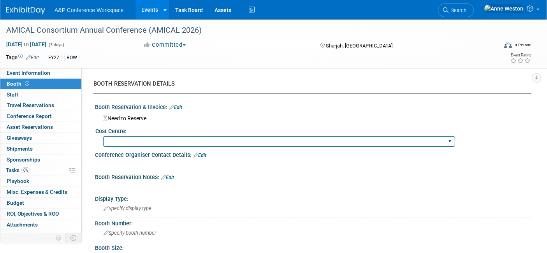
click at [197, 140] on select "BGBG BLRG BPDL BUAV BUIB BUMD COBA COMD CUAP FBAP [PERSON_NAME] IBIB RGP DIGI B…" at bounding box center [279, 141] width 352 height 11
select select "DIGI"
click at [103, 136] on select "BGBG BLRG BPDL BUAV BUIB BUMD COBA COMD CUAP FBAP [PERSON_NAME] IBIB RGP DIGI B…" at bounding box center [279, 141] width 352 height 11
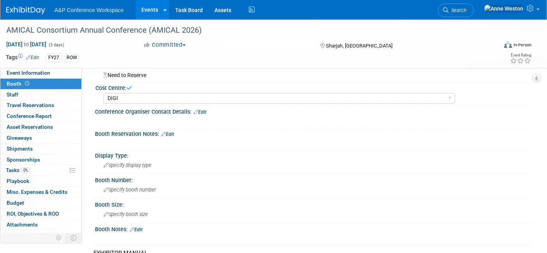
scroll to position [86, 0]
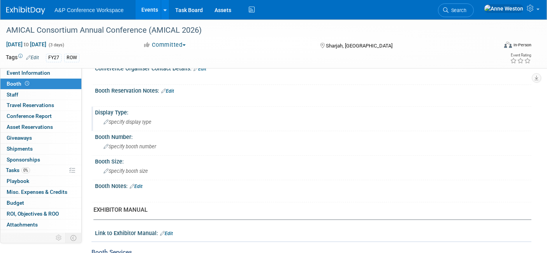
click at [137, 121] on span "Specify display type" at bounding box center [128, 122] width 48 height 6
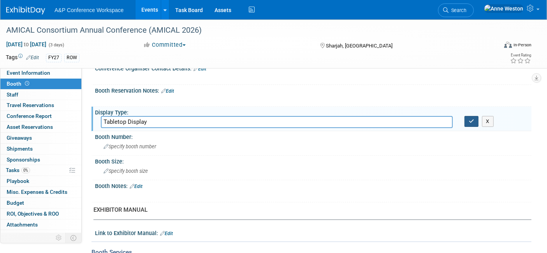
type input "Tabletop Display"
click at [468, 120] on button "button" at bounding box center [472, 121] width 14 height 11
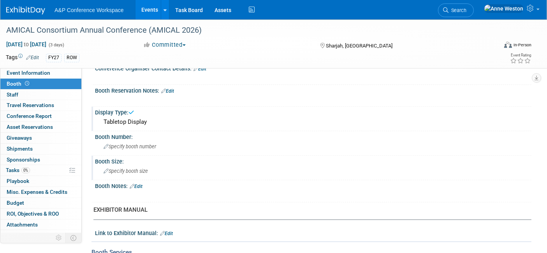
click at [126, 168] on span "Specify booth size" at bounding box center [126, 171] width 44 height 6
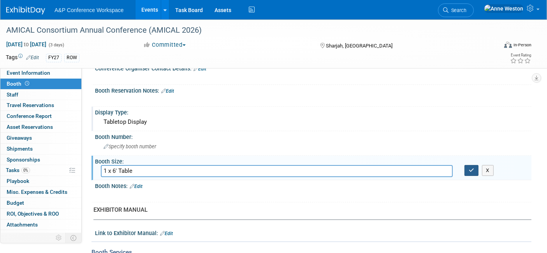
type input "1 x 6' Table"
click at [468, 167] on button "button" at bounding box center [472, 170] width 14 height 11
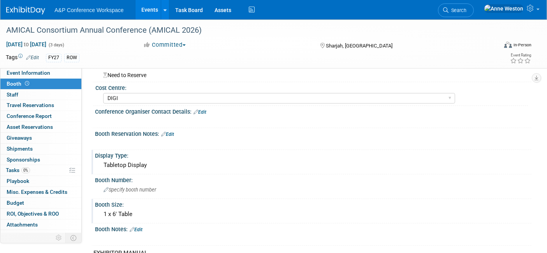
scroll to position [0, 0]
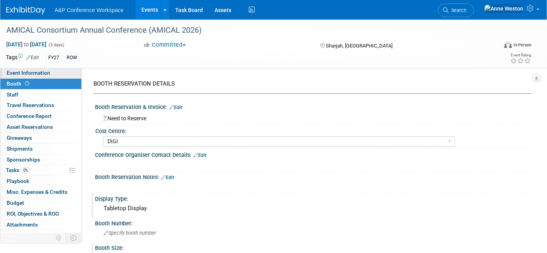
click at [22, 74] on span "Event Information" at bounding box center [29, 73] width 44 height 6
select select "Annual"
select select "Level 2"
select select "In-Person Booth"
select select "Libraries"
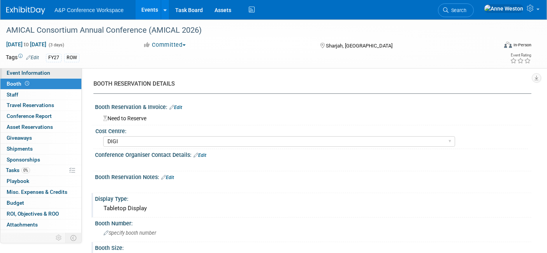
select select "Bloomsbury Digital Resources"
select select "[PERSON_NAME]"
select select "BDR Product Awareness and Trial Generation​"
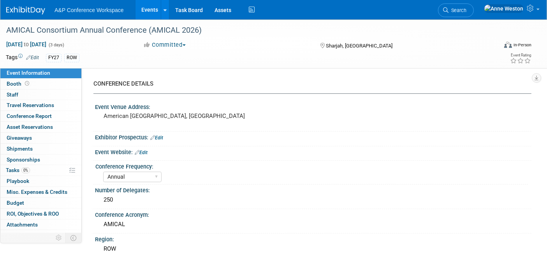
click at [162, 137] on link "Edit" at bounding box center [156, 137] width 13 height 5
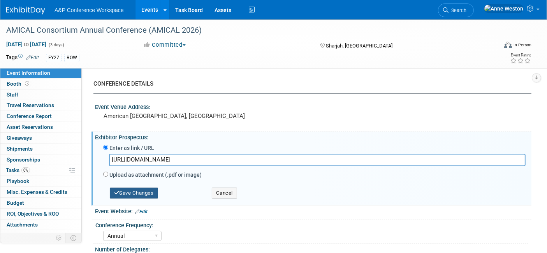
type input "[URL][DOMAIN_NAME]"
click at [143, 188] on button "Save Changes" at bounding box center [134, 193] width 48 height 11
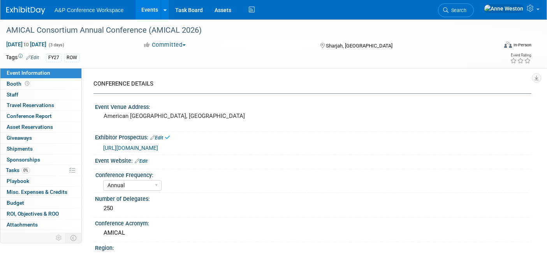
click at [154, 148] on span "[URL][DOMAIN_NAME]" at bounding box center [130, 148] width 55 height 6
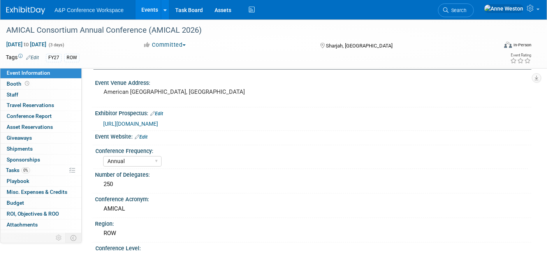
scroll to position [43, 0]
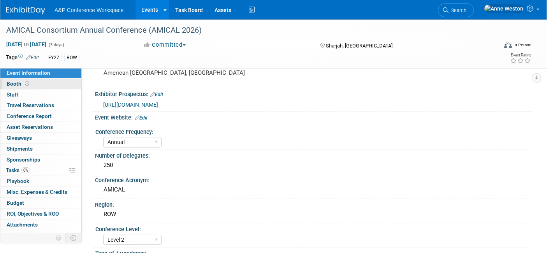
click at [47, 86] on link "Booth" at bounding box center [40, 84] width 81 height 11
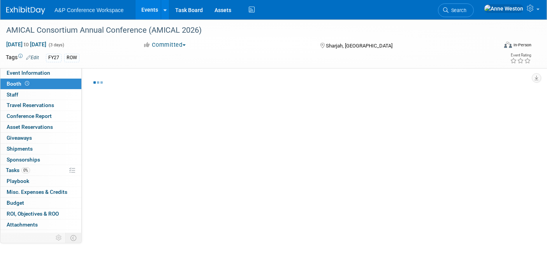
select select "DIGI"
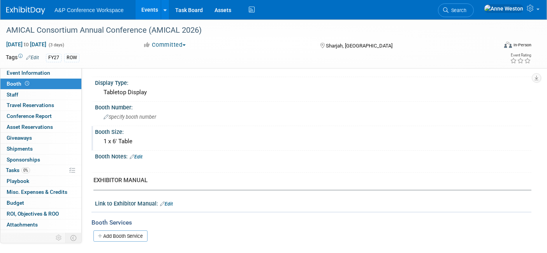
scroll to position [130, 0]
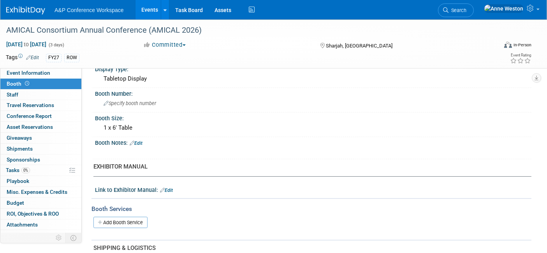
click at [140, 141] on link "Edit" at bounding box center [136, 143] width 13 height 5
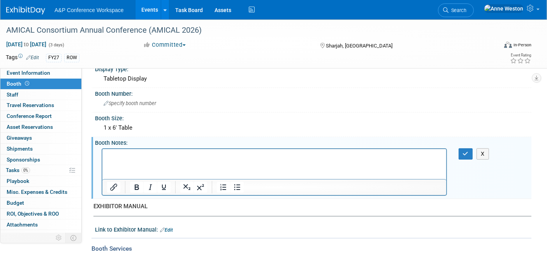
scroll to position [0, 0]
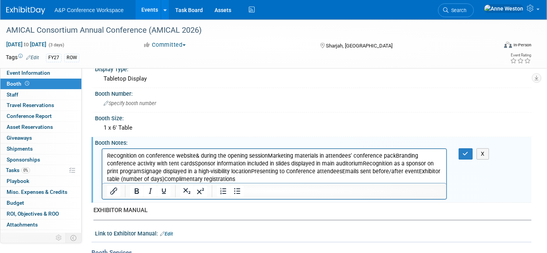
click at [267, 156] on p "Recognition on conference website& during the opening sessionMarketing material…" at bounding box center [274, 167] width 335 height 31
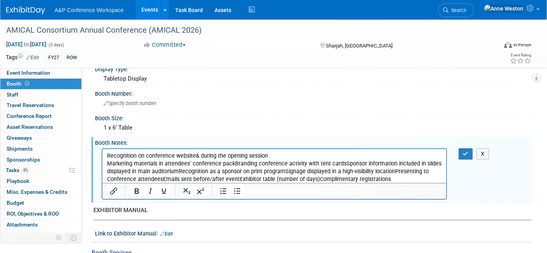
click at [194, 156] on p "Recognition on conference website& during the opening session" at bounding box center [274, 156] width 335 height 8
click at [232, 164] on p "Marketing materials in attendees’ conference packBranding conference activity w…" at bounding box center [274, 171] width 335 height 23
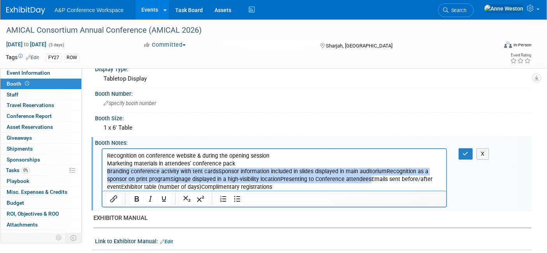
drag, startPoint x: 368, startPoint y: 180, endPoint x: 194, endPoint y: 319, distance: 222.3
click at [102, 173] on html "Recognition on conference website & during the opening session Marketing materi…" at bounding box center [274, 170] width 344 height 42
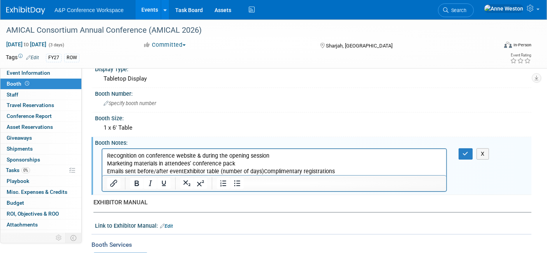
click at [180, 169] on p "Emails sent before/after eventExhibitor table (number of days)Complimentary reg…" at bounding box center [274, 172] width 335 height 8
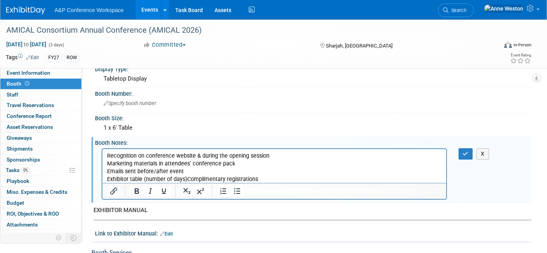
click at [185, 180] on p "Exhibitor table (number of days)Complimentary registrations" at bounding box center [274, 179] width 335 height 8
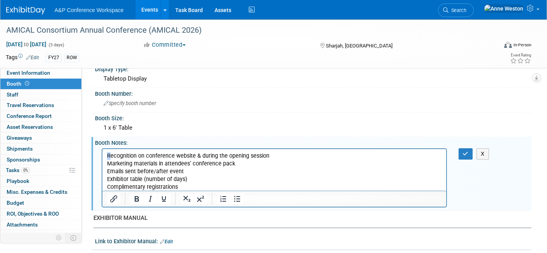
click at [107, 157] on p "Recognition on conference website & during the opening session" at bounding box center [274, 156] width 335 height 8
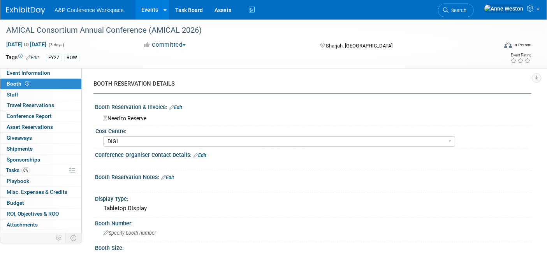
click at [172, 176] on link "Edit" at bounding box center [167, 177] width 13 height 5
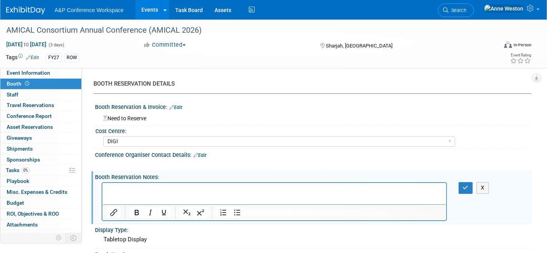
drag, startPoint x: 147, startPoint y: 185, endPoint x: 126, endPoint y: 194, distance: 22.9
click at [126, 194] on html at bounding box center [274, 188] width 344 height 11
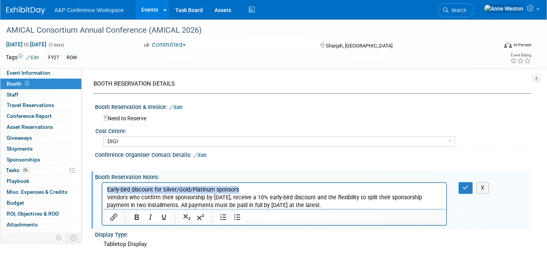
drag, startPoint x: 254, startPoint y: 188, endPoint x: 99, endPoint y: 185, distance: 155.5
click at [102, 185] on html "Early-bird discount for Silver/Gold/Platinum sponsors Vendors who confirm their…" at bounding box center [274, 196] width 344 height 26
click at [136, 214] on icon "Bold" at bounding box center [136, 217] width 9 height 9
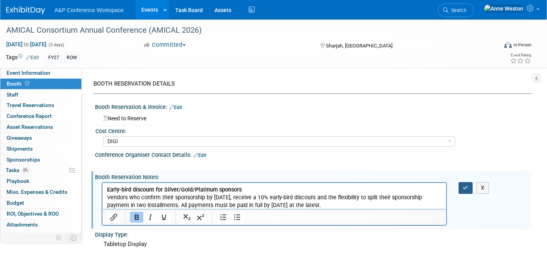
click at [468, 185] on icon "button" at bounding box center [466, 187] width 6 height 5
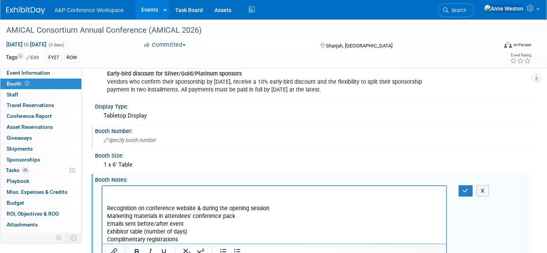
scroll to position [130, 0]
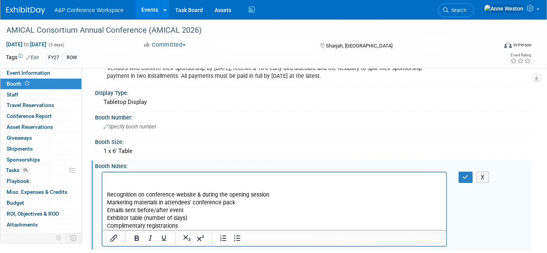
click at [142, 183] on p "Rich Text Area. Press ALT-0 for help." at bounding box center [274, 187] width 335 height 8
click at [136, 180] on p "Rich Text Area. Press ALT-0 for help." at bounding box center [274, 179] width 335 height 8
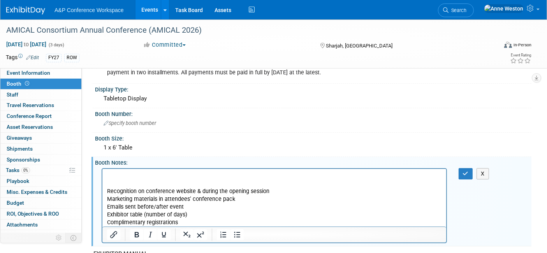
scroll to position [173, 0]
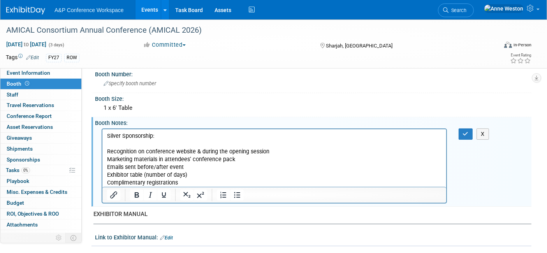
click at [115, 146] on p "Rich Text Area. Press ALT-0 for help." at bounding box center [274, 144] width 335 height 8
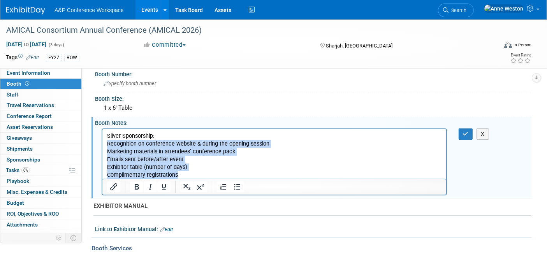
drag, startPoint x: 181, startPoint y: 177, endPoint x: 161, endPoint y: 315, distance: 139.4
click at [102, 140] on html "Silver Sponsorship: Recognition on conference website & during the opening sess…" at bounding box center [274, 154] width 344 height 50
click at [234, 187] on icon "Bullet list" at bounding box center [237, 187] width 6 height 6
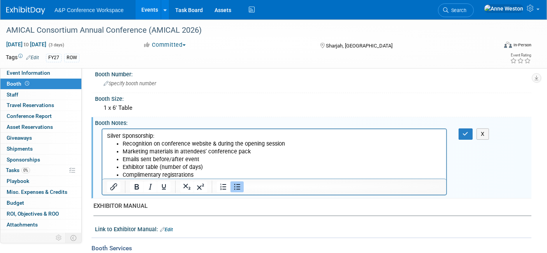
click at [164, 135] on p "Silver Sponsorship:" at bounding box center [274, 136] width 335 height 8
drag, startPoint x: 164, startPoint y: 135, endPoint x: 194, endPoint y: 279, distance: 147.6
click at [102, 138] on html "Silver Sponsorship: Recognition on conference website & during the opening sess…" at bounding box center [274, 154] width 344 height 50
click at [134, 184] on icon "Bold" at bounding box center [136, 186] width 9 height 9
click at [462, 132] on button "button" at bounding box center [466, 134] width 14 height 11
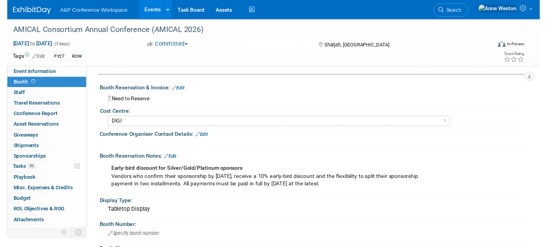
scroll to position [0, 0]
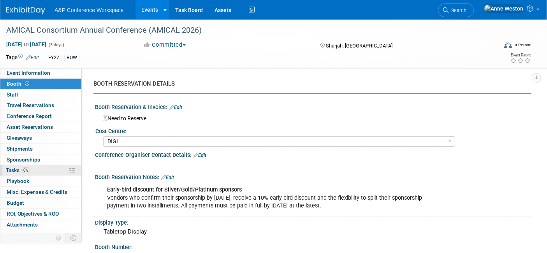
click at [32, 172] on link "0% Tasks 0%" at bounding box center [40, 170] width 81 height 11
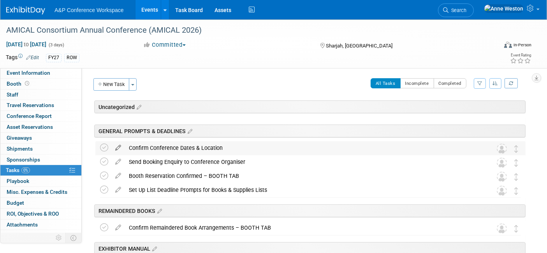
click at [119, 147] on icon at bounding box center [118, 146] width 14 height 10
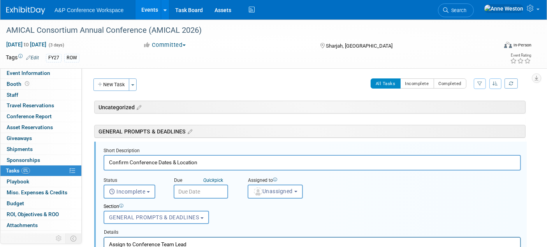
scroll to position [27, 0]
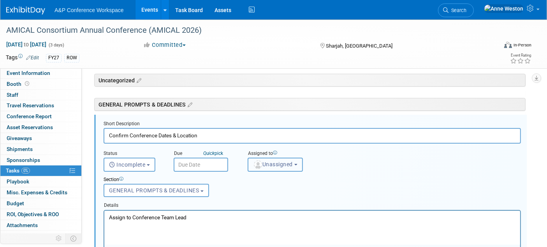
click at [273, 162] on span "Unassigned" at bounding box center [273, 164] width 40 height 6
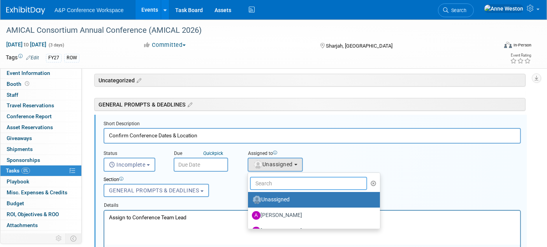
click at [268, 182] on input "text" at bounding box center [308, 183] width 117 height 13
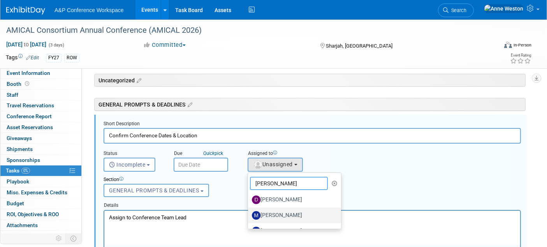
type input "[PERSON_NAME]"
click at [271, 212] on label "[PERSON_NAME]" at bounding box center [292, 215] width 81 height 12
click at [249, 212] on input "[PERSON_NAME]" at bounding box center [246, 214] width 5 height 5
select select "2db20fb6-019a-42f9-b51c-aabbbf535978"
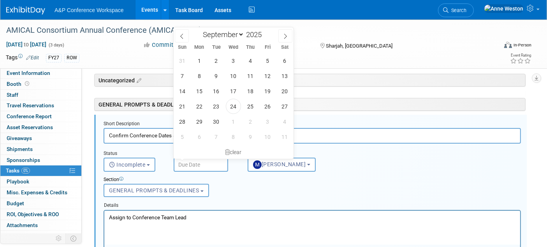
click at [189, 163] on input "text" at bounding box center [201, 164] width 55 height 14
click at [218, 120] on span "30" at bounding box center [216, 121] width 15 height 15
type input "[DATE]"
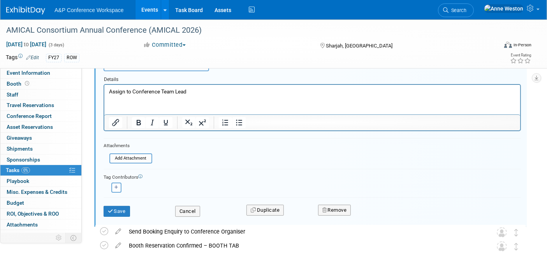
scroll to position [157, 0]
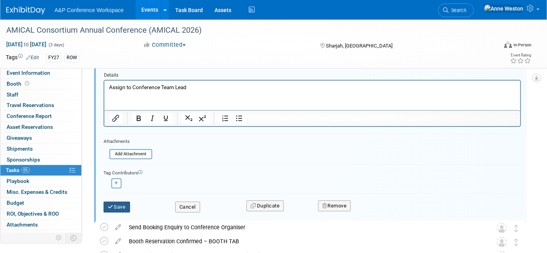
click at [121, 202] on button "Save" at bounding box center [117, 207] width 26 height 11
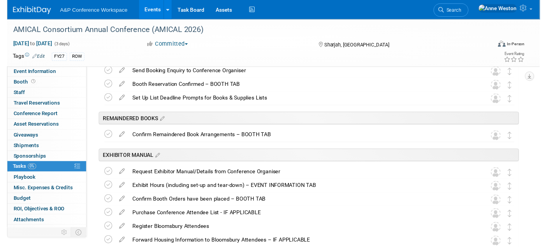
scroll to position [0, 0]
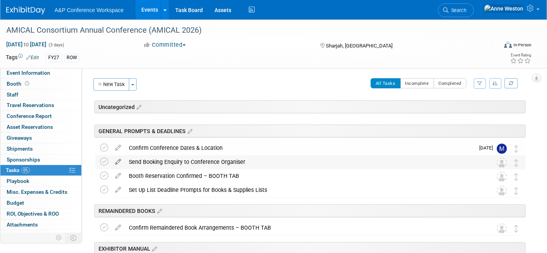
click at [118, 159] on icon at bounding box center [118, 160] width 14 height 10
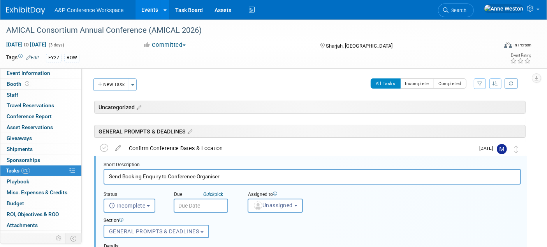
scroll to position [41, 0]
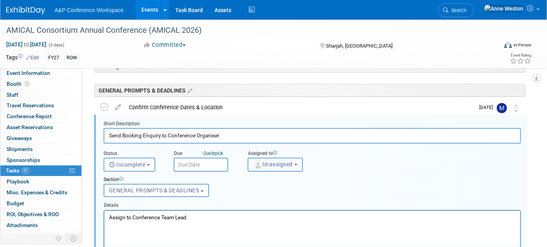
click at [279, 161] on span "Unassigned" at bounding box center [273, 164] width 40 height 6
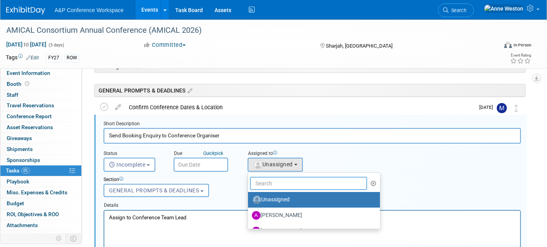
click at [281, 181] on input "text" at bounding box center [308, 183] width 117 height 13
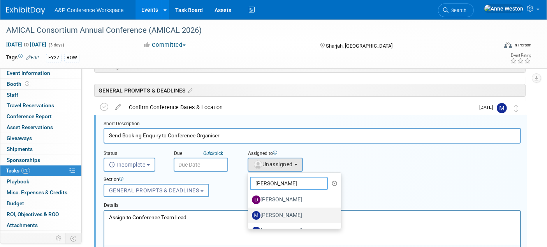
type input "[PERSON_NAME]"
drag, startPoint x: 275, startPoint y: 211, endPoint x: 169, endPoint y: 3, distance: 233.5
click at [275, 211] on label "[PERSON_NAME]" at bounding box center [292, 215] width 81 height 12
click at [249, 212] on input "[PERSON_NAME]" at bounding box center [246, 214] width 5 height 5
select select "2db20fb6-019a-42f9-b51c-aabbbf535978"
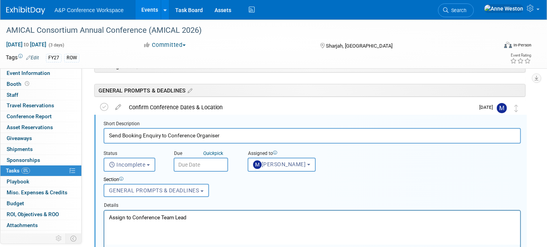
click at [191, 164] on input "text" at bounding box center [201, 164] width 55 height 14
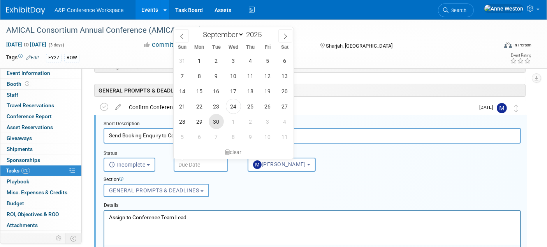
click at [218, 122] on span "30" at bounding box center [216, 121] width 15 height 15
type input "[DATE]"
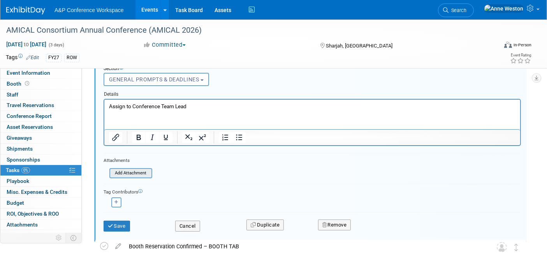
scroll to position [171, 0]
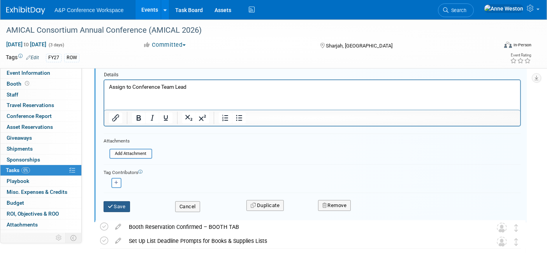
click at [120, 202] on button "Save" at bounding box center [117, 206] width 26 height 11
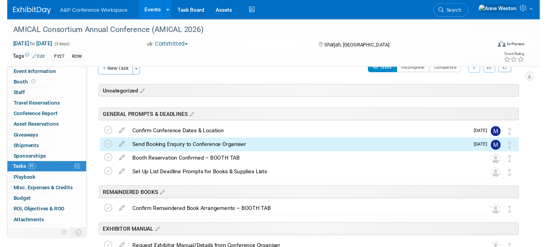
scroll to position [0, 0]
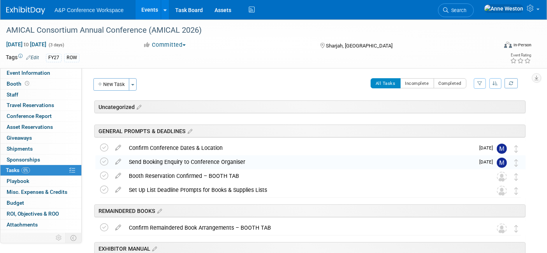
click at [117, 172] on icon at bounding box center [118, 174] width 14 height 10
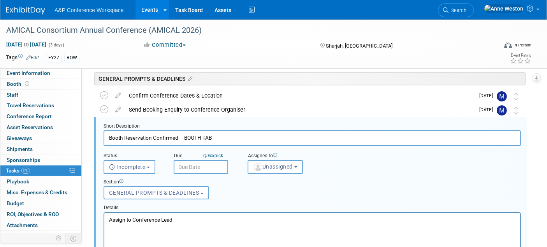
scroll to position [55, 0]
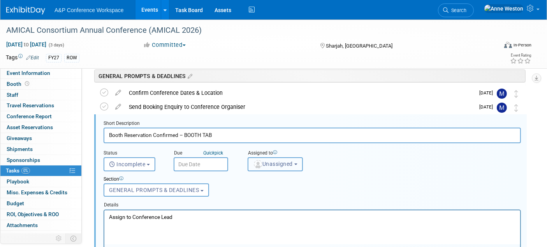
click at [279, 161] on span "Unassigned" at bounding box center [273, 164] width 40 height 6
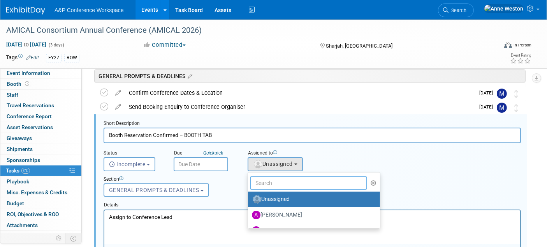
click at [272, 180] on input "text" at bounding box center [308, 182] width 117 height 13
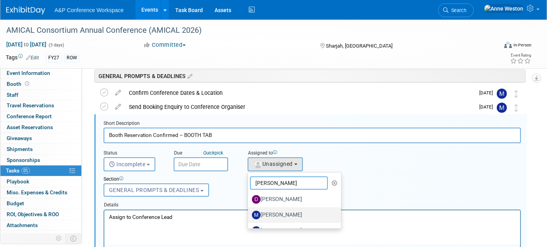
type input "[PERSON_NAME]"
drag, startPoint x: 277, startPoint y: 212, endPoint x: 208, endPoint y: 187, distance: 73.3
click at [277, 212] on label "[PERSON_NAME]" at bounding box center [292, 214] width 81 height 12
click at [249, 212] on input "[PERSON_NAME]" at bounding box center [246, 213] width 5 height 5
select select "2db20fb6-019a-42f9-b51c-aabbbf535978"
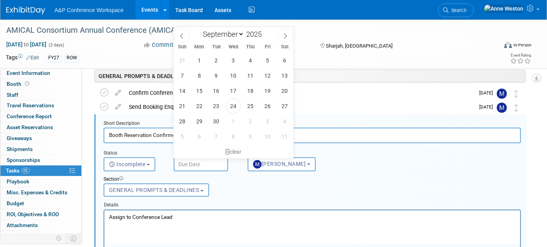
click at [185, 161] on input "text" at bounding box center [201, 164] width 55 height 14
click at [288, 36] on icon at bounding box center [285, 35] width 5 height 5
select select "11"
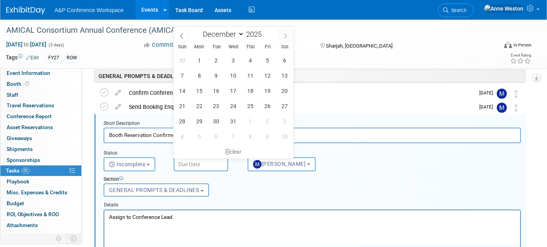
click at [288, 36] on icon at bounding box center [285, 35] width 5 height 5
type input "2026"
select select "0"
click at [266, 121] on span "30" at bounding box center [267, 120] width 15 height 15
type input "[DATE]"
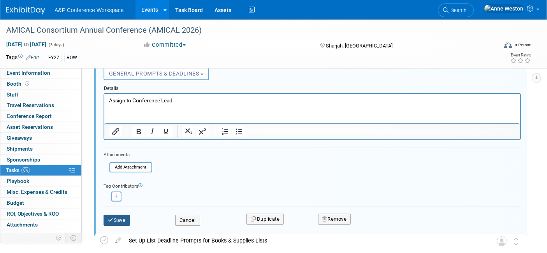
scroll to position [185, 0]
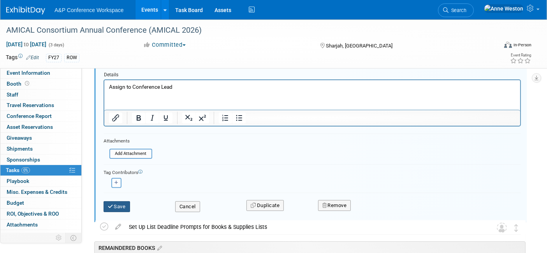
click at [119, 205] on button "Save" at bounding box center [117, 206] width 26 height 11
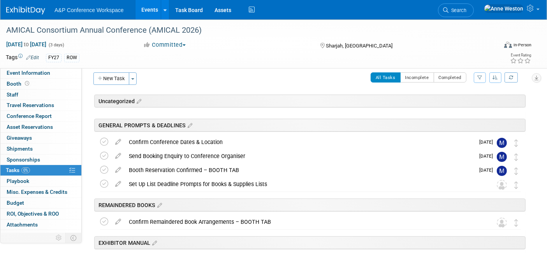
scroll to position [0, 0]
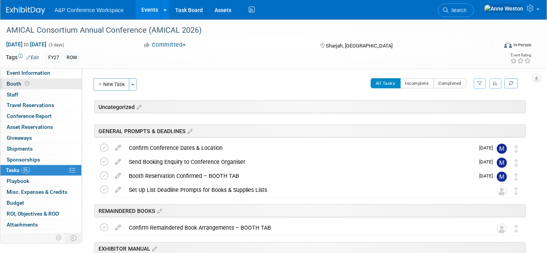
click at [27, 84] on icon at bounding box center [27, 83] width 4 height 4
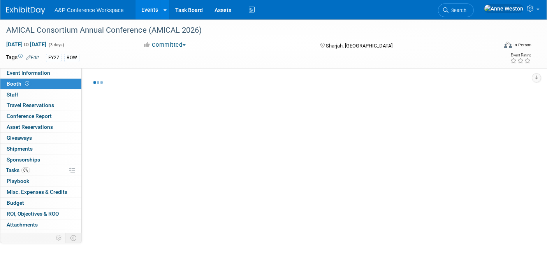
select select "DIGI"
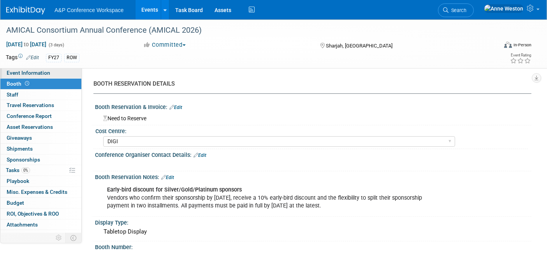
click at [22, 71] on span "Event Information" at bounding box center [29, 73] width 44 height 6
select select "Annual"
select select "Level 2"
select select "In-Person Booth"
select select "Libraries"
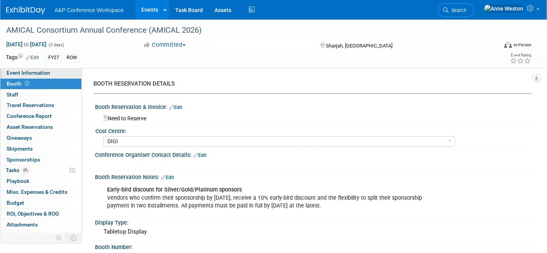
select select "Bloomsbury Digital Resources"
select select "[PERSON_NAME]"
select select "BDR Product Awareness and Trial Generation​"
